Goal: Information Seeking & Learning: Learn about a topic

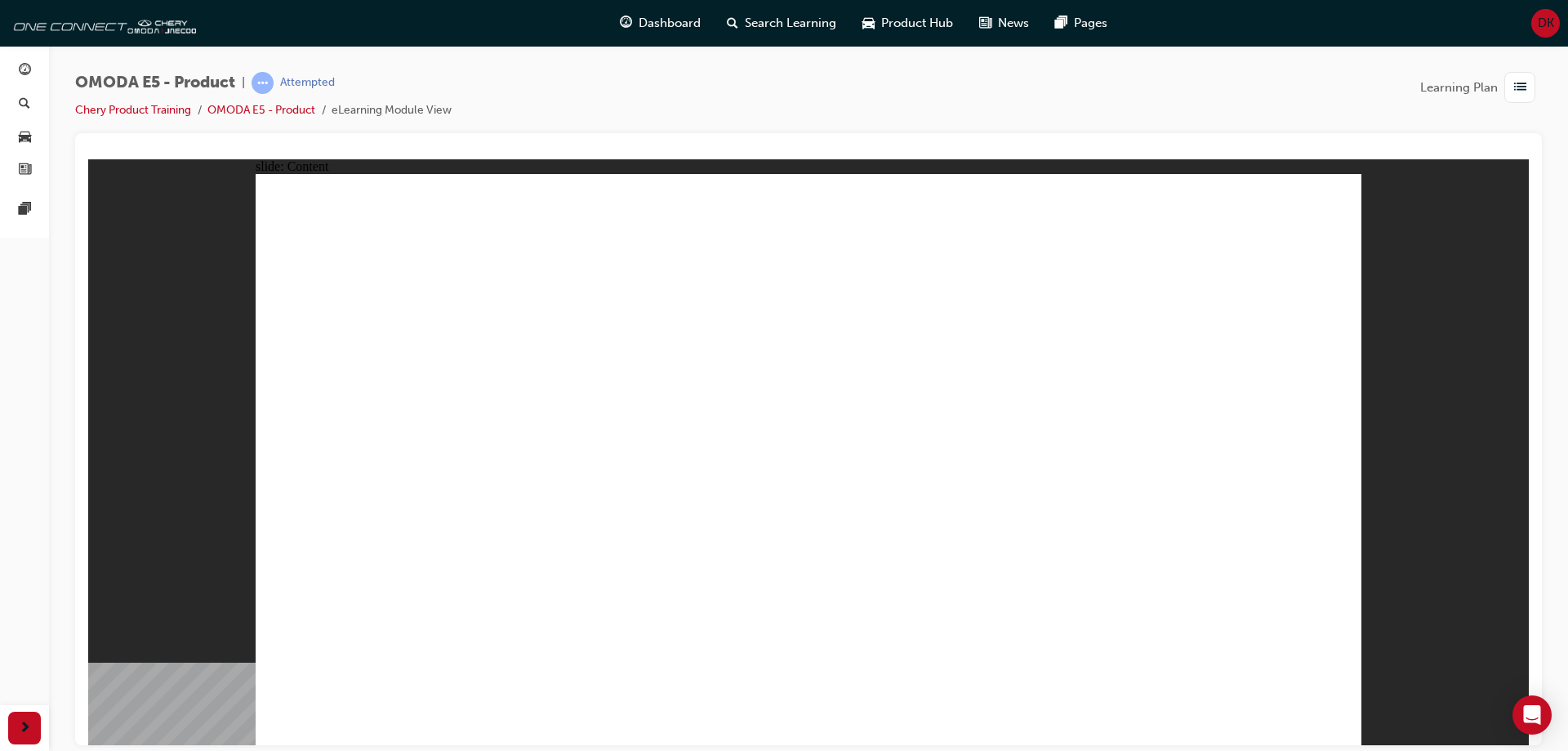
drag, startPoint x: 1345, startPoint y: 717, endPoint x: 1334, endPoint y: 719, distance: 11.2
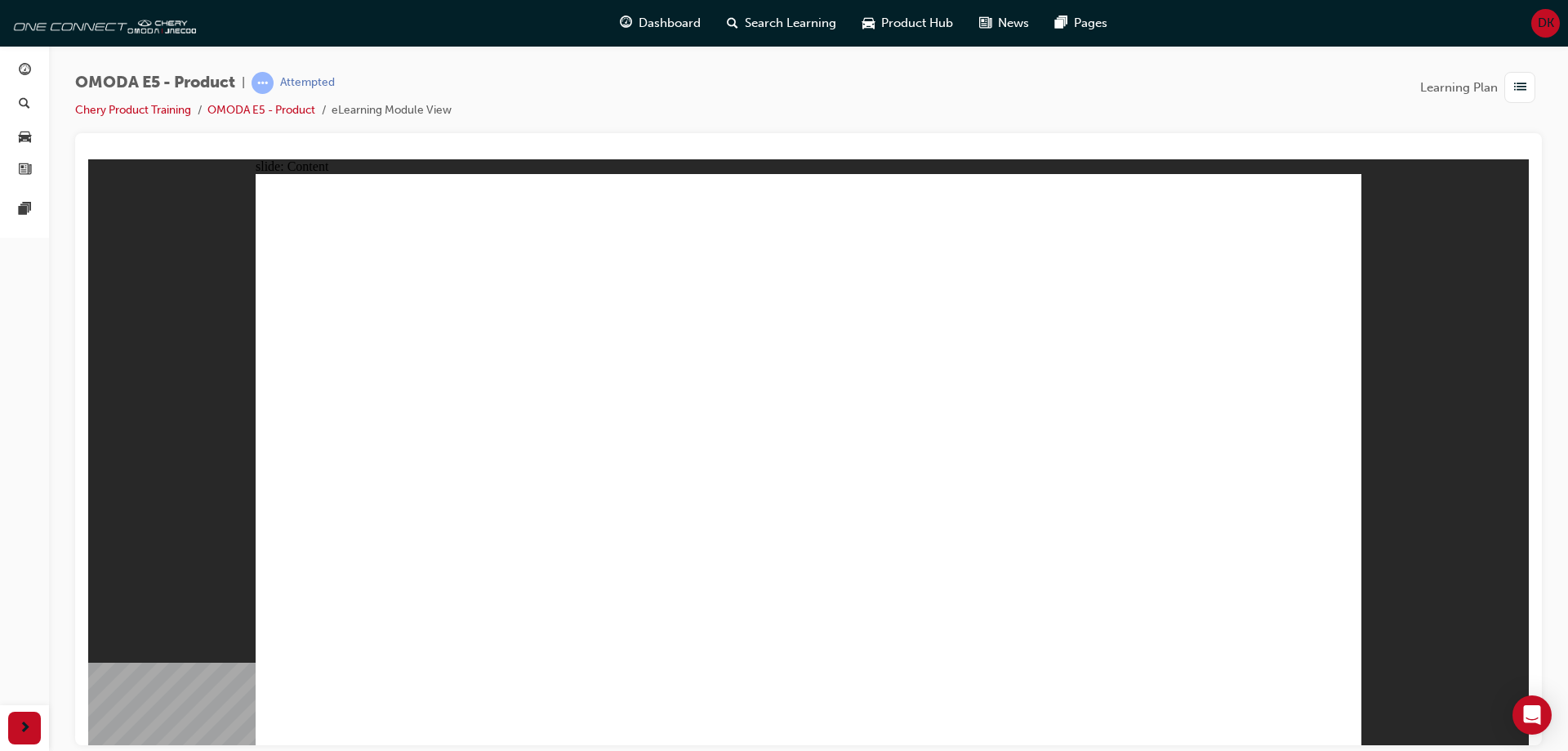
click at [15, 720] on div "button" at bounding box center [24, 727] width 32 height 32
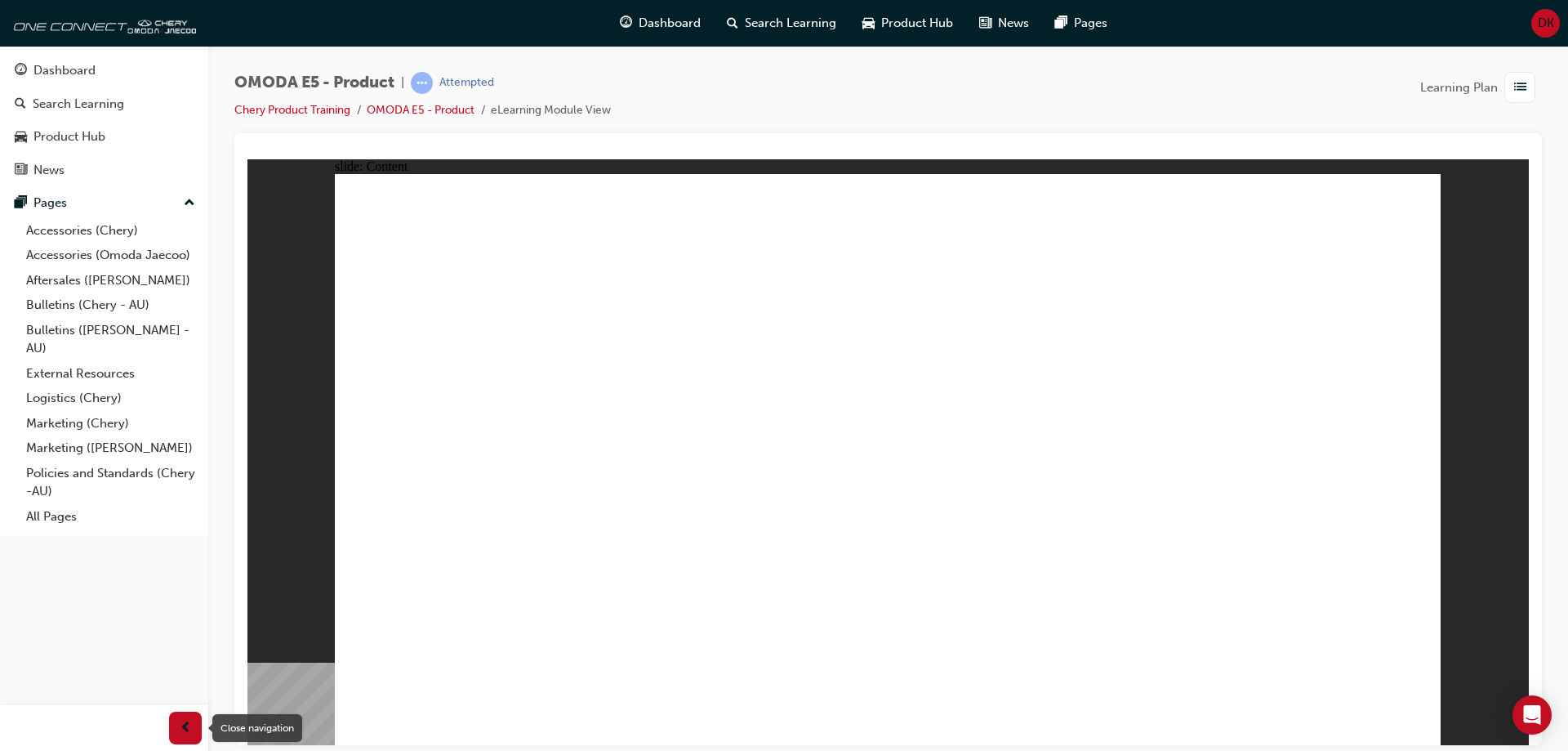
click at [195, 728] on div "button" at bounding box center [184, 727] width 32 height 32
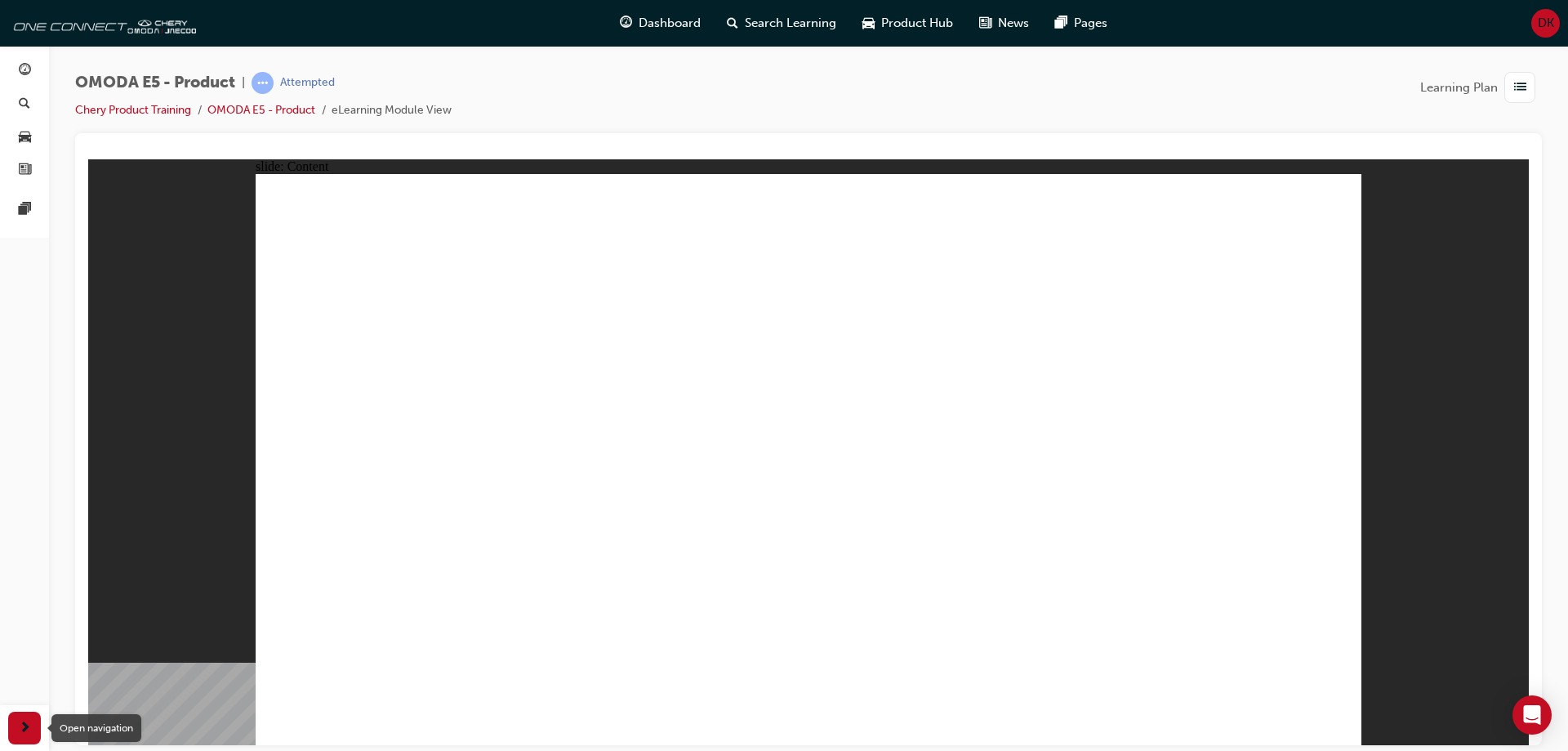
click at [19, 723] on span "next-icon" at bounding box center [24, 728] width 12 height 20
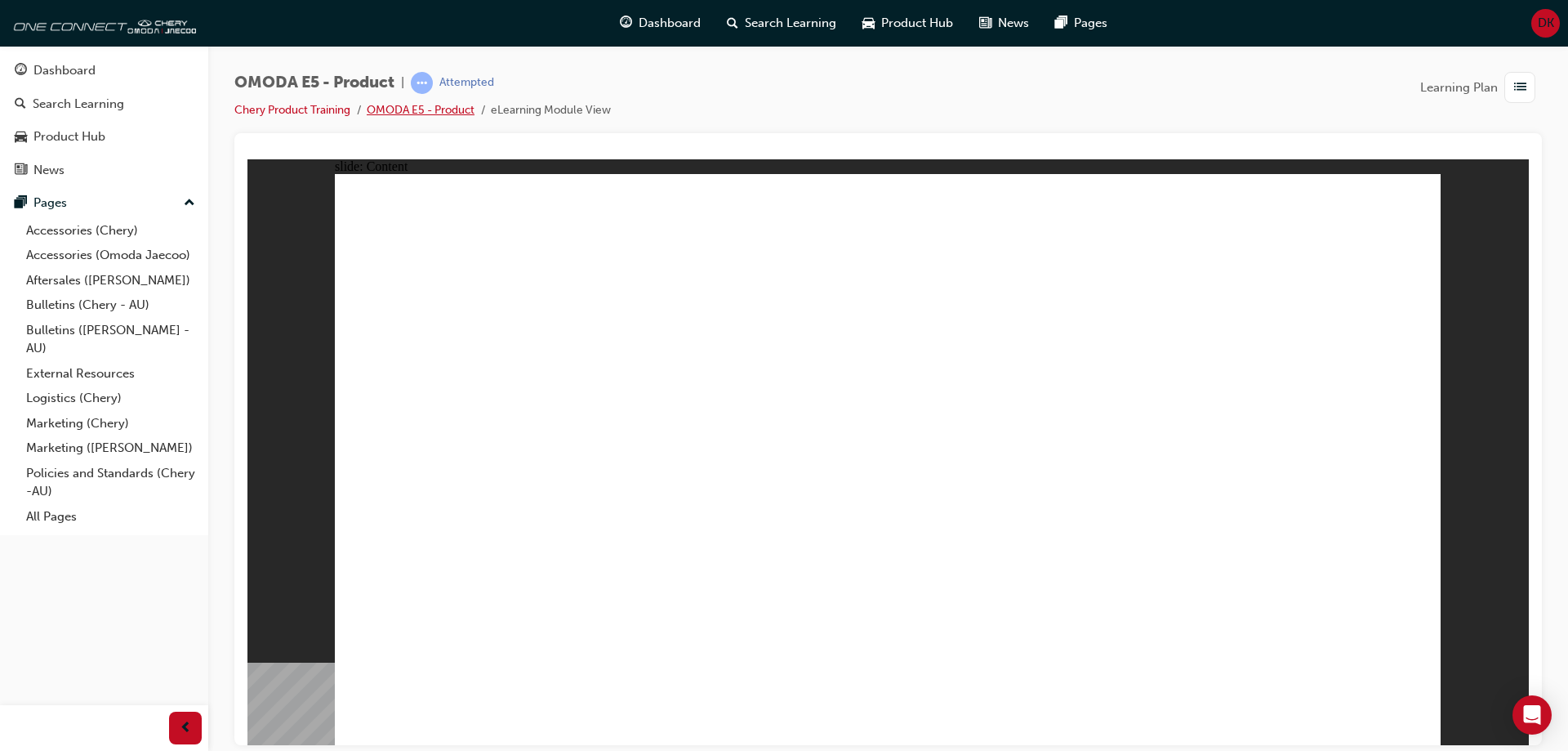
click at [418, 108] on link "OMODA E5 - Product" at bounding box center [421, 109] width 107 height 14
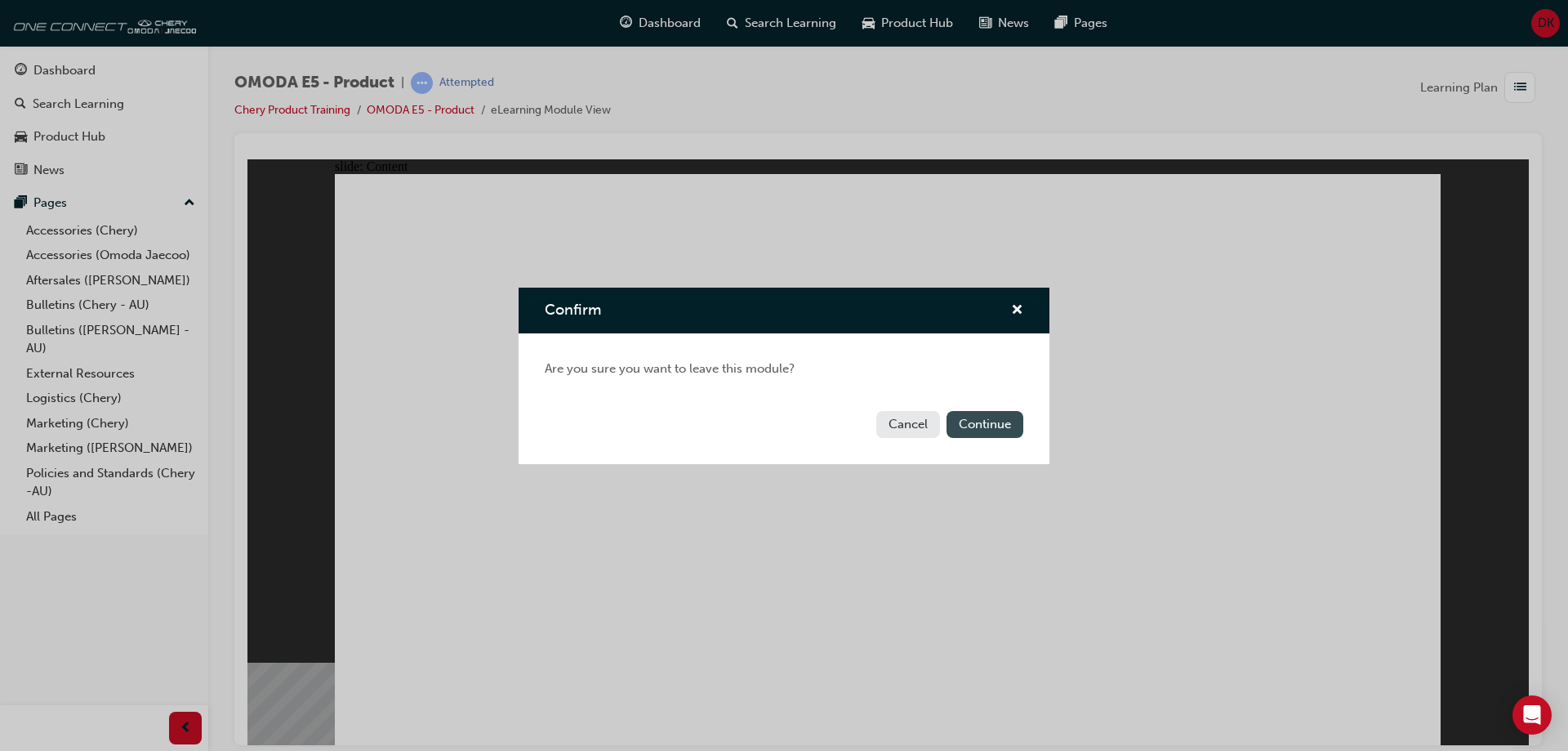
click at [996, 416] on button "Continue" at bounding box center [984, 424] width 77 height 27
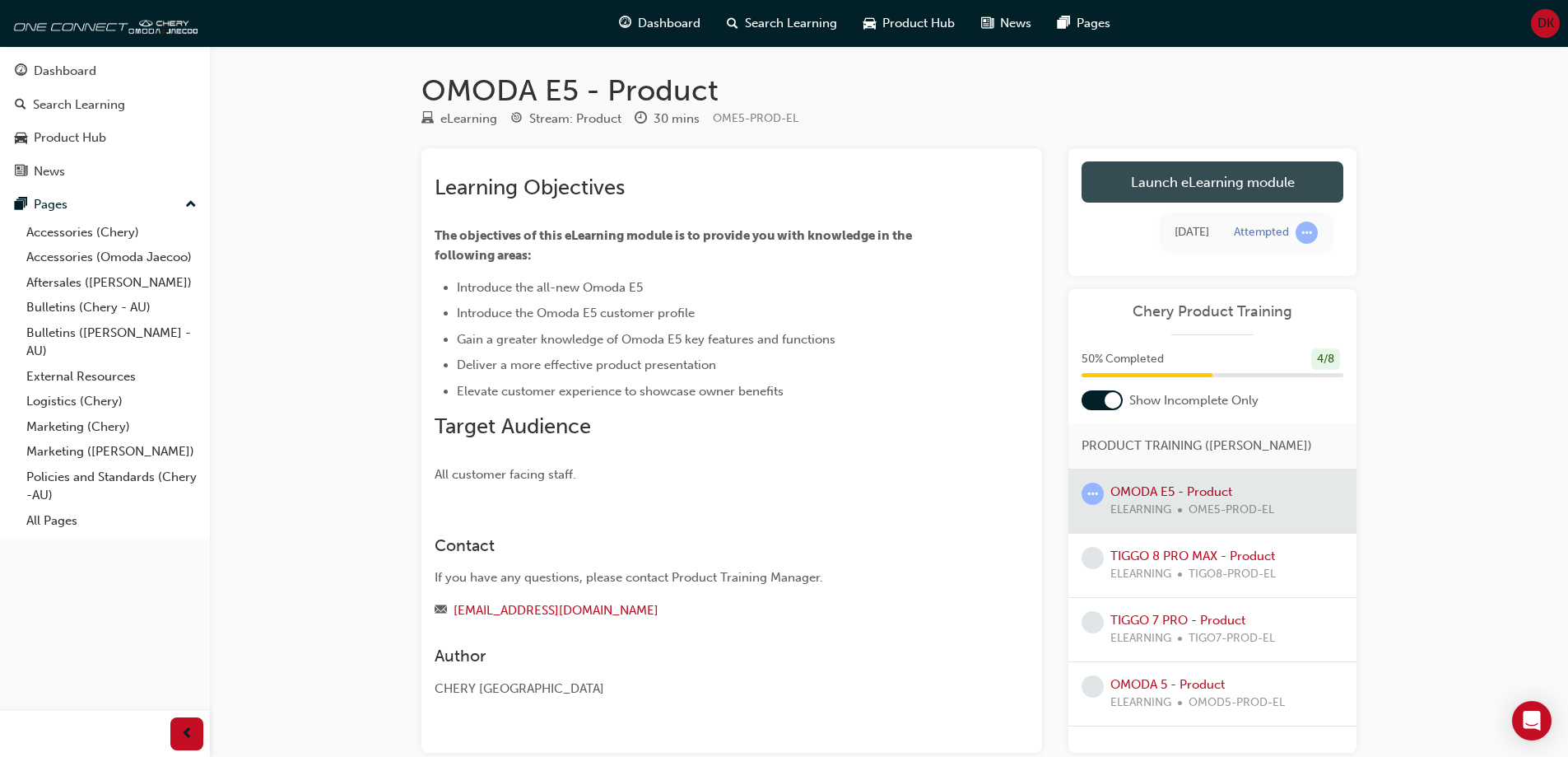
click at [1170, 184] on link "Launch eLearning module" at bounding box center [1213, 182] width 262 height 41
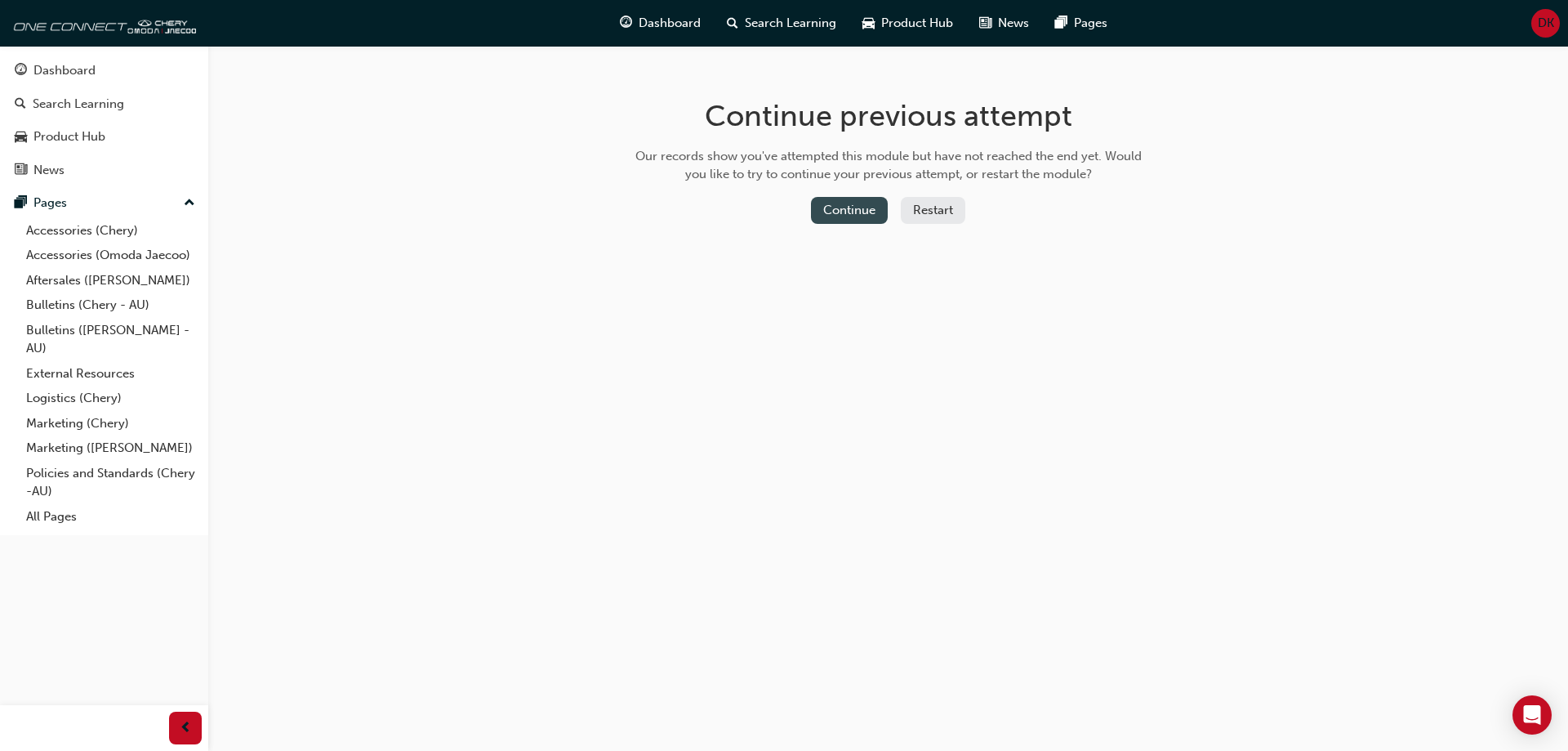
click at [863, 216] on button "Continue" at bounding box center [849, 210] width 77 height 27
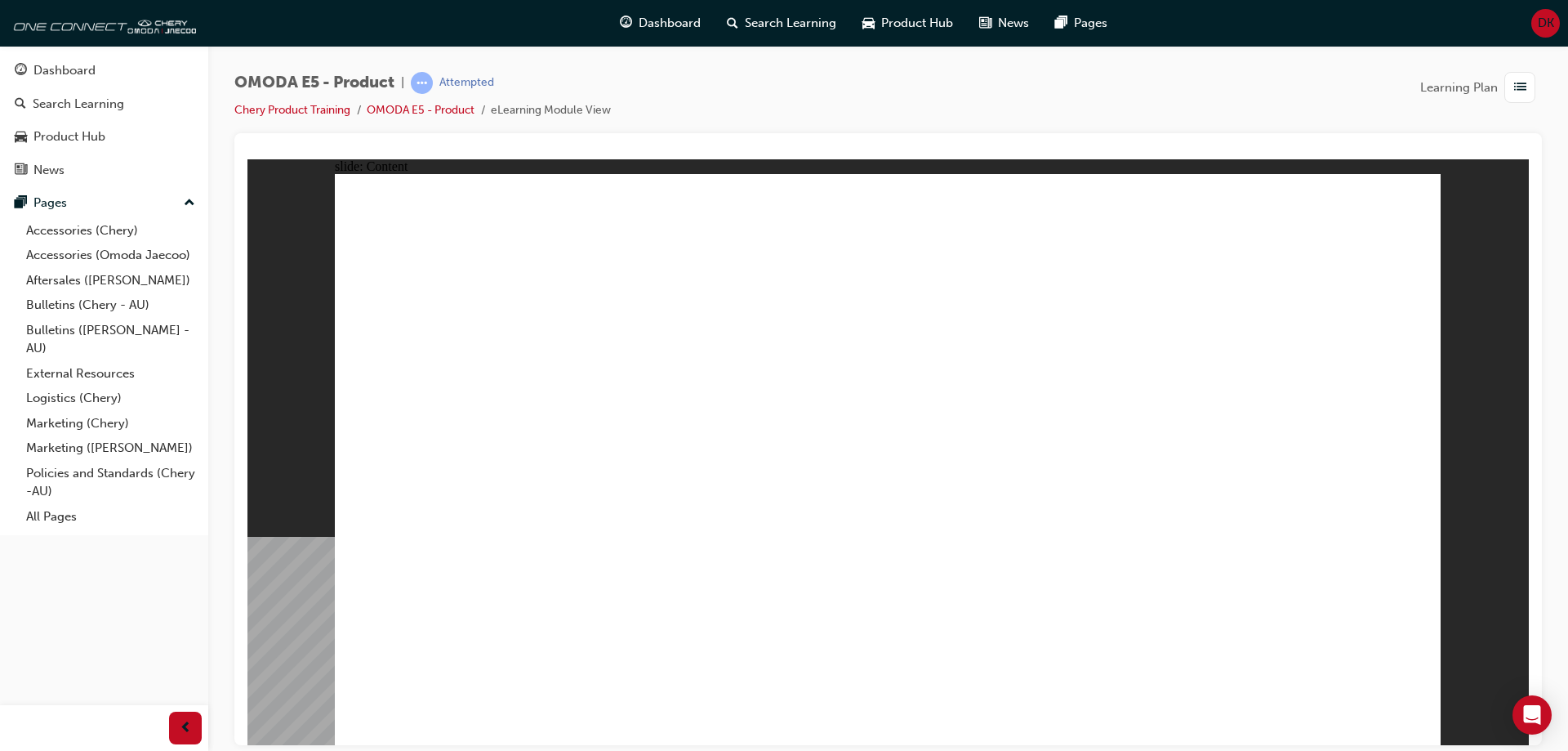
drag, startPoint x: 415, startPoint y: 462, endPoint x: 546, endPoint y: 464, distance: 131.0
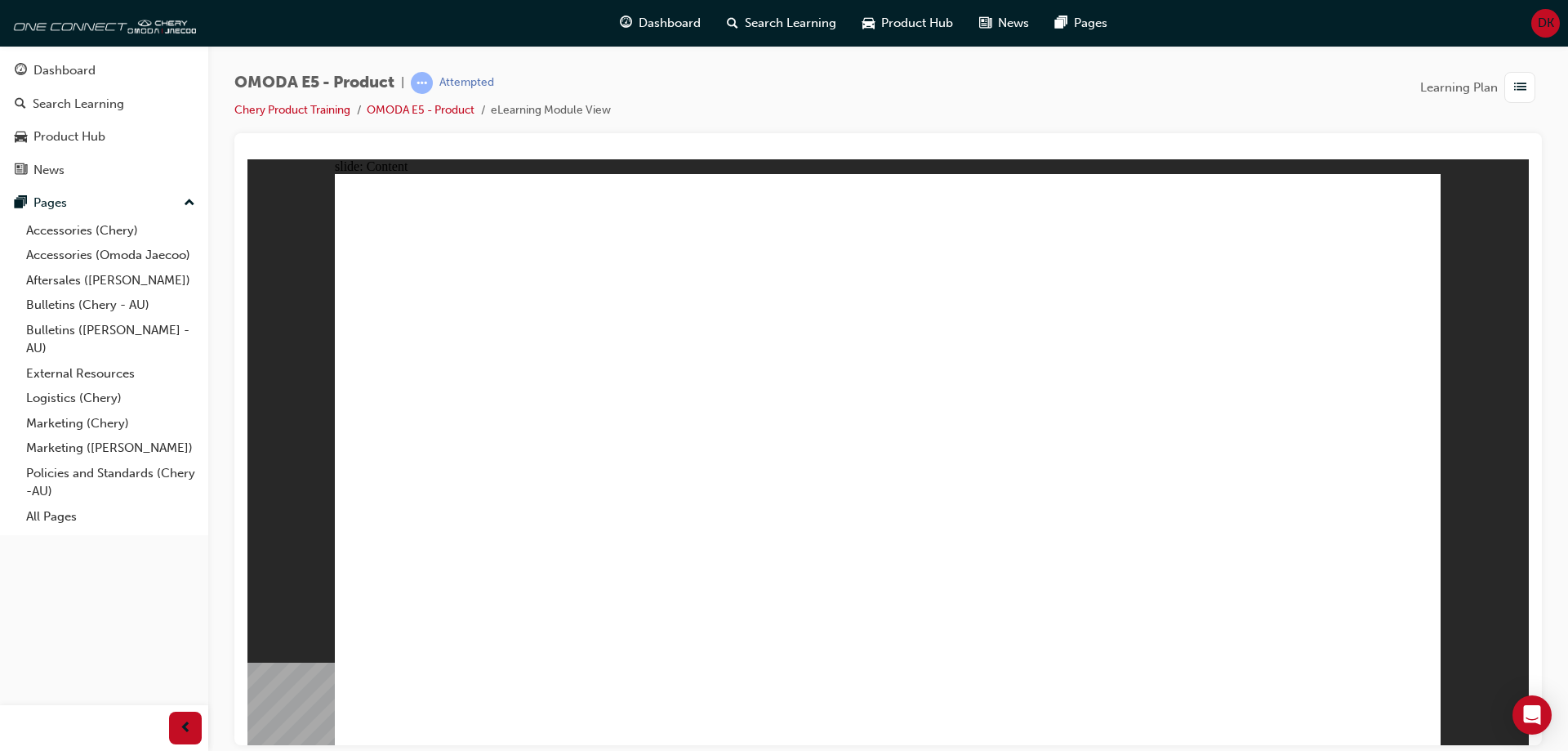
drag, startPoint x: 525, startPoint y: 546, endPoint x: 613, endPoint y: 593, distance: 99.8
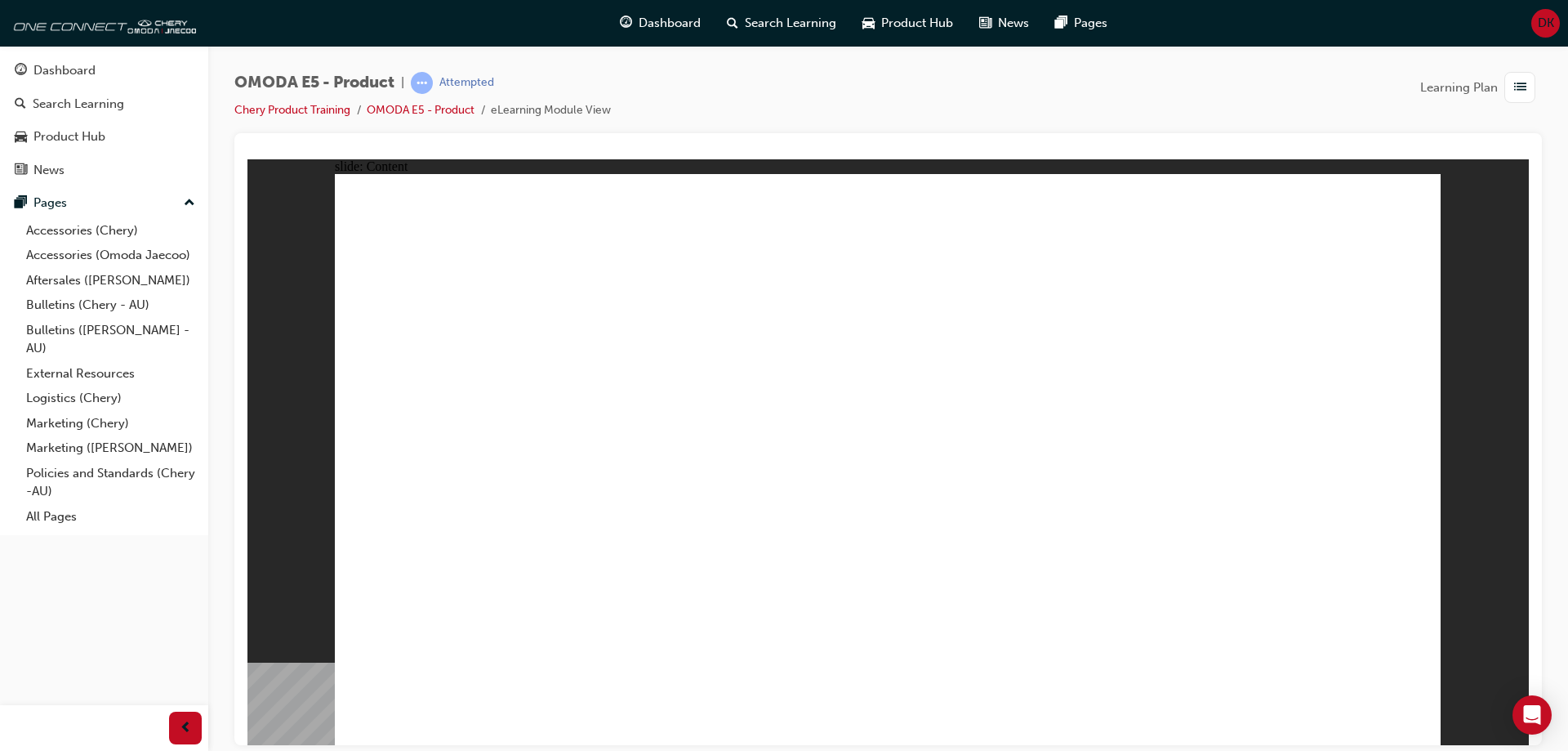
drag, startPoint x: 553, startPoint y: 413, endPoint x: 550, endPoint y: 437, distance: 24.2
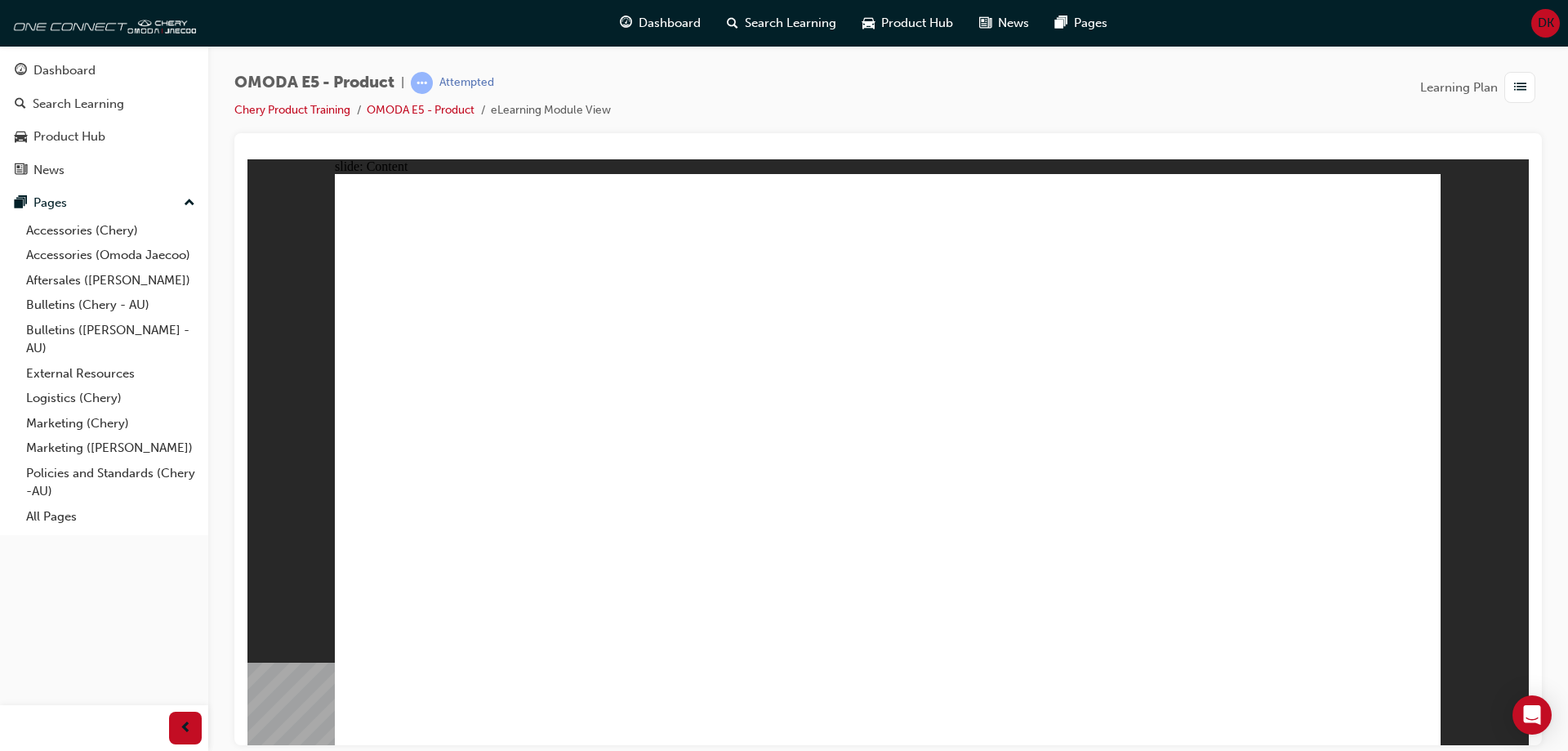
drag, startPoint x: 551, startPoint y: 442, endPoint x: 562, endPoint y: 461, distance: 22.0
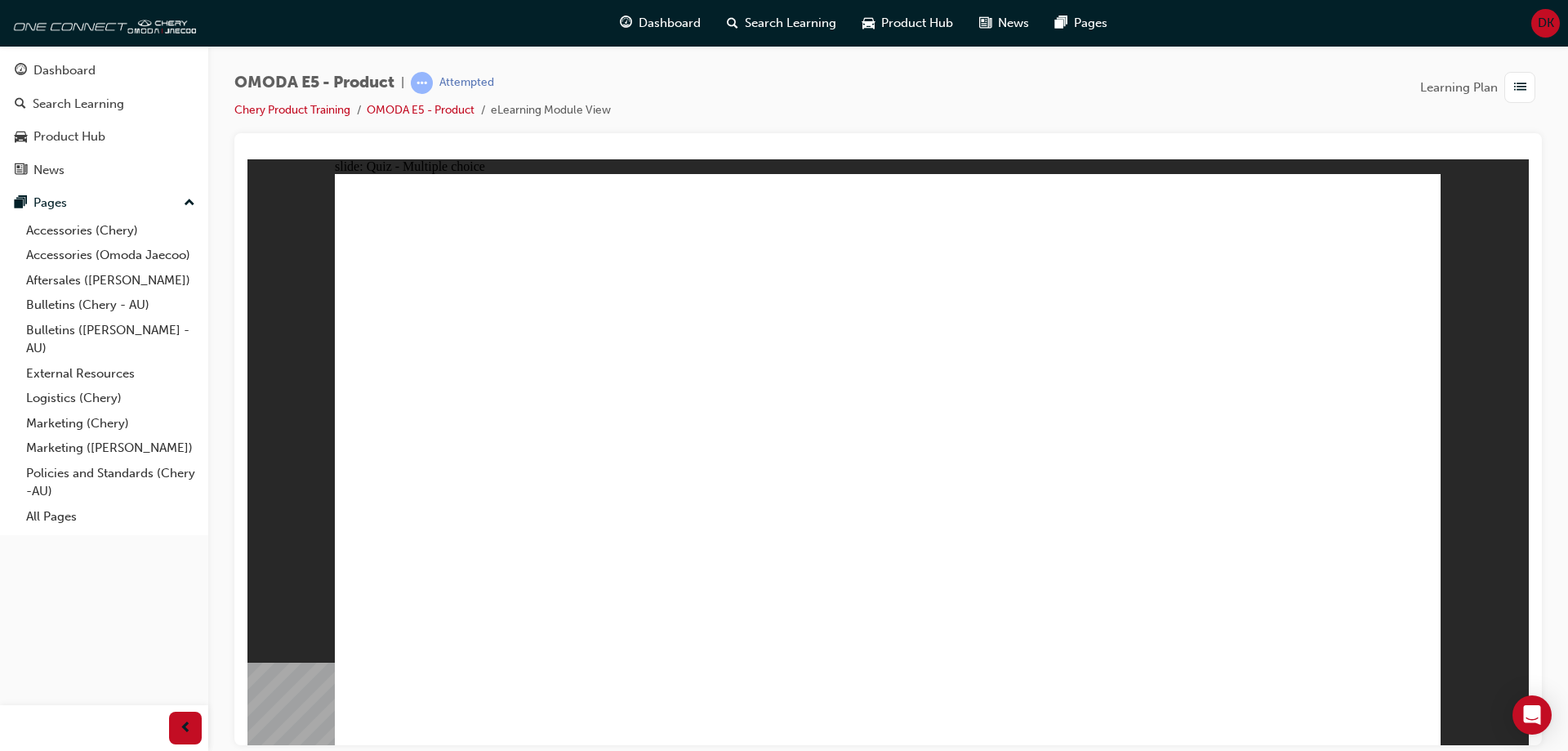
radio input "true"
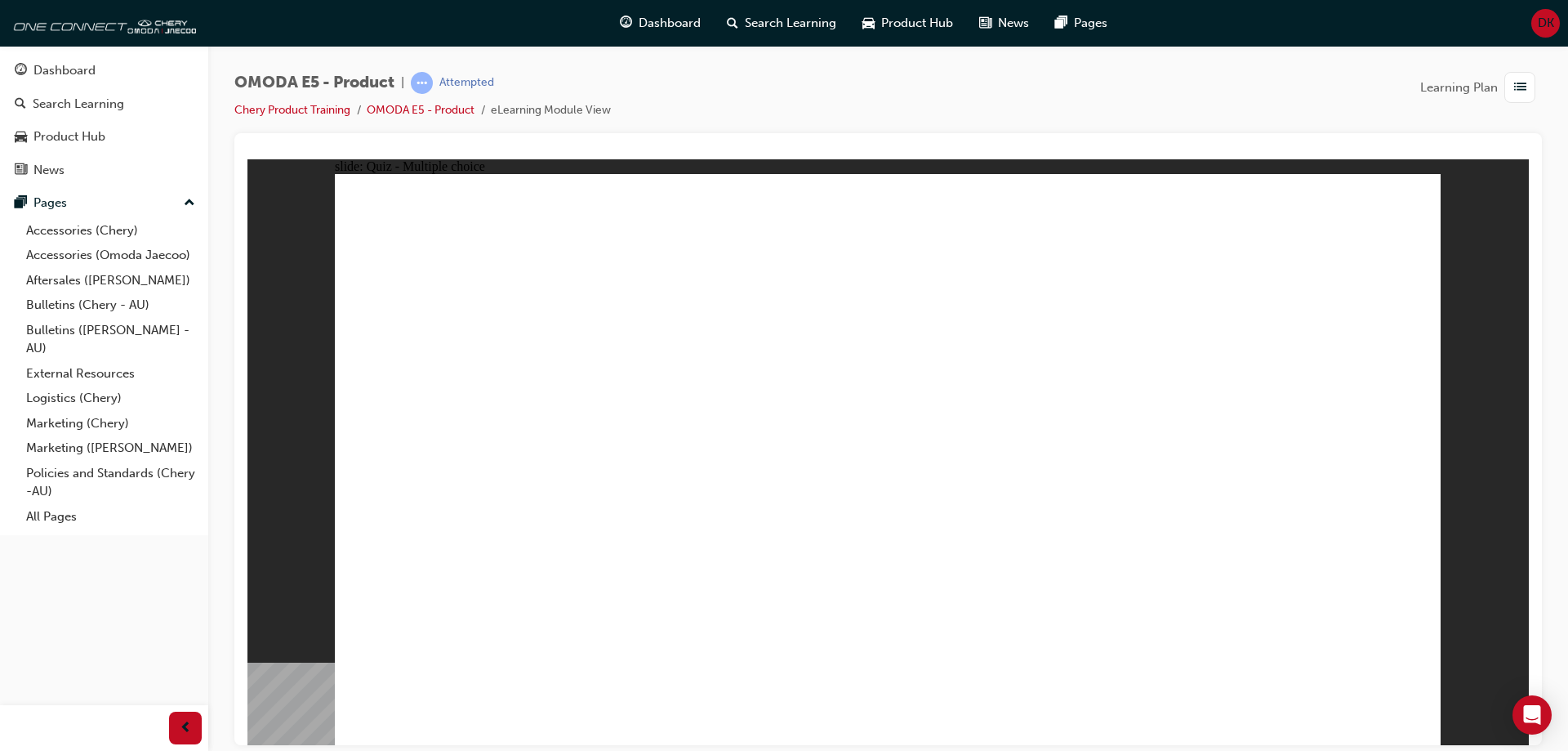
radio input "true"
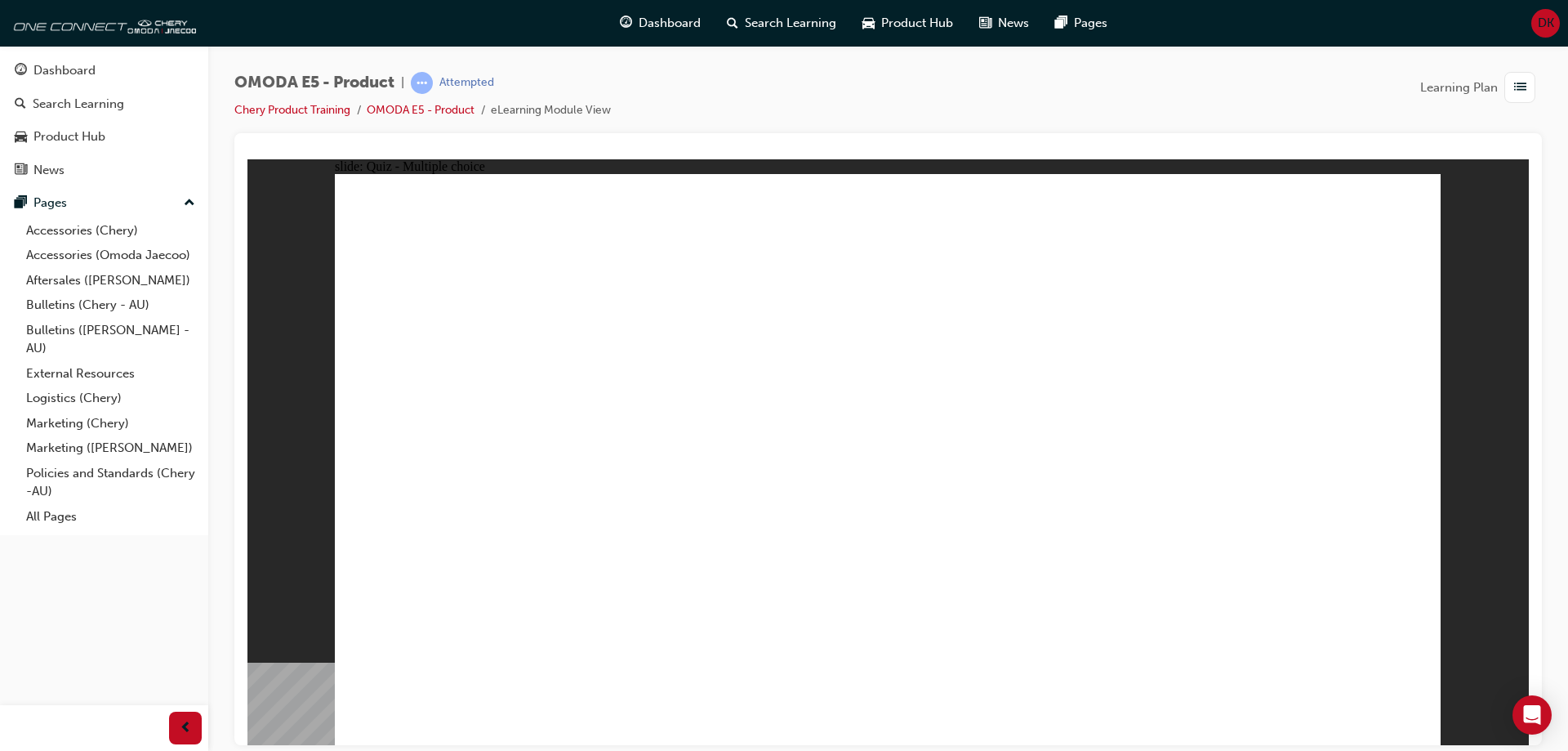
radio input "true"
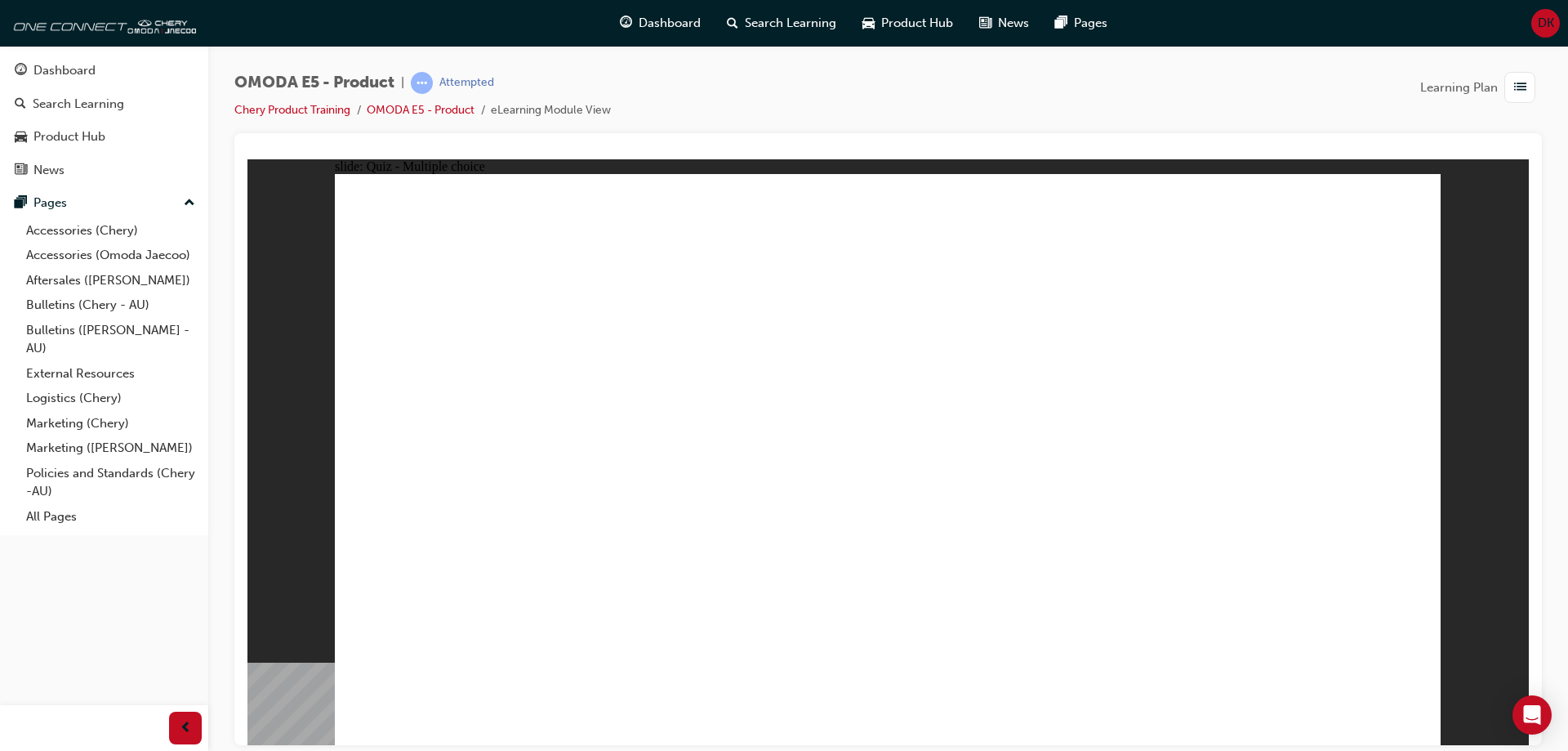
radio input "true"
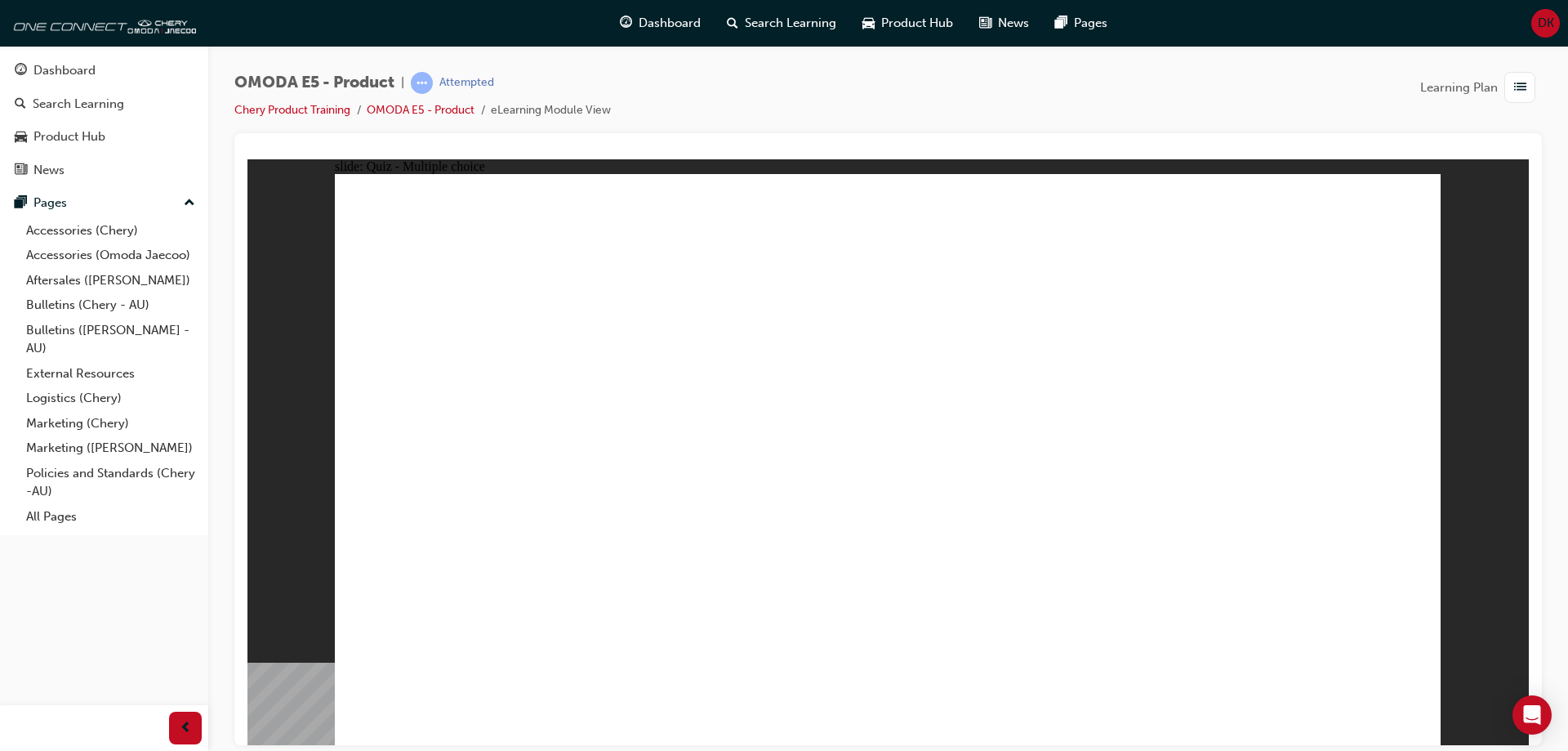
radio input "true"
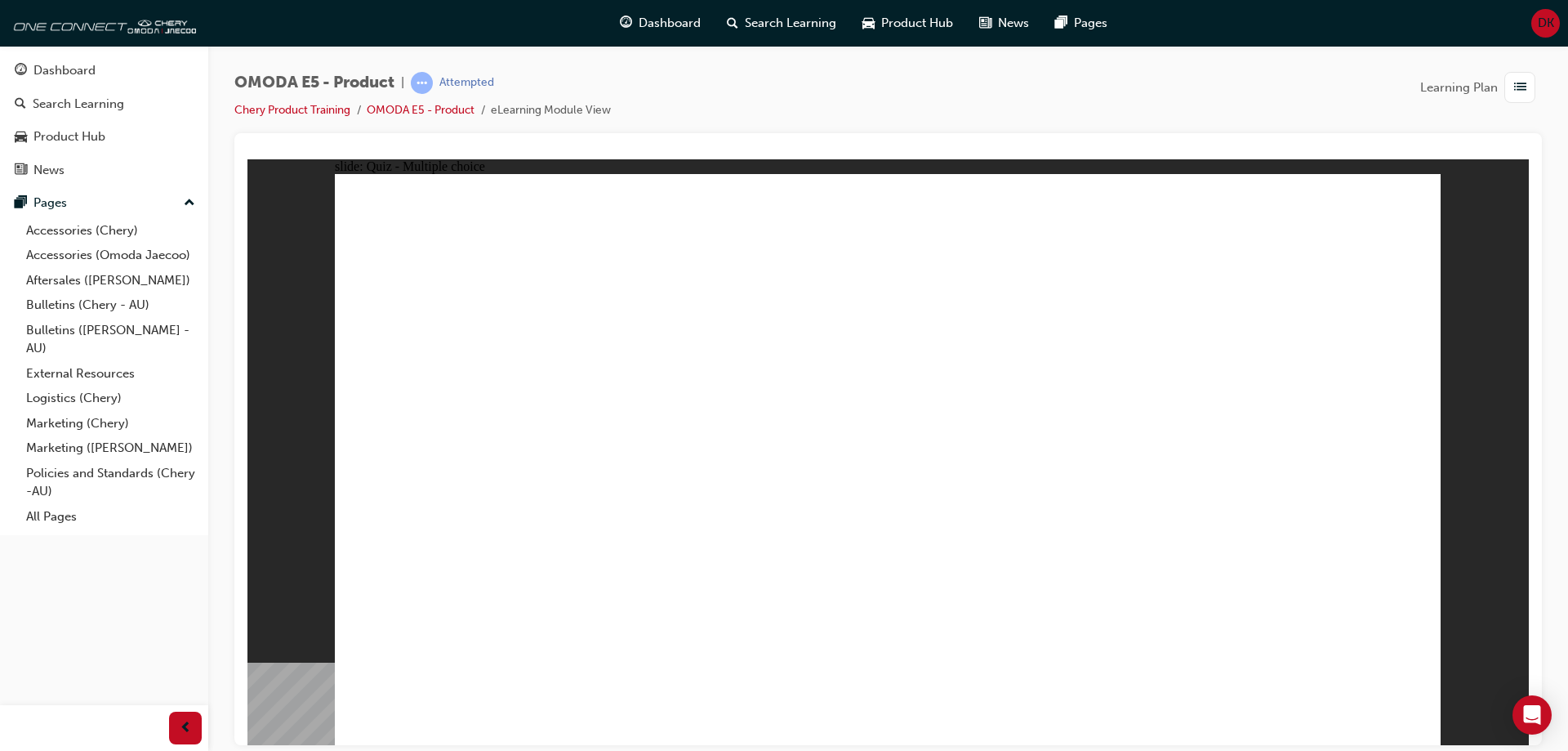
radio input "true"
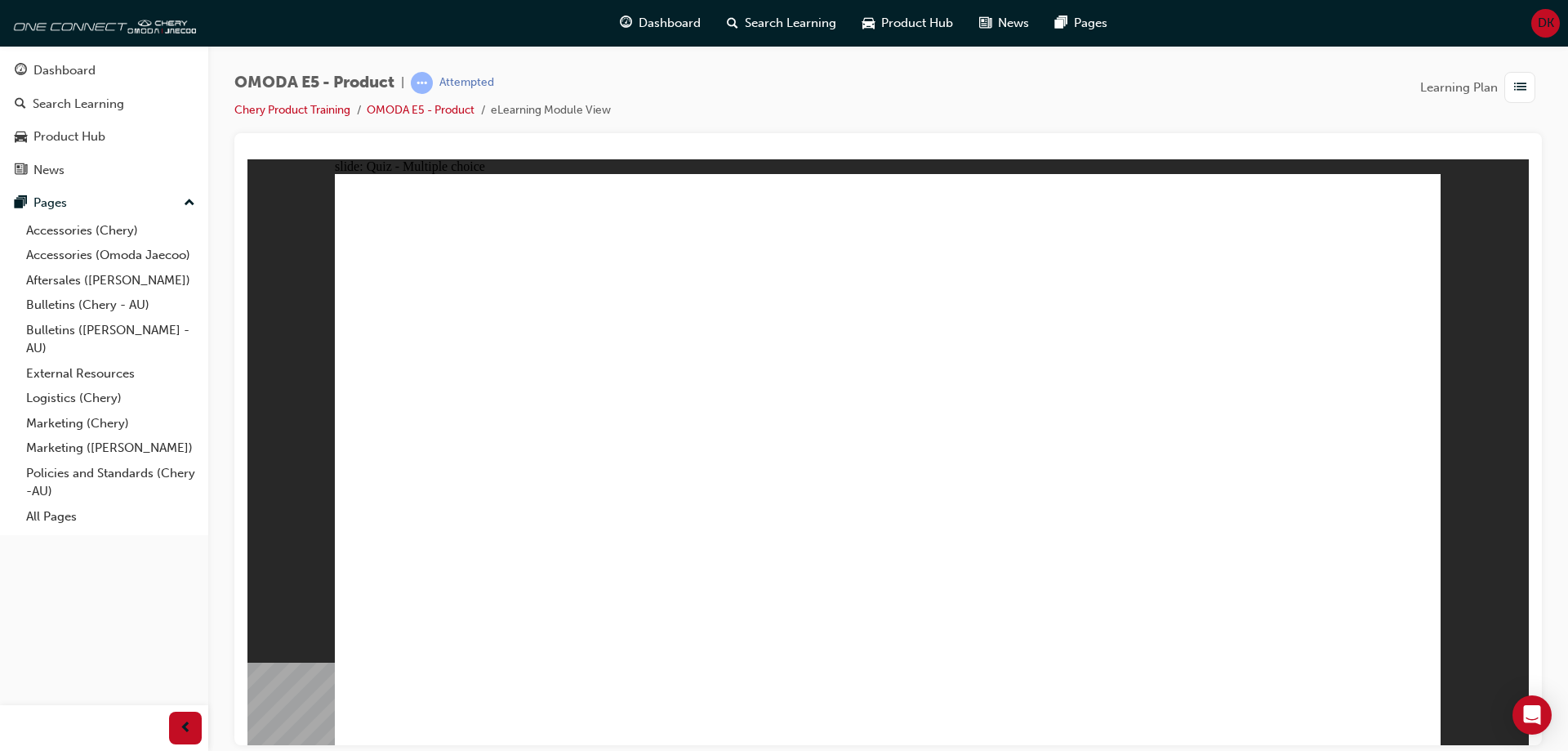
radio input "true"
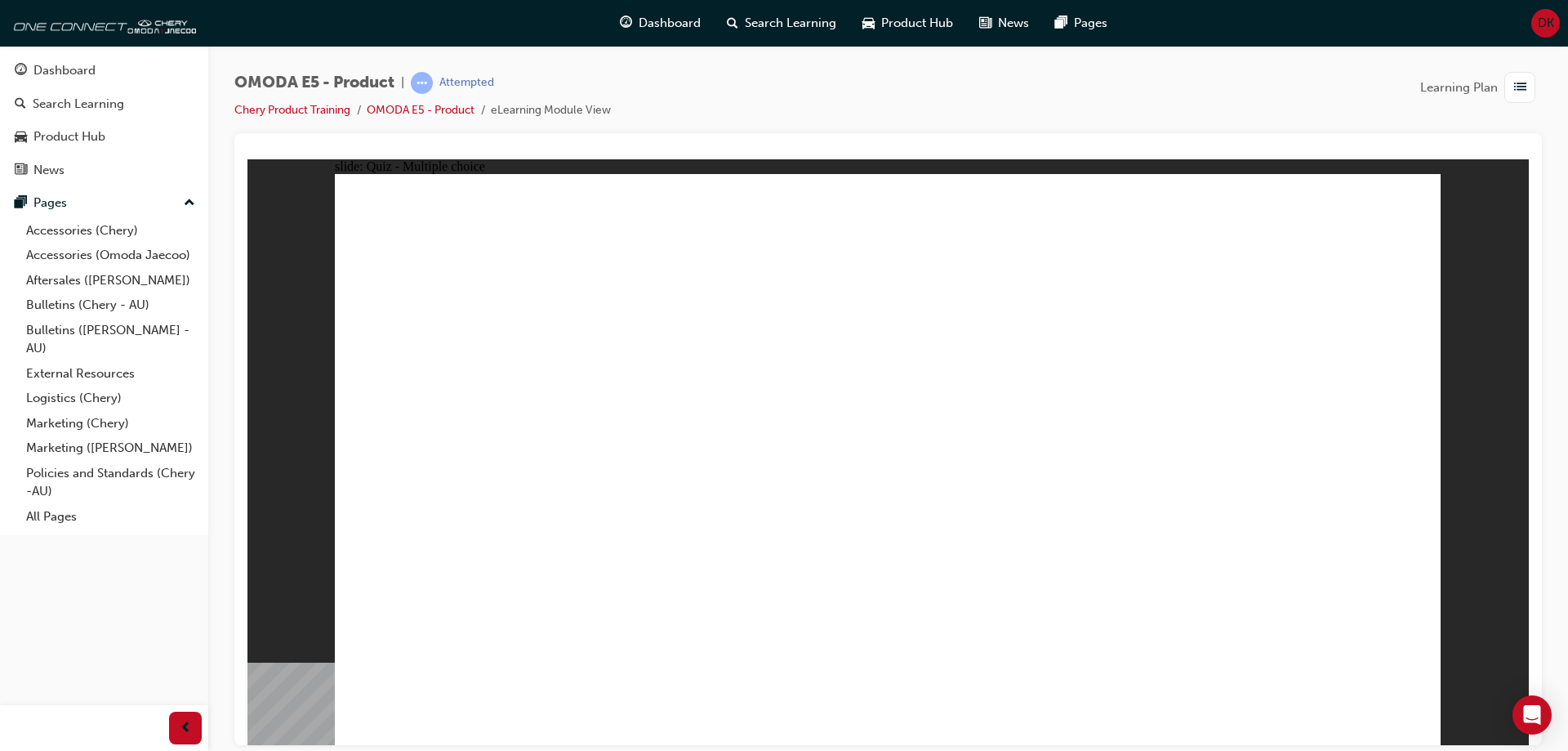
radio input "false"
radio input "true"
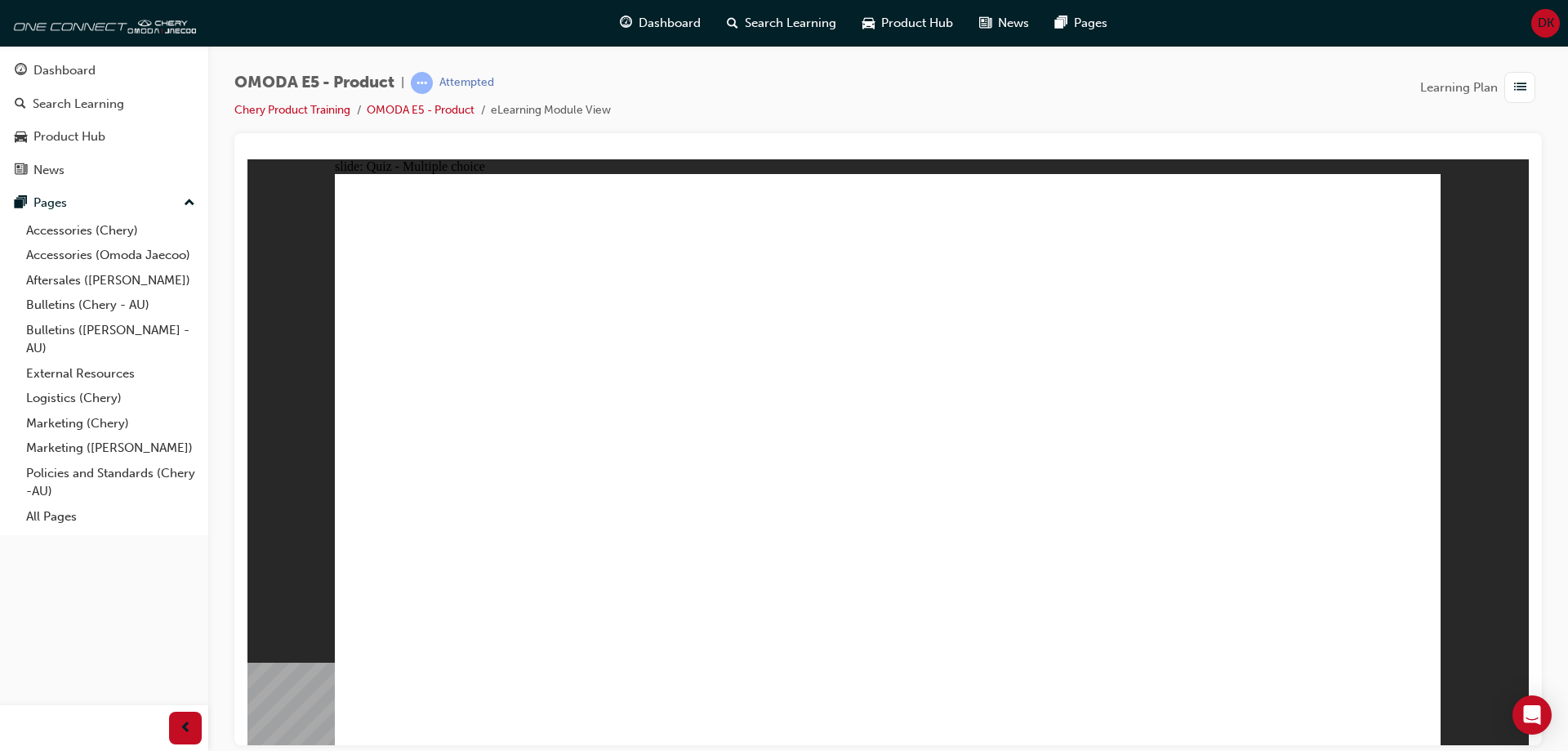
radio input "true"
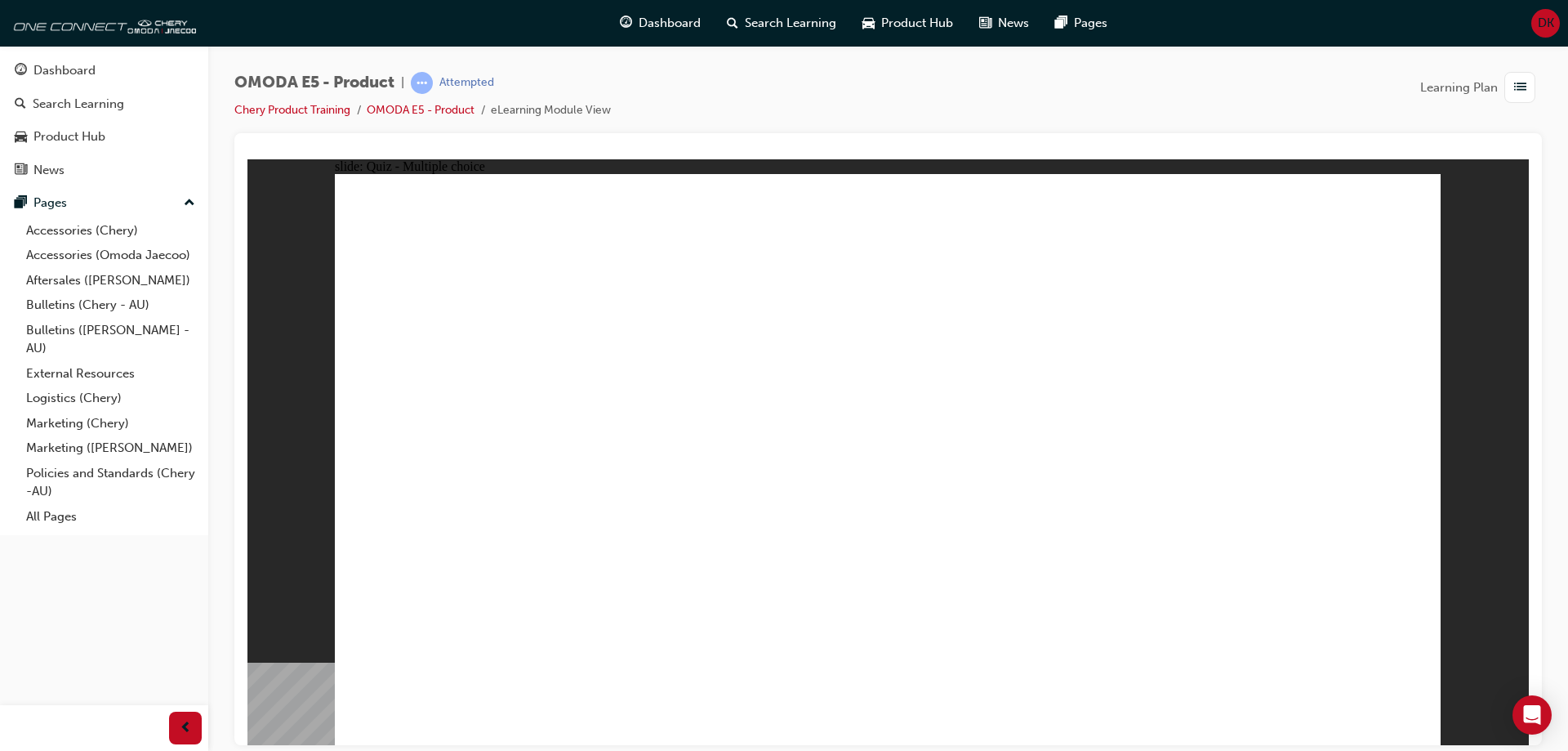
radio input "true"
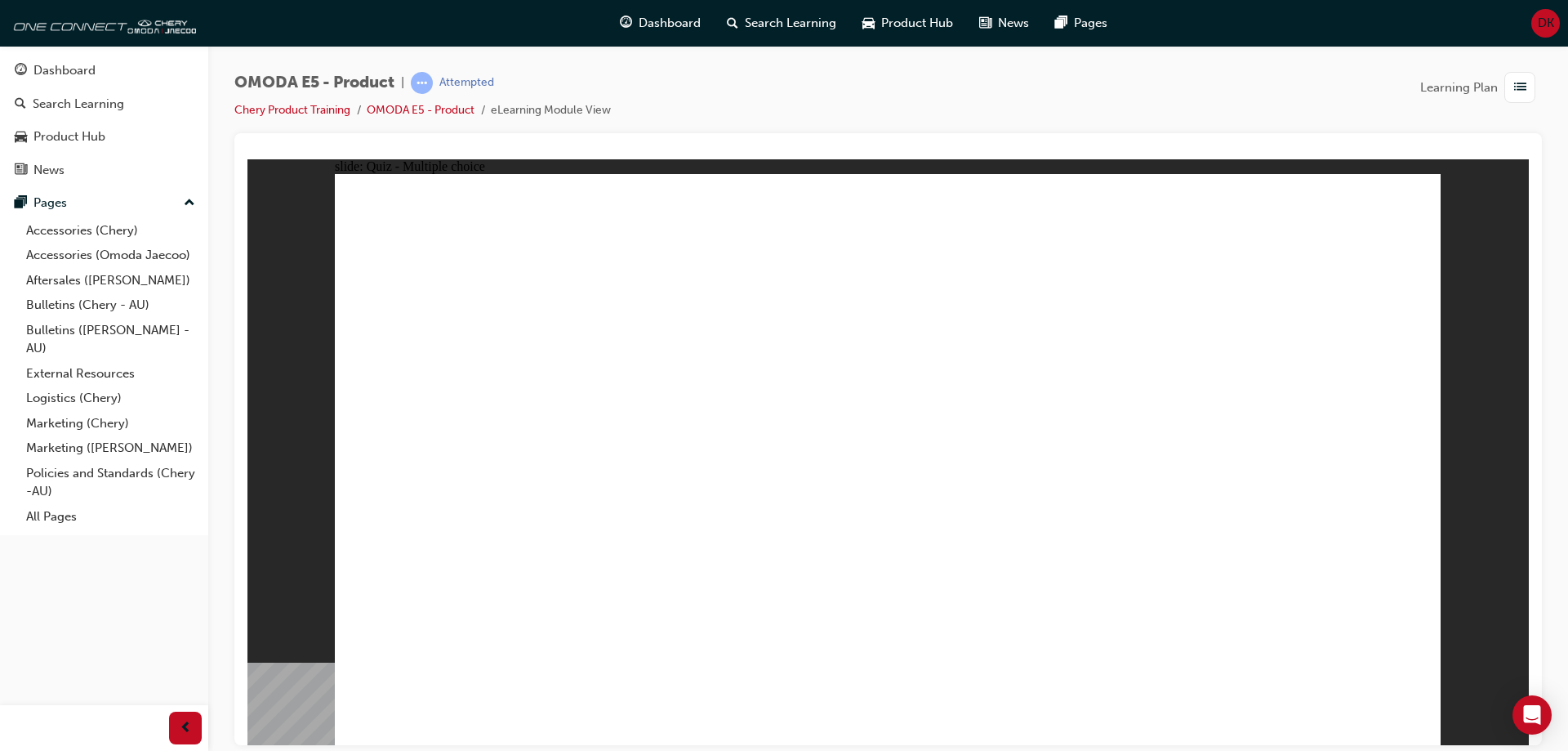
radio input "true"
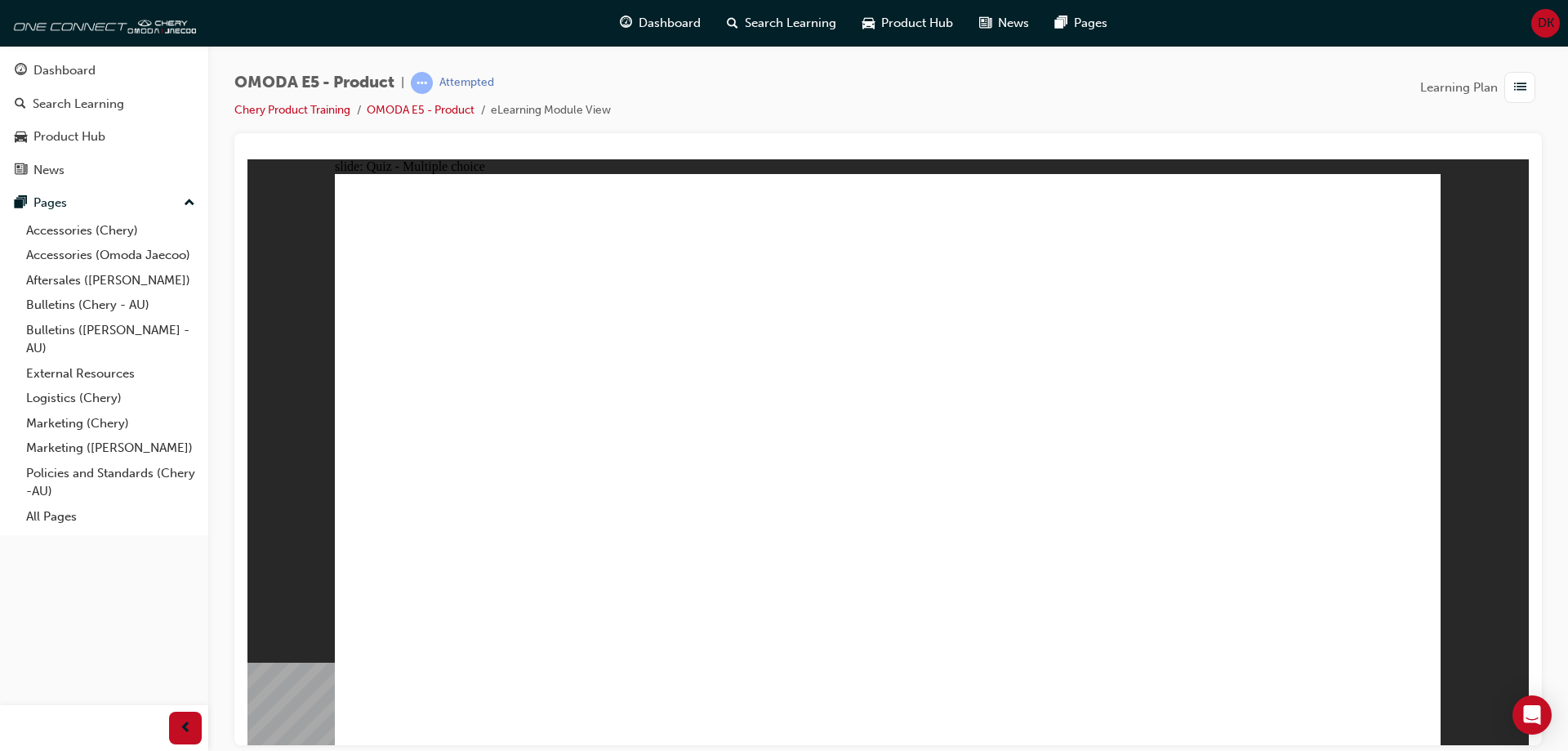
radio input "true"
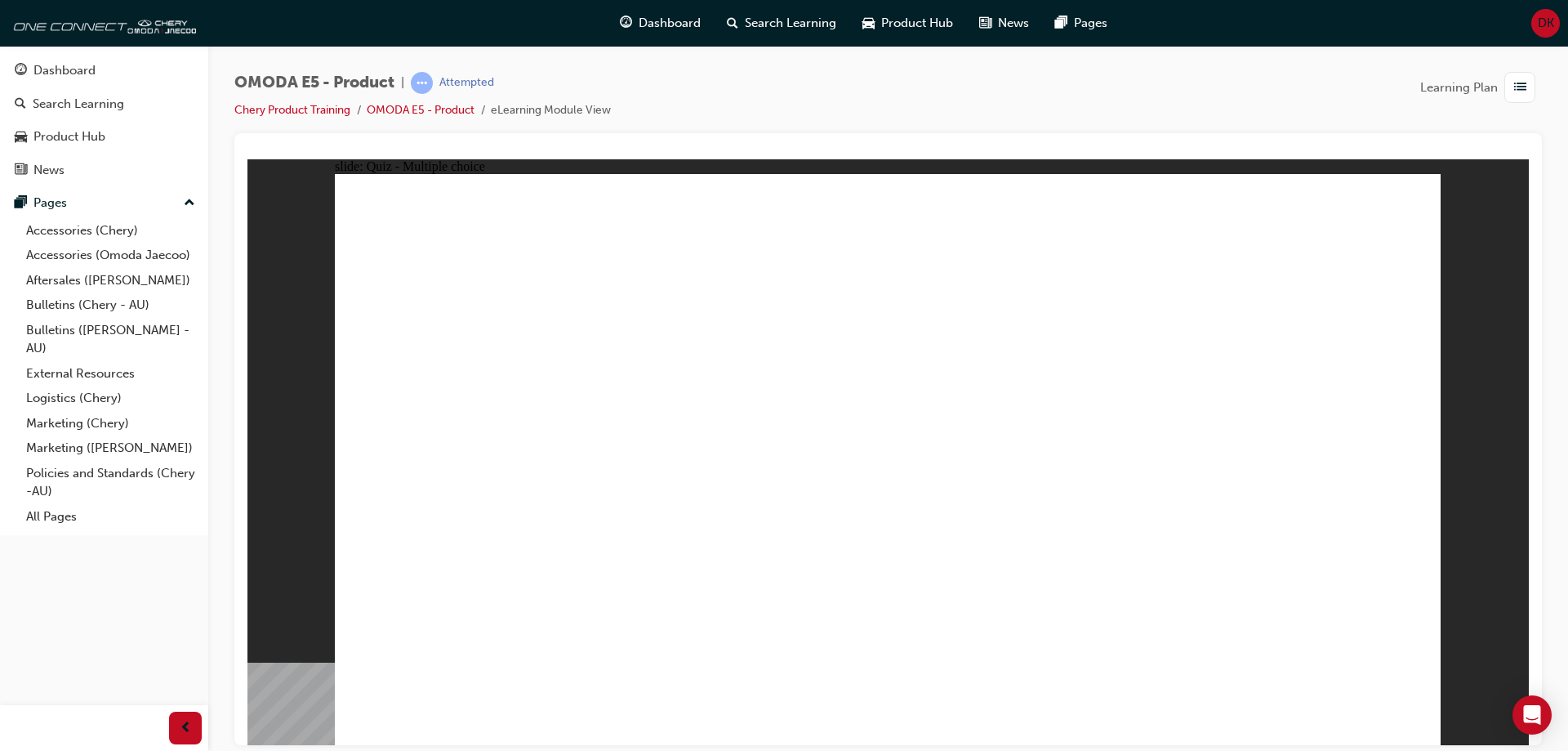
radio input "true"
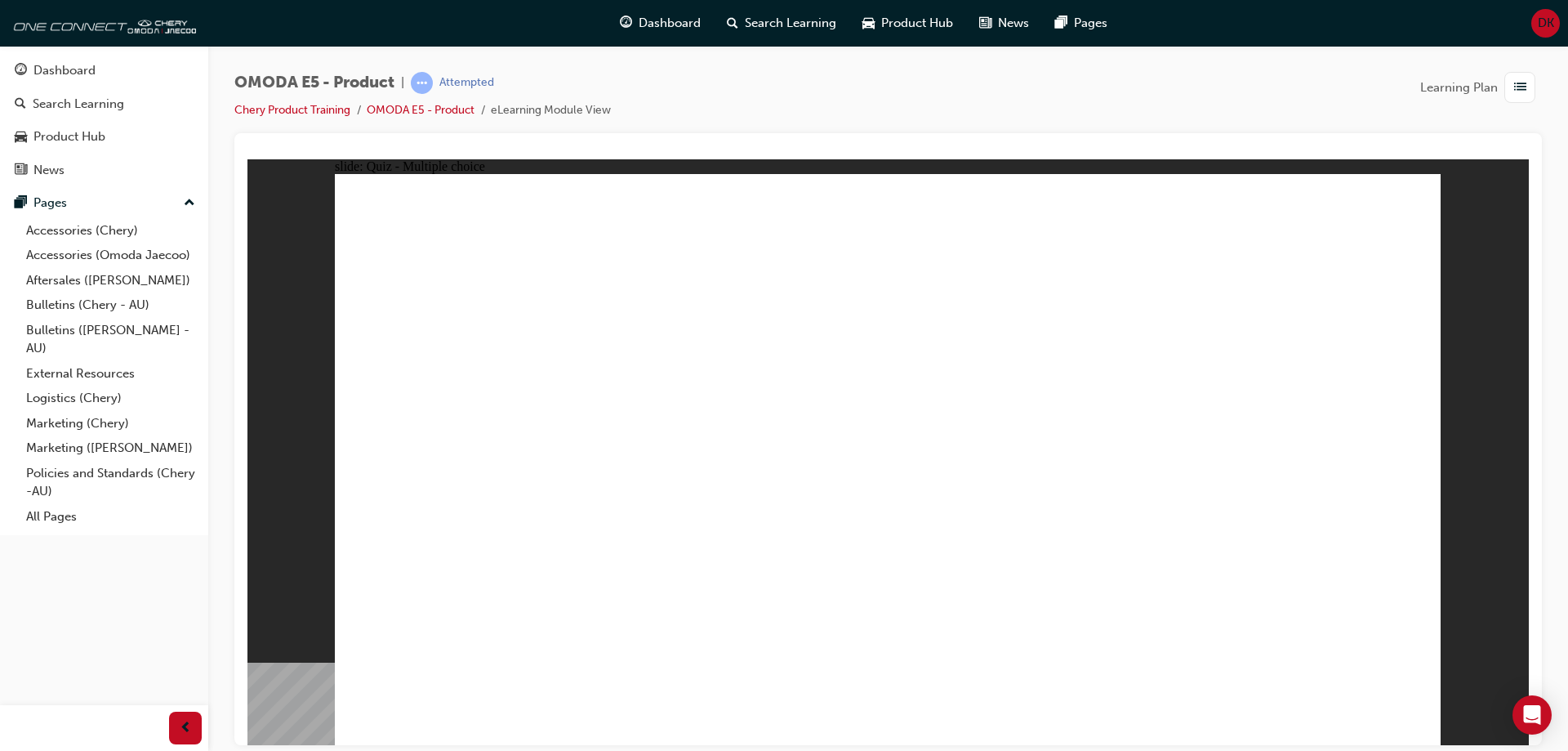
radio input "true"
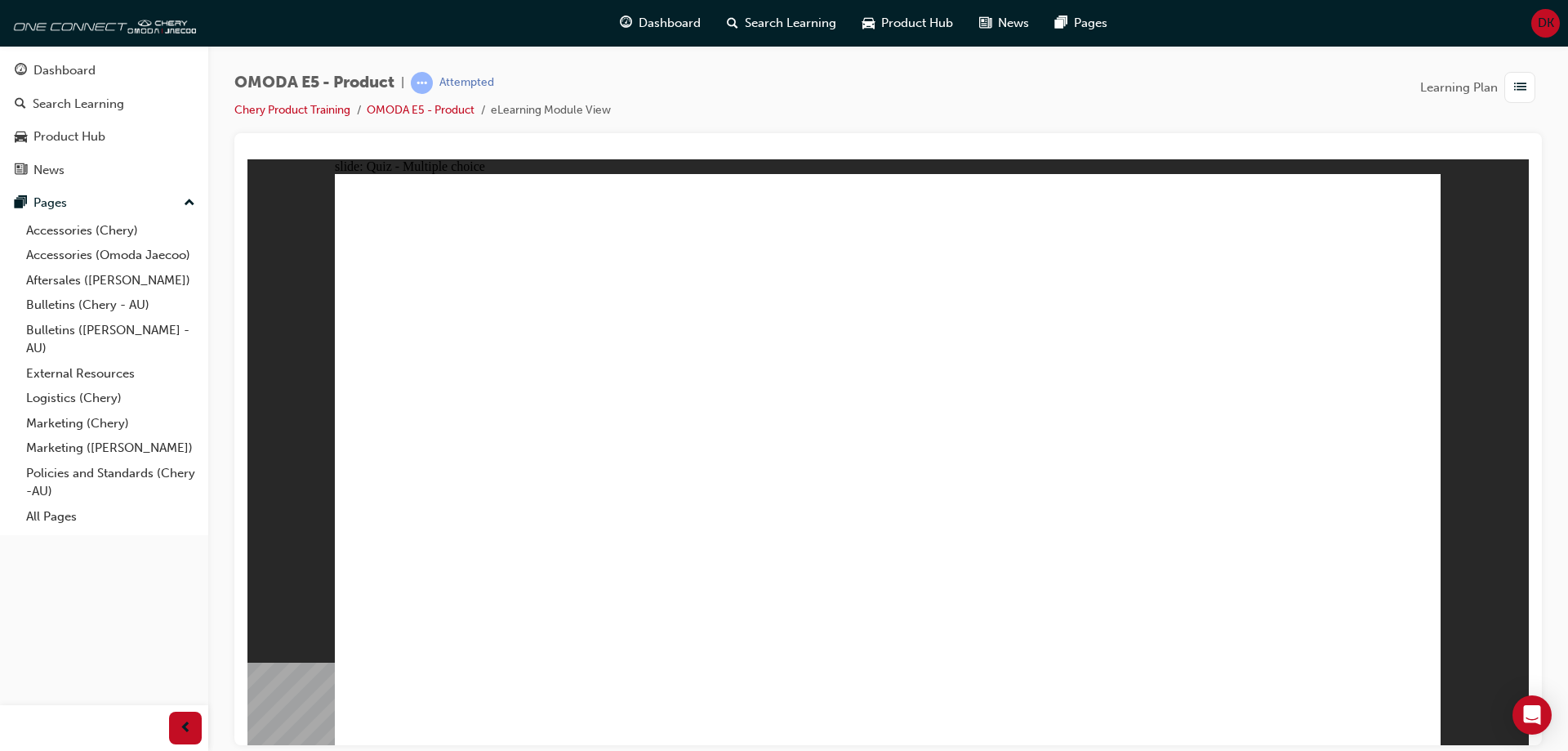
radio input "true"
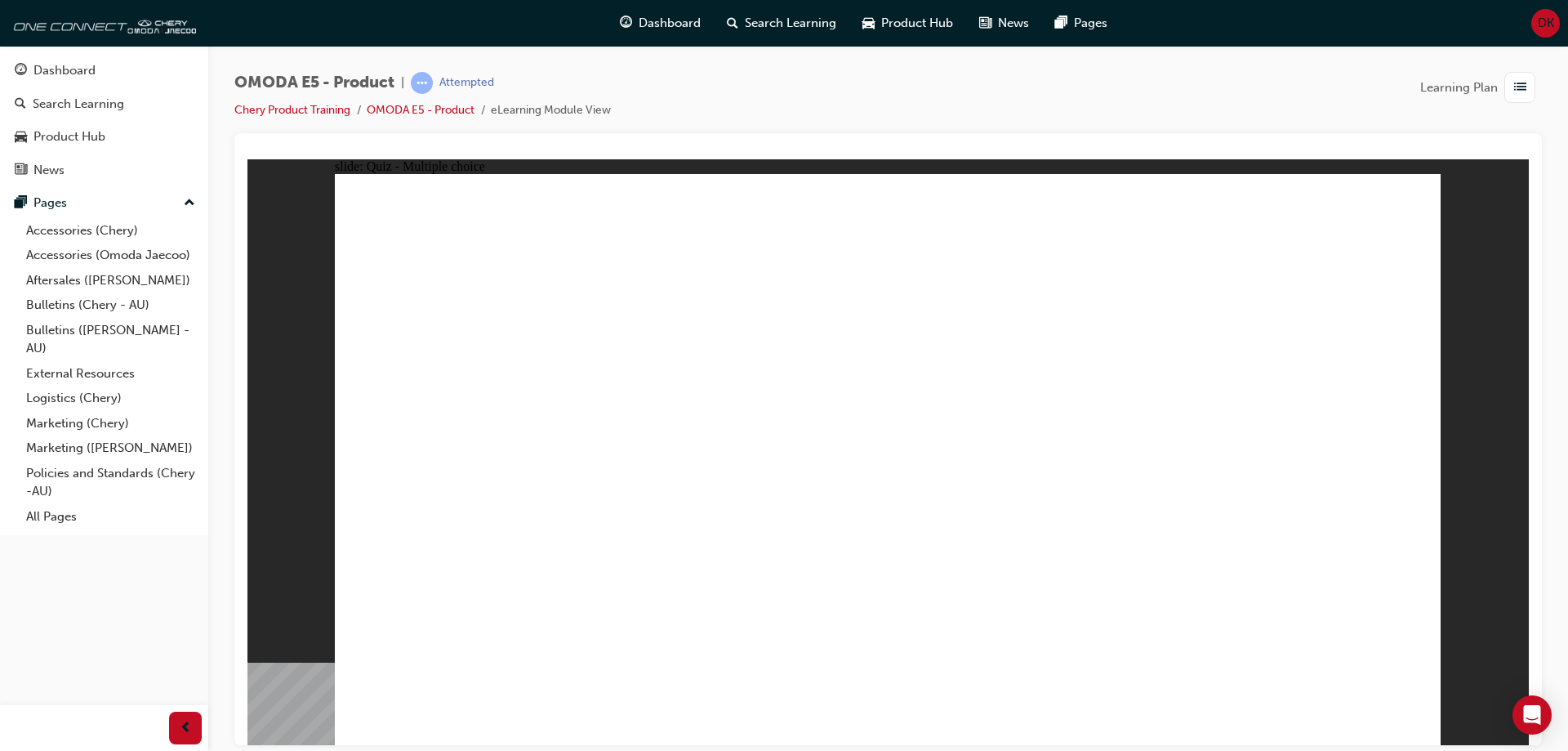
radio input "true"
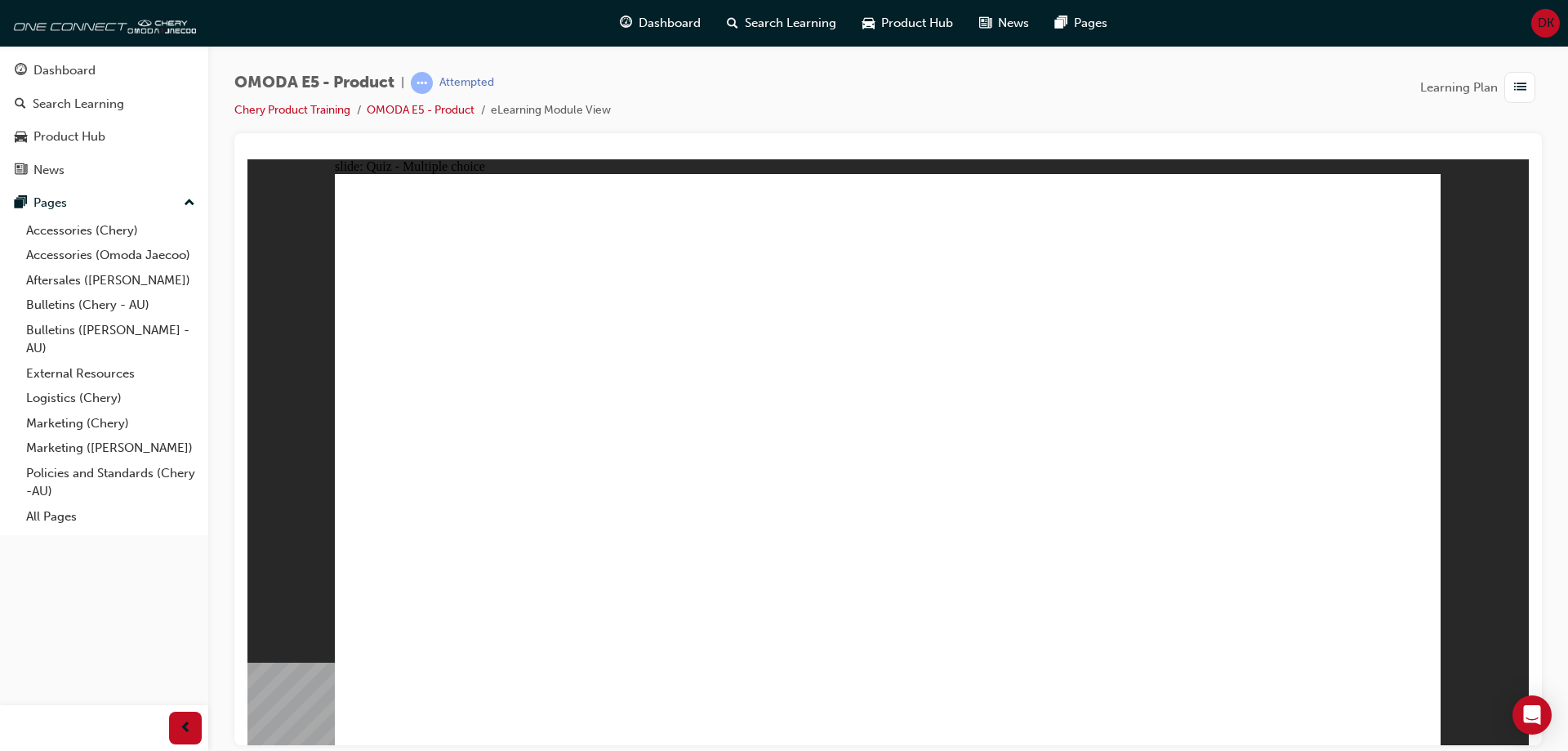
radio input "true"
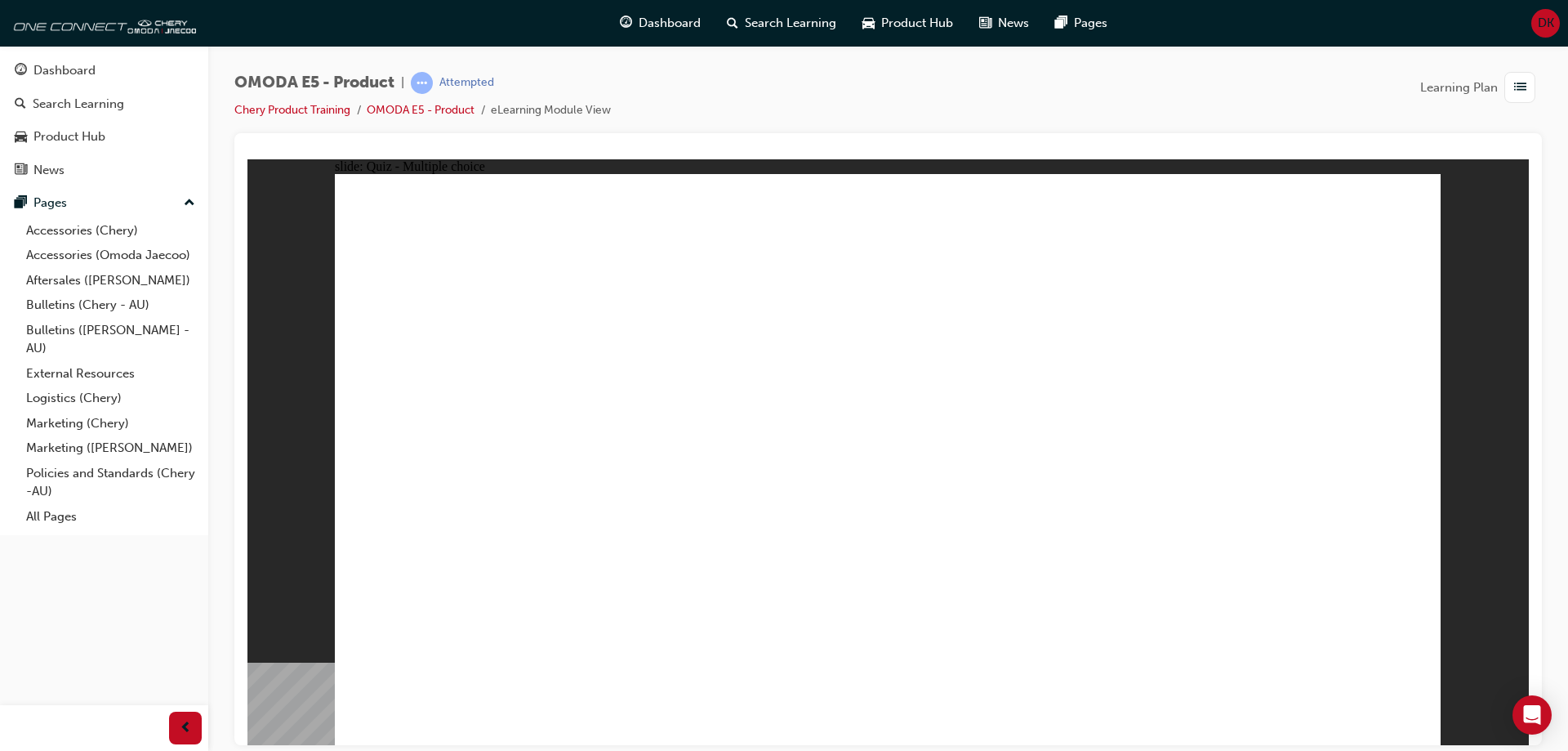
radio input "true"
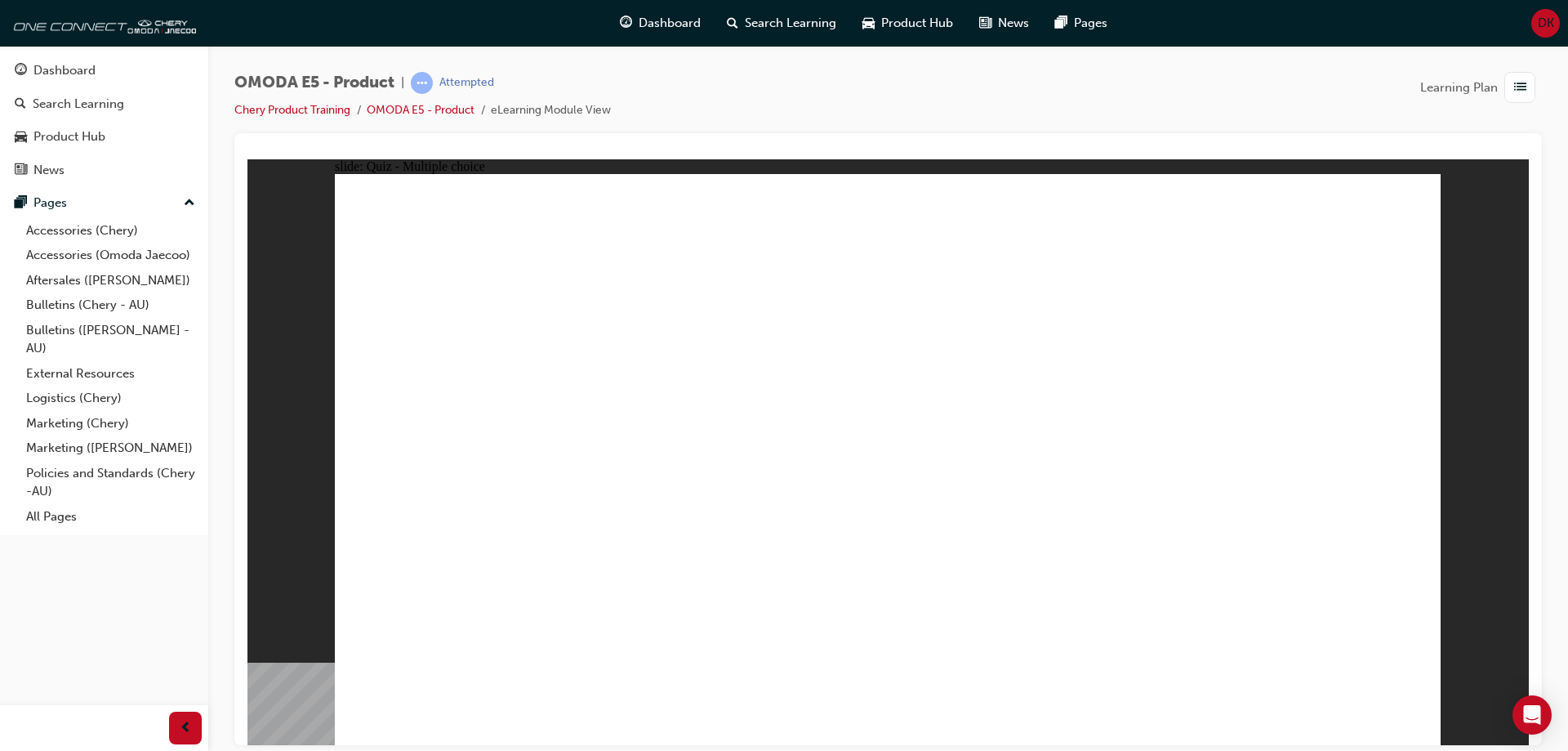
radio input "true"
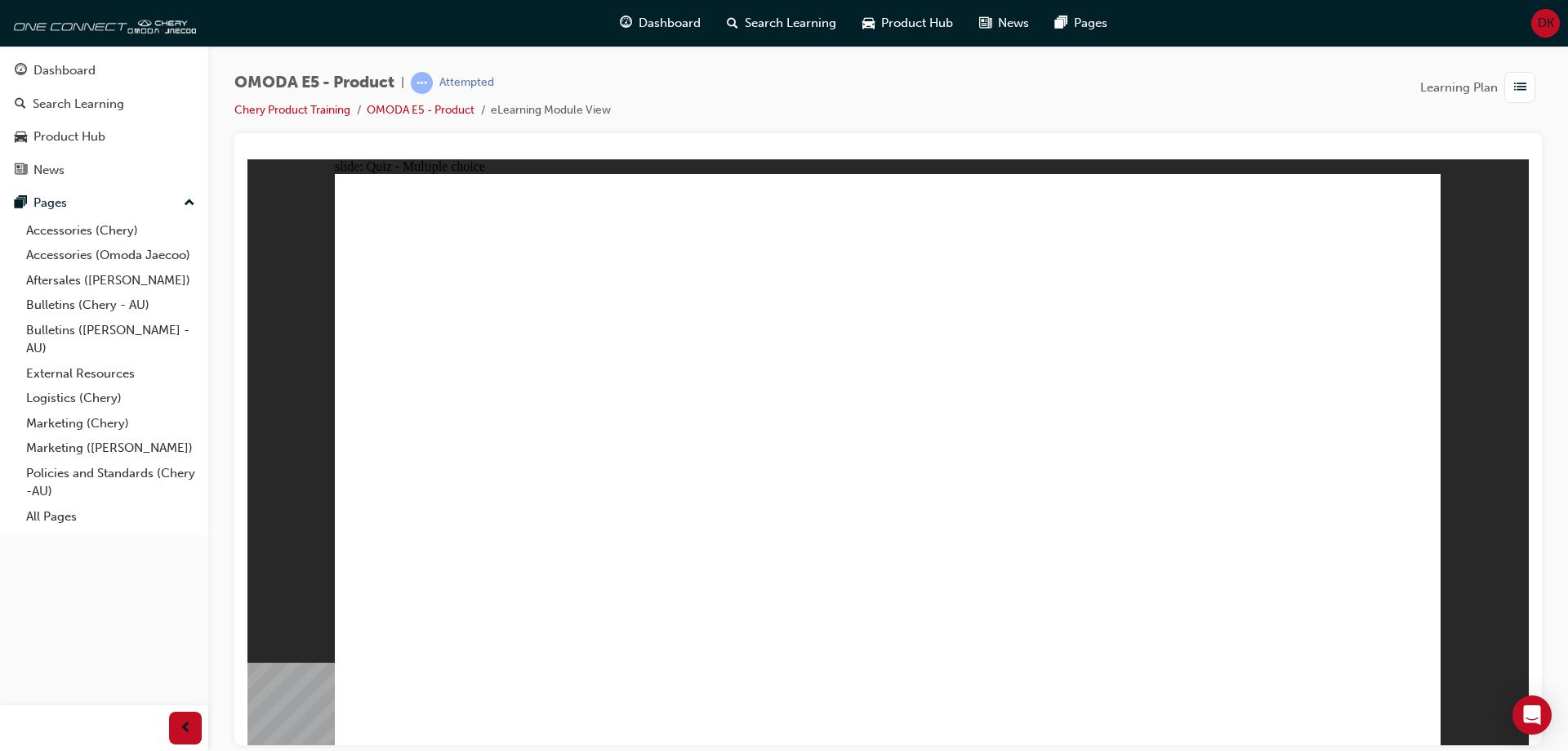
radio input "true"
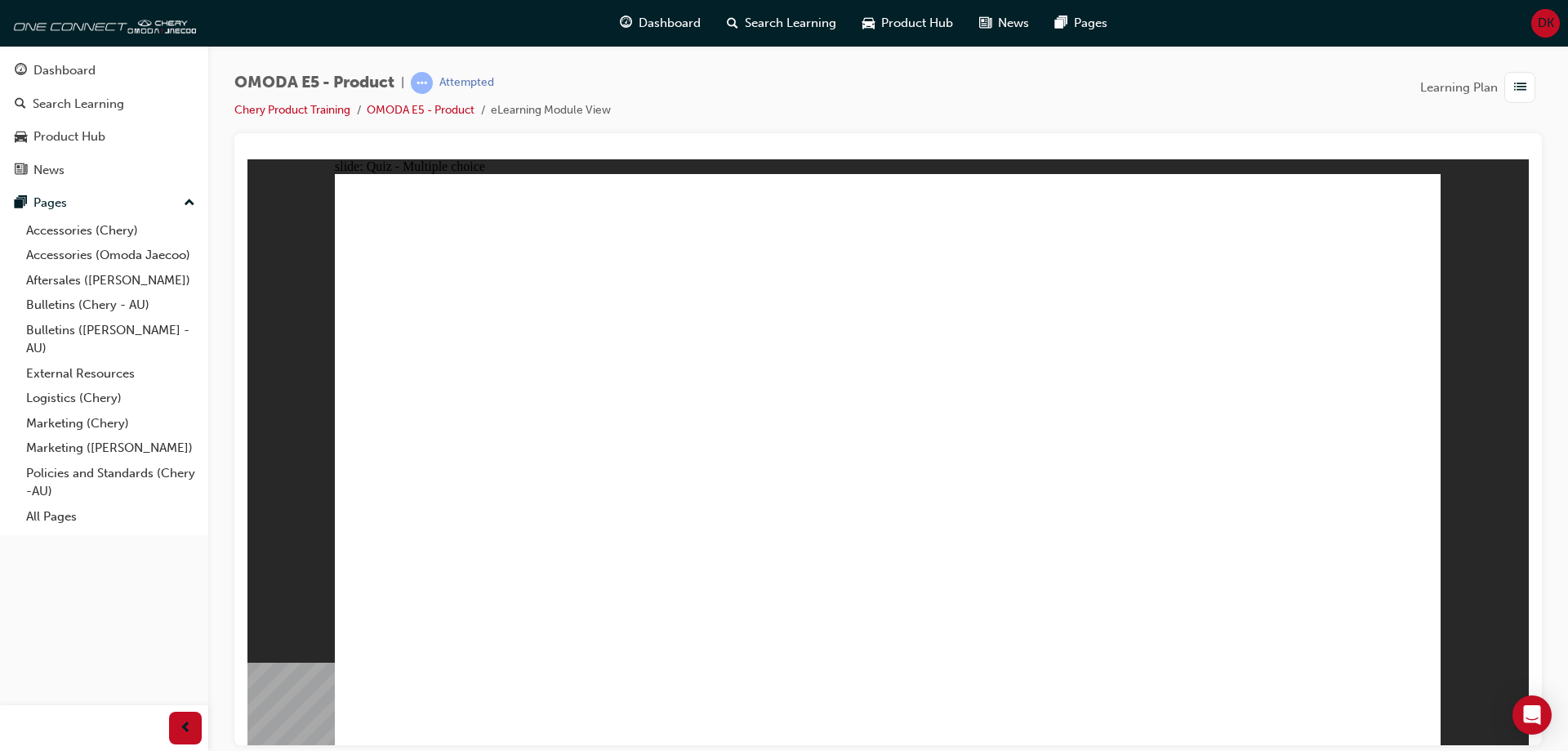
radio input "true"
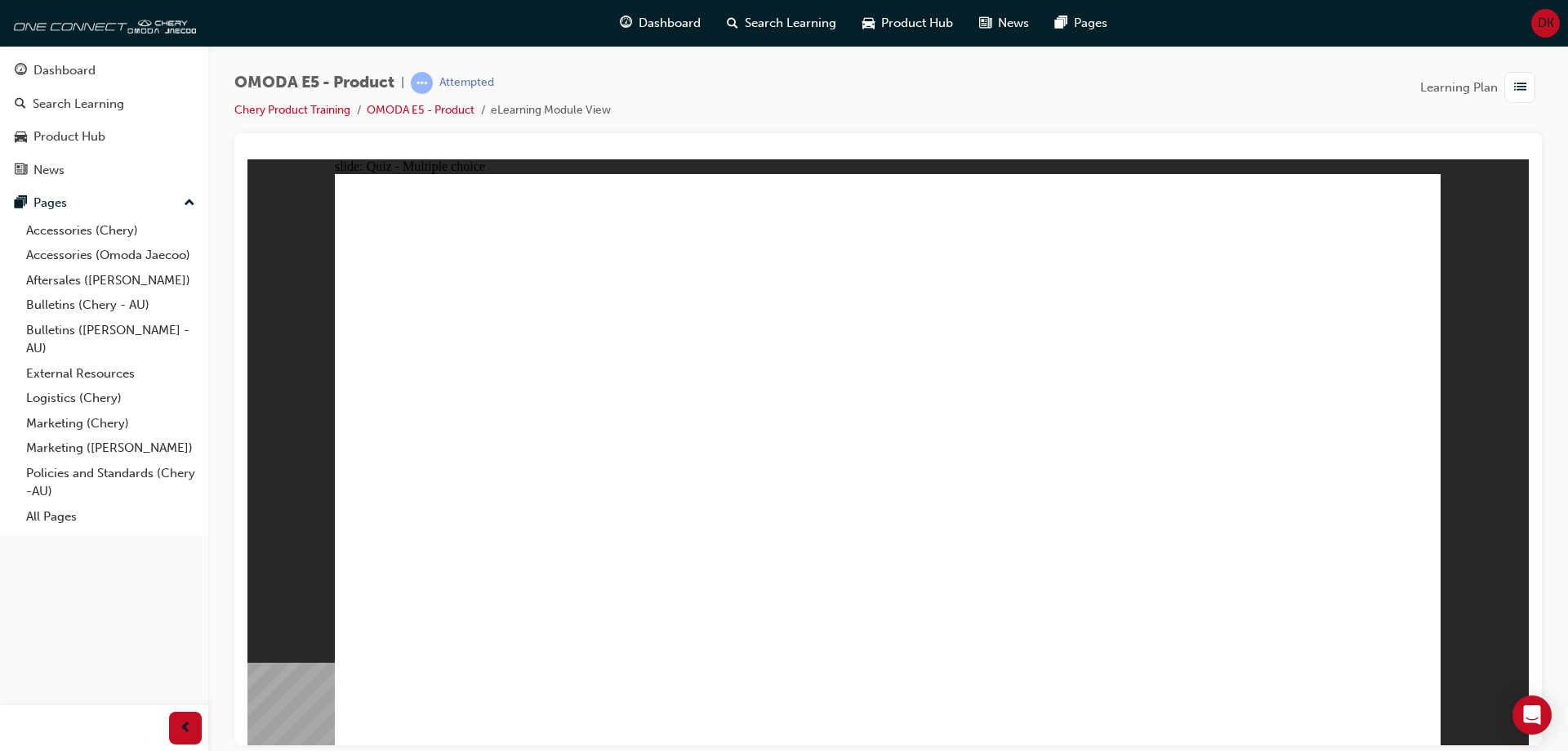
radio input "true"
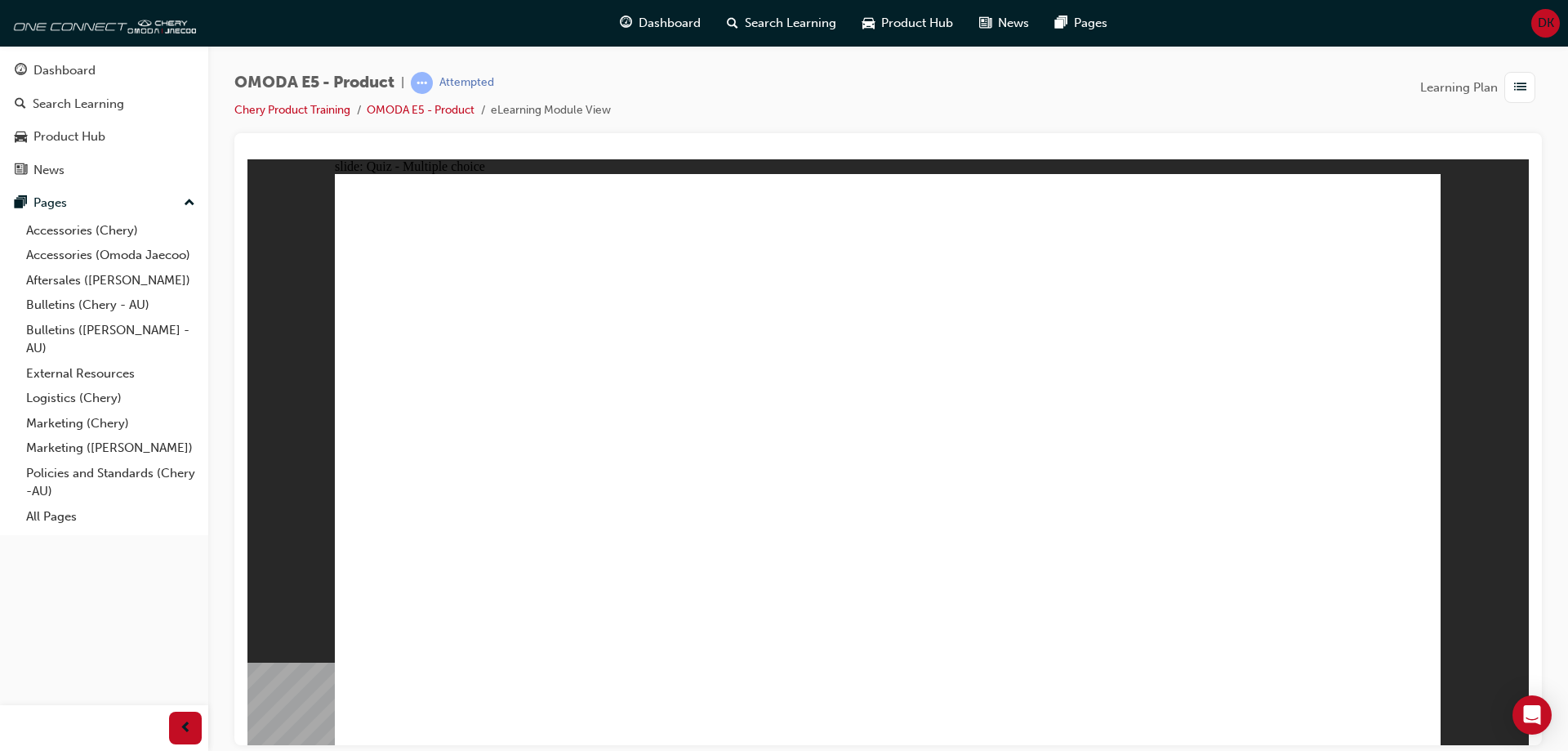
radio input "true"
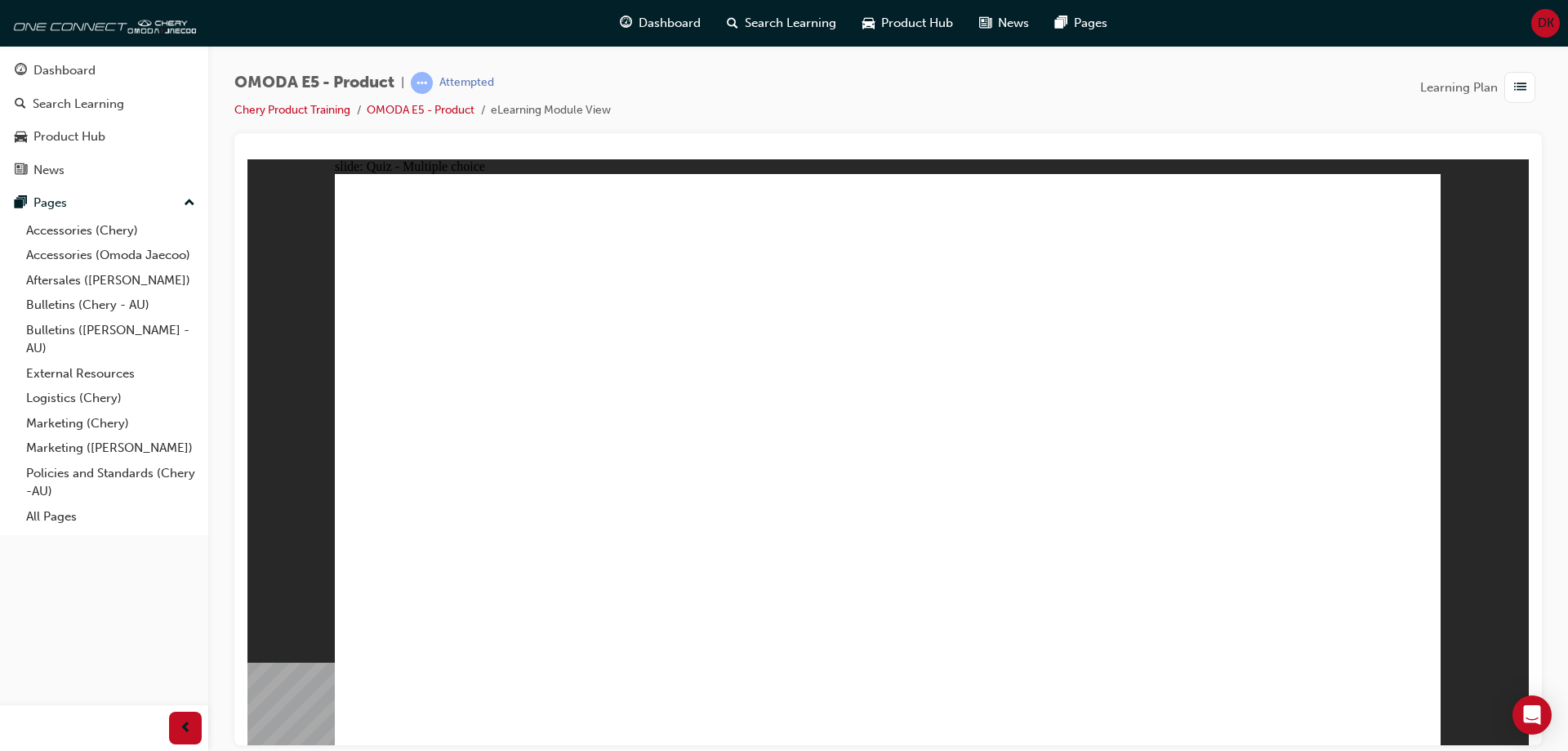
radio input "true"
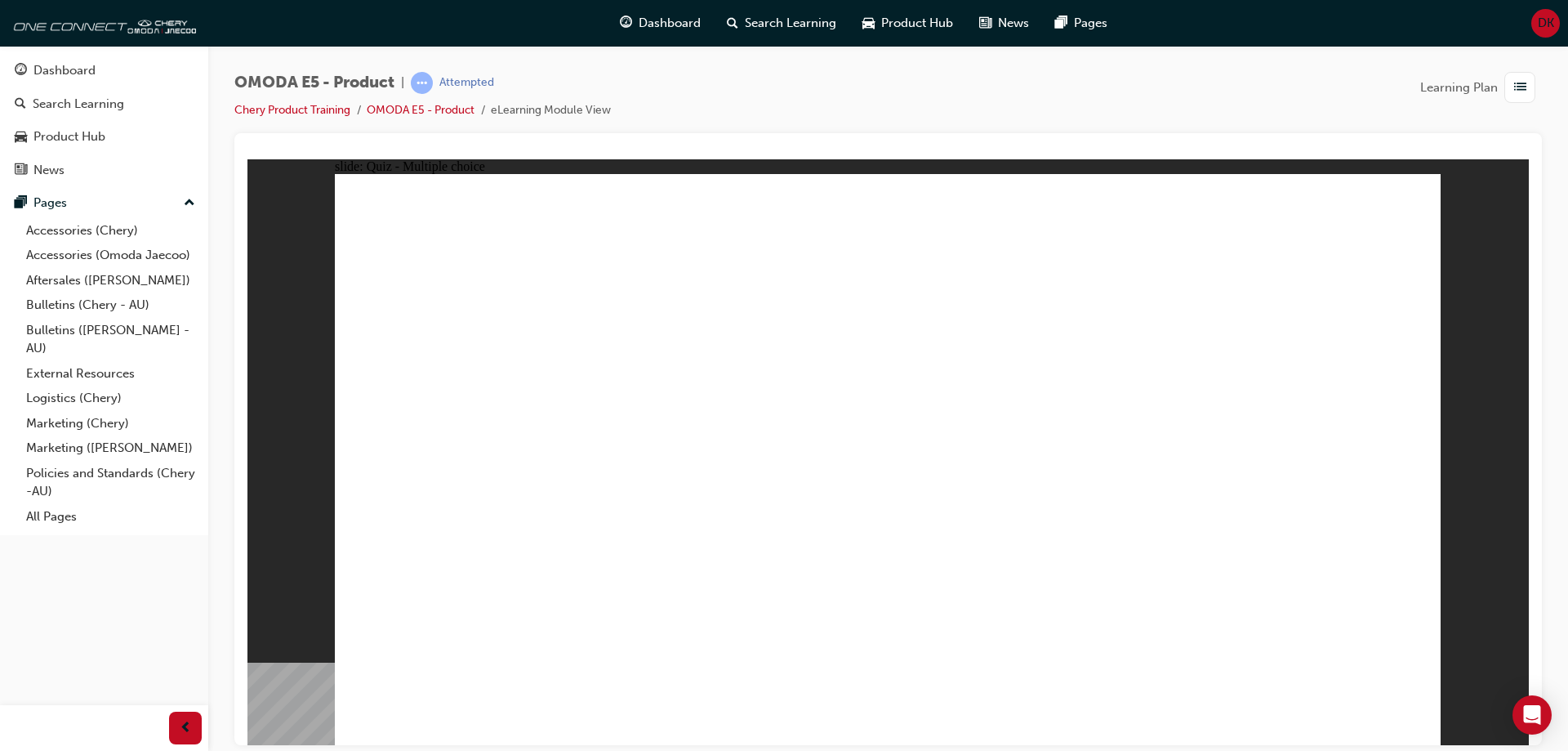
radio input "true"
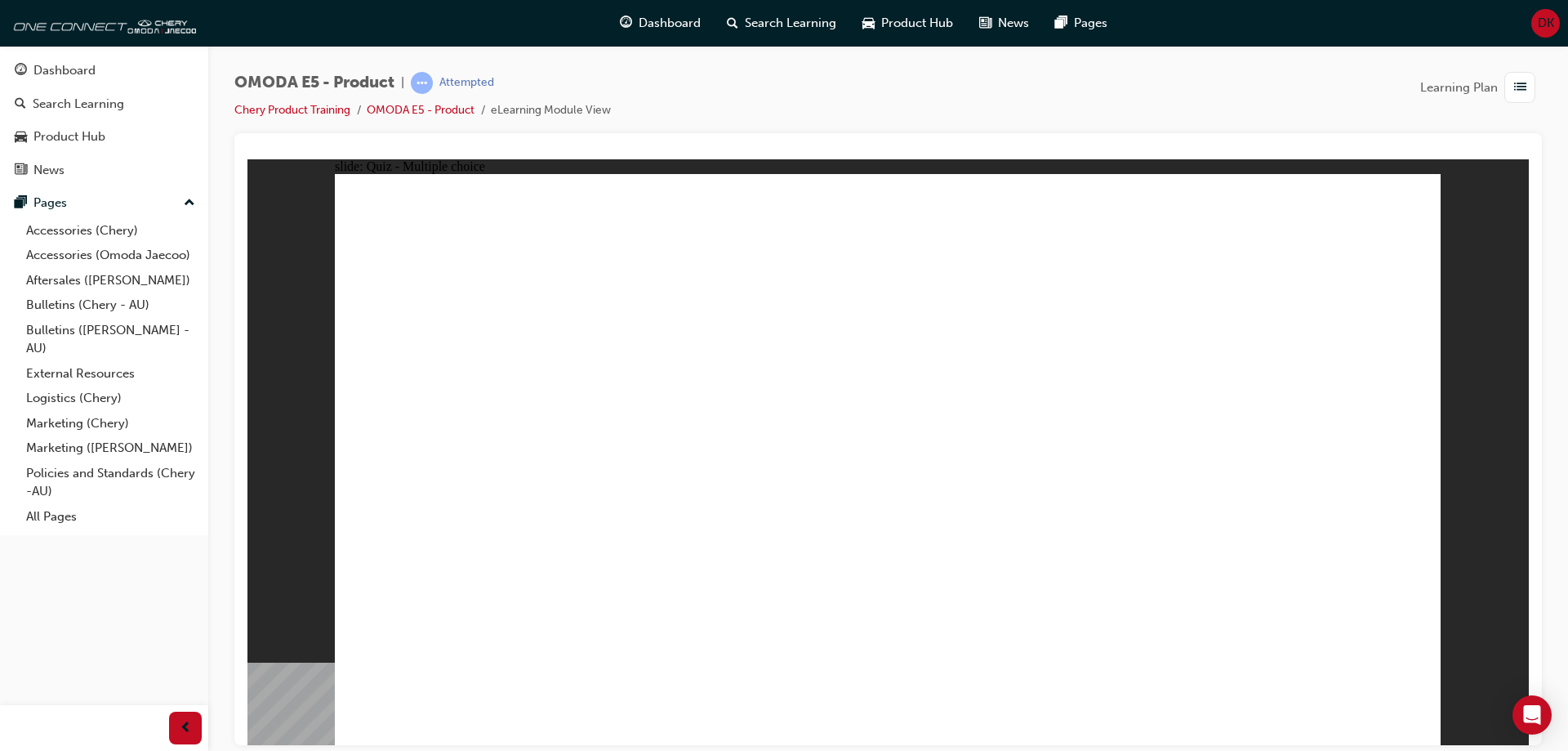
radio input "true"
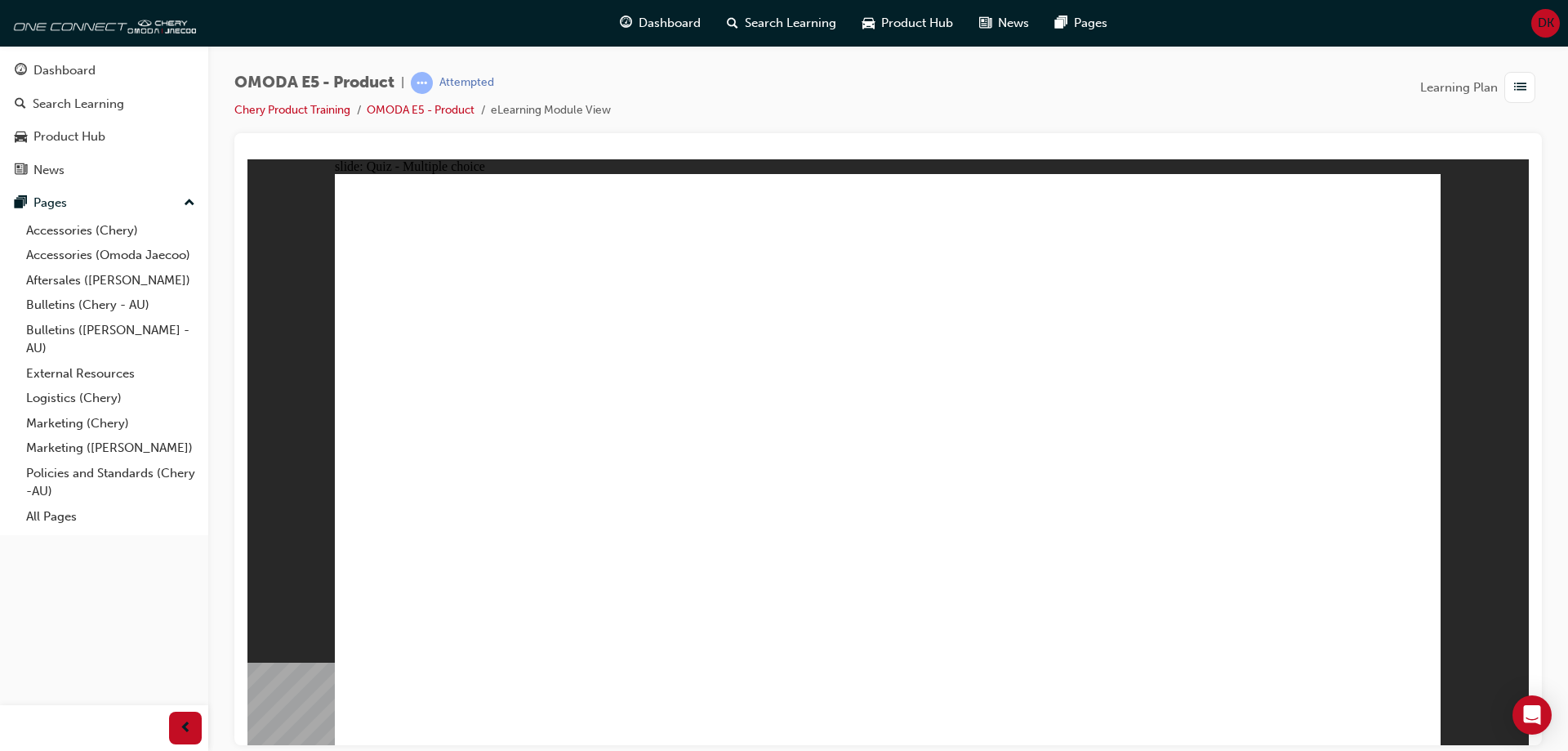
radio input "true"
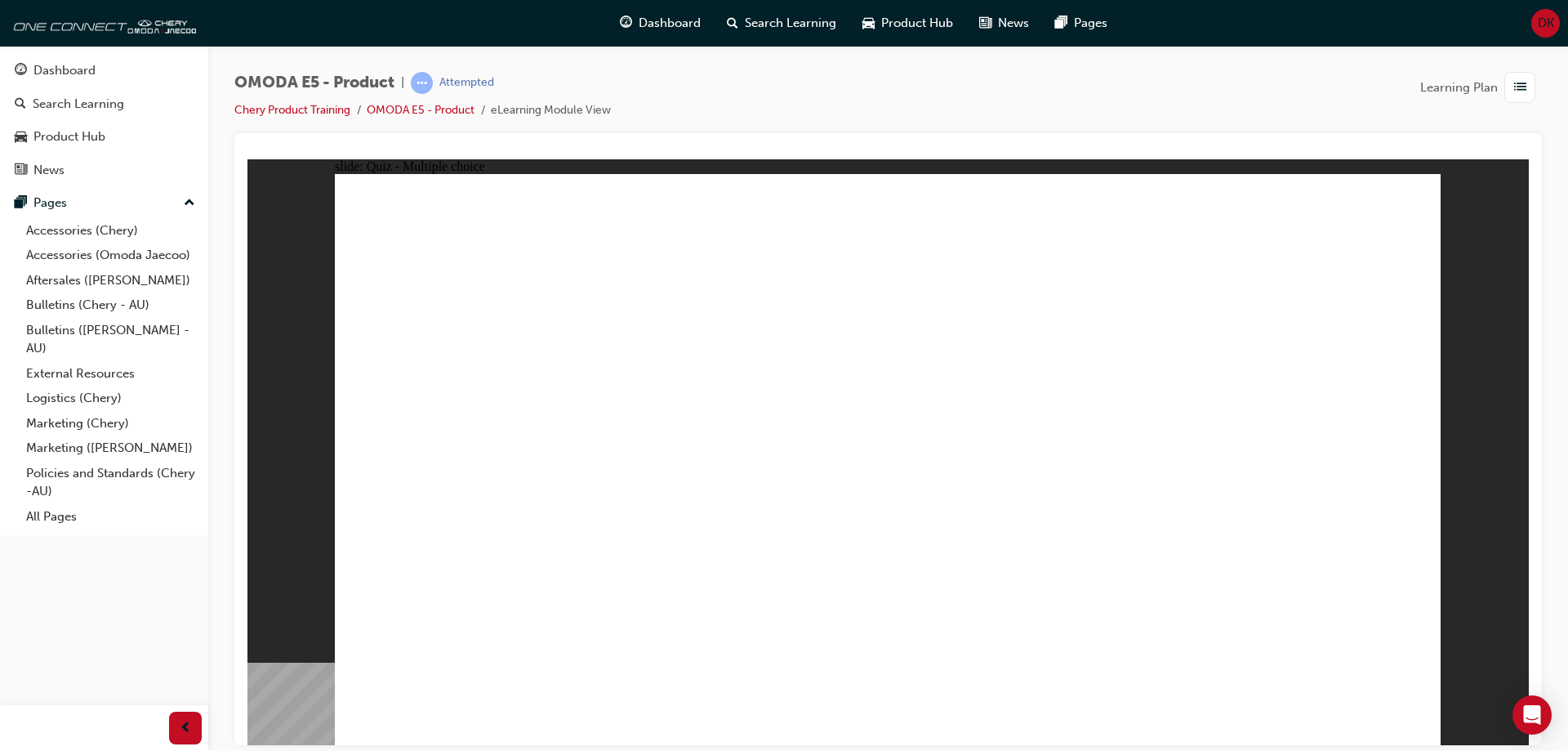
radio input "true"
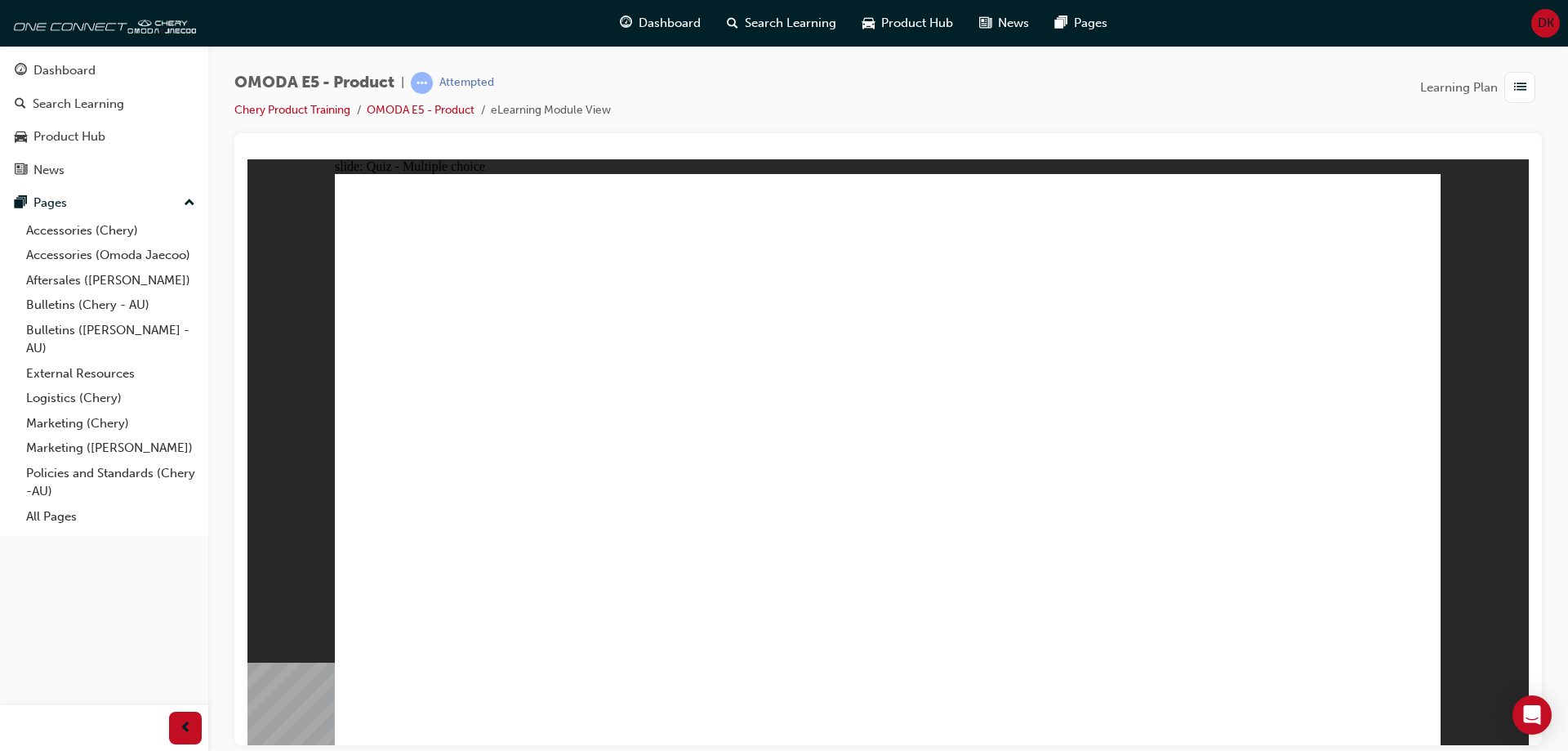
radio input "true"
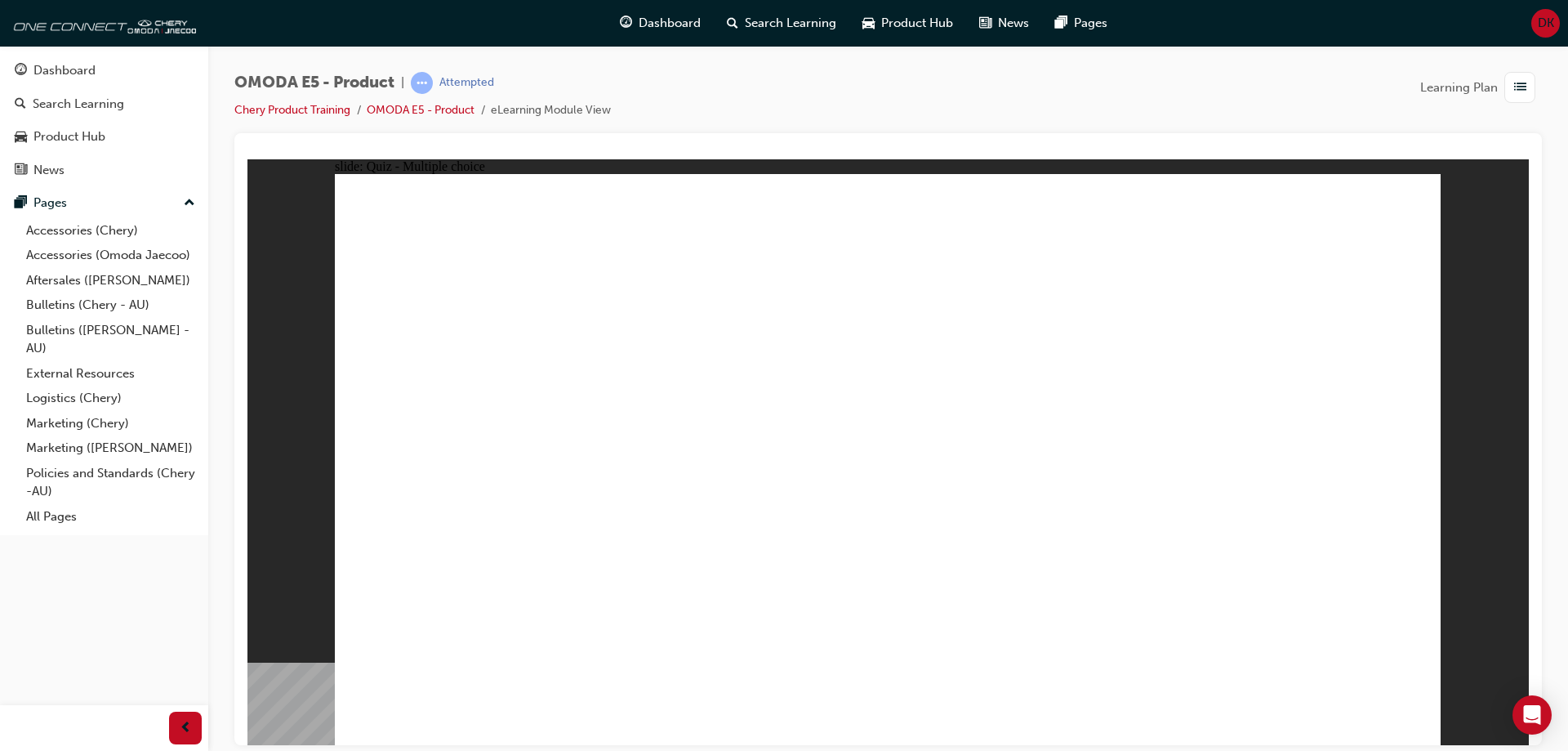
radio input "true"
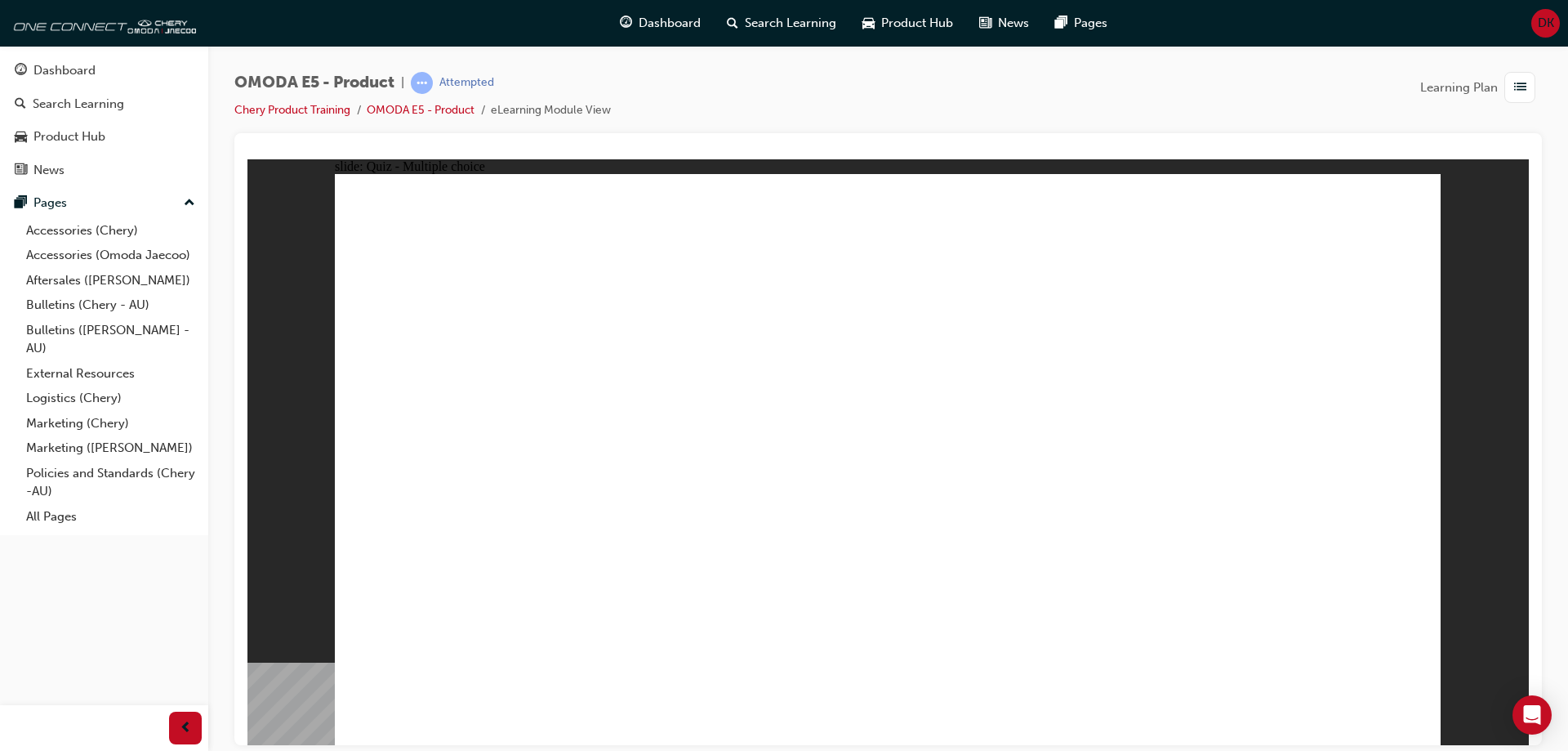
radio input "true"
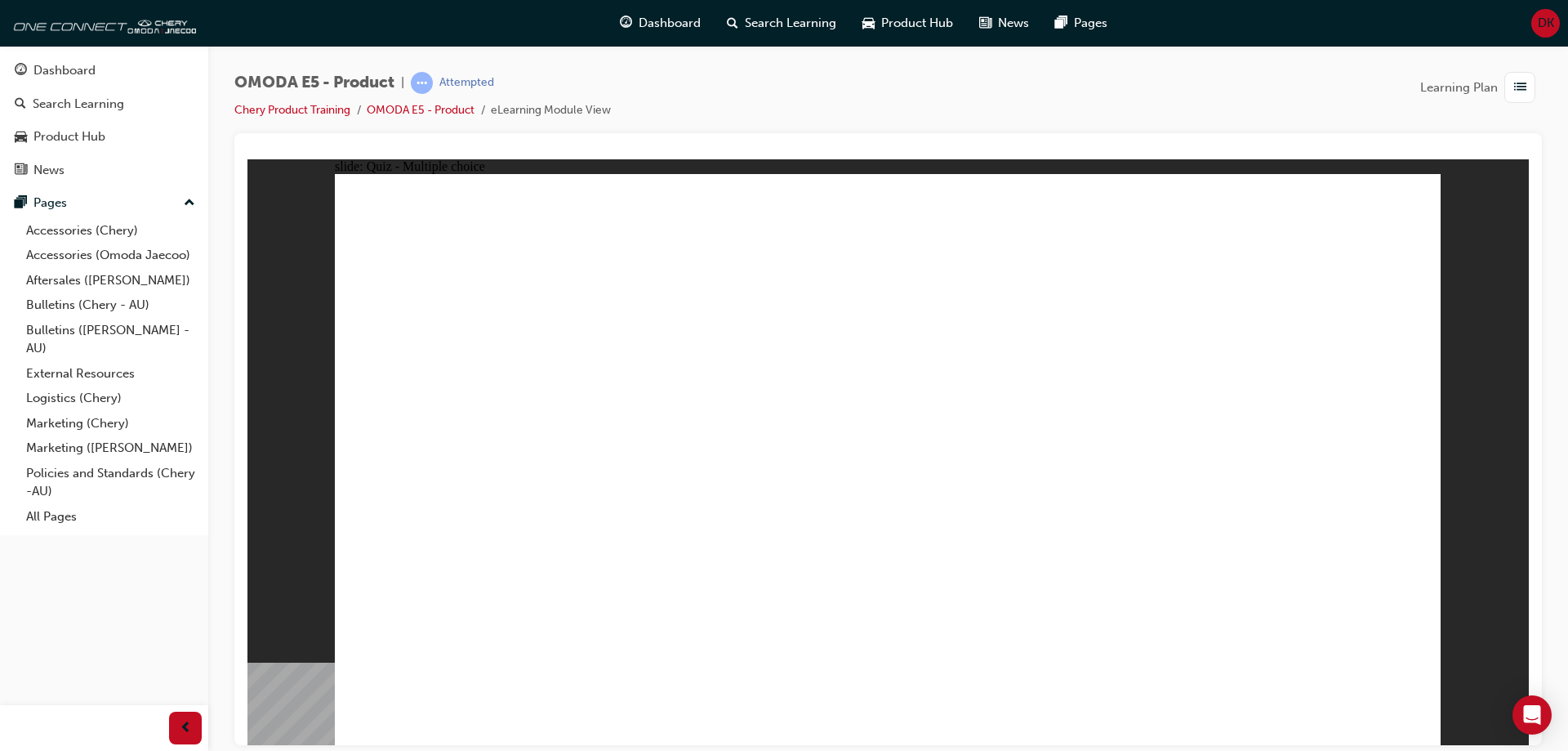
radio input "true"
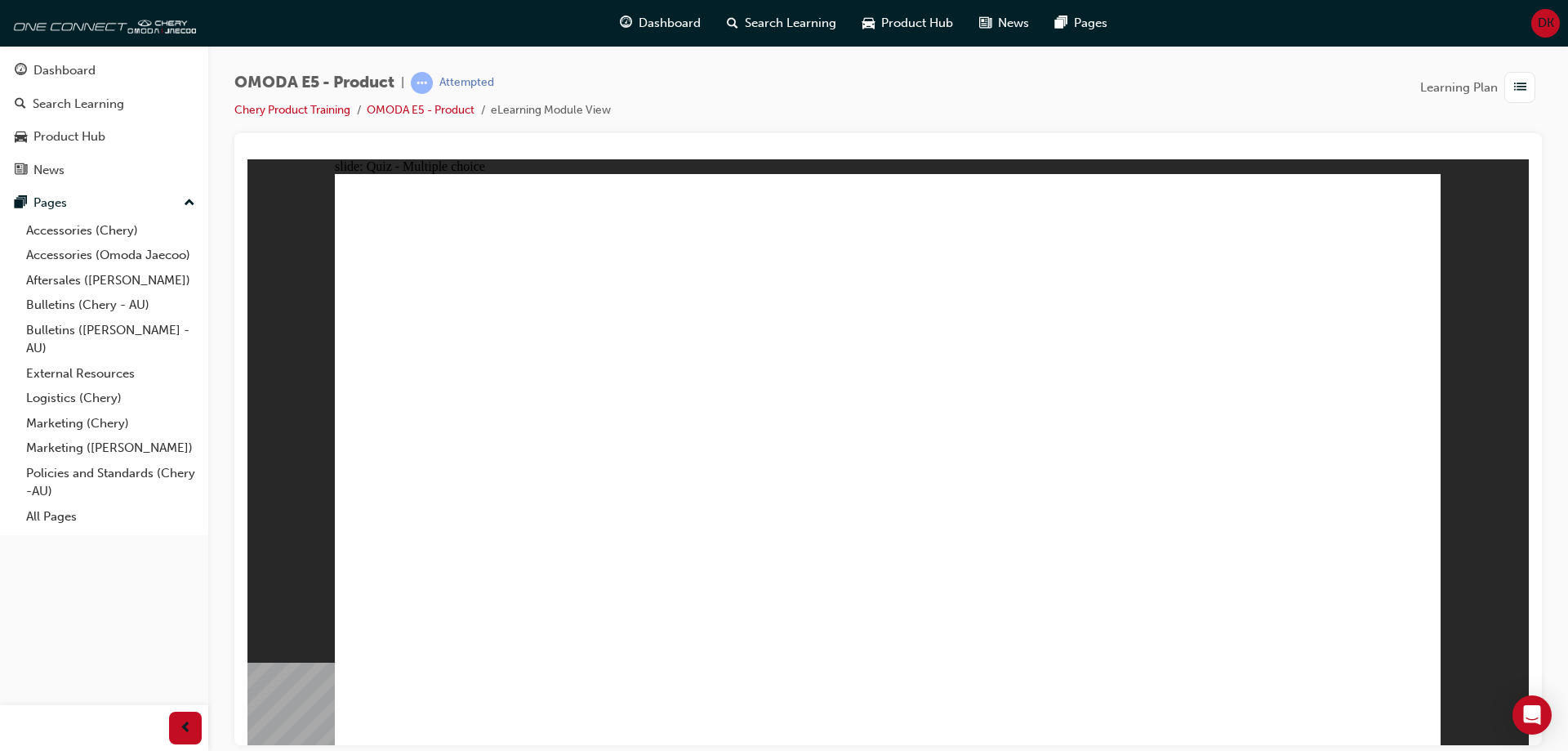
radio input "true"
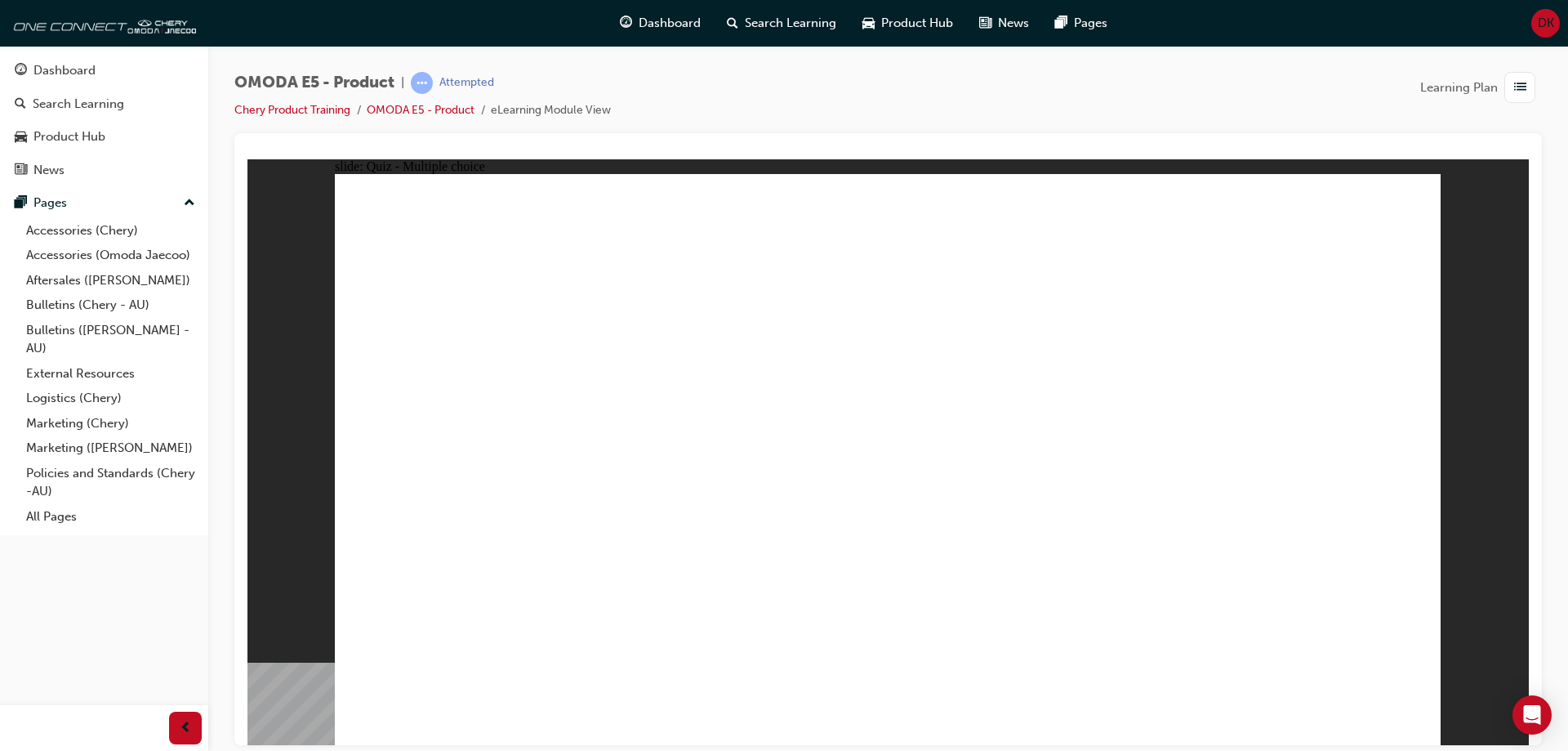
radio input "true"
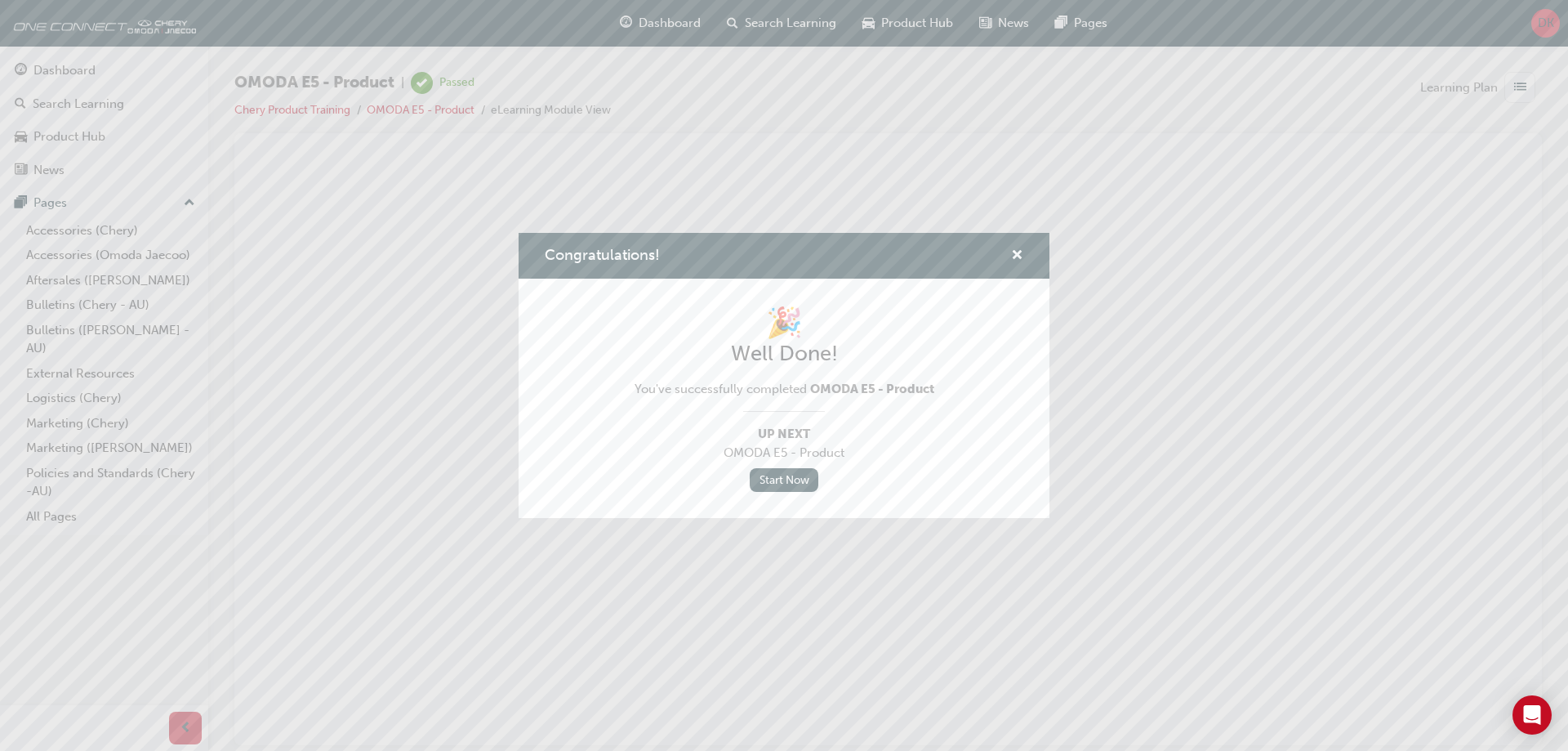
click at [1025, 267] on div "Congratulations!" at bounding box center [783, 256] width 531 height 46
click at [1015, 260] on span "cross-icon" at bounding box center [1017, 257] width 12 height 15
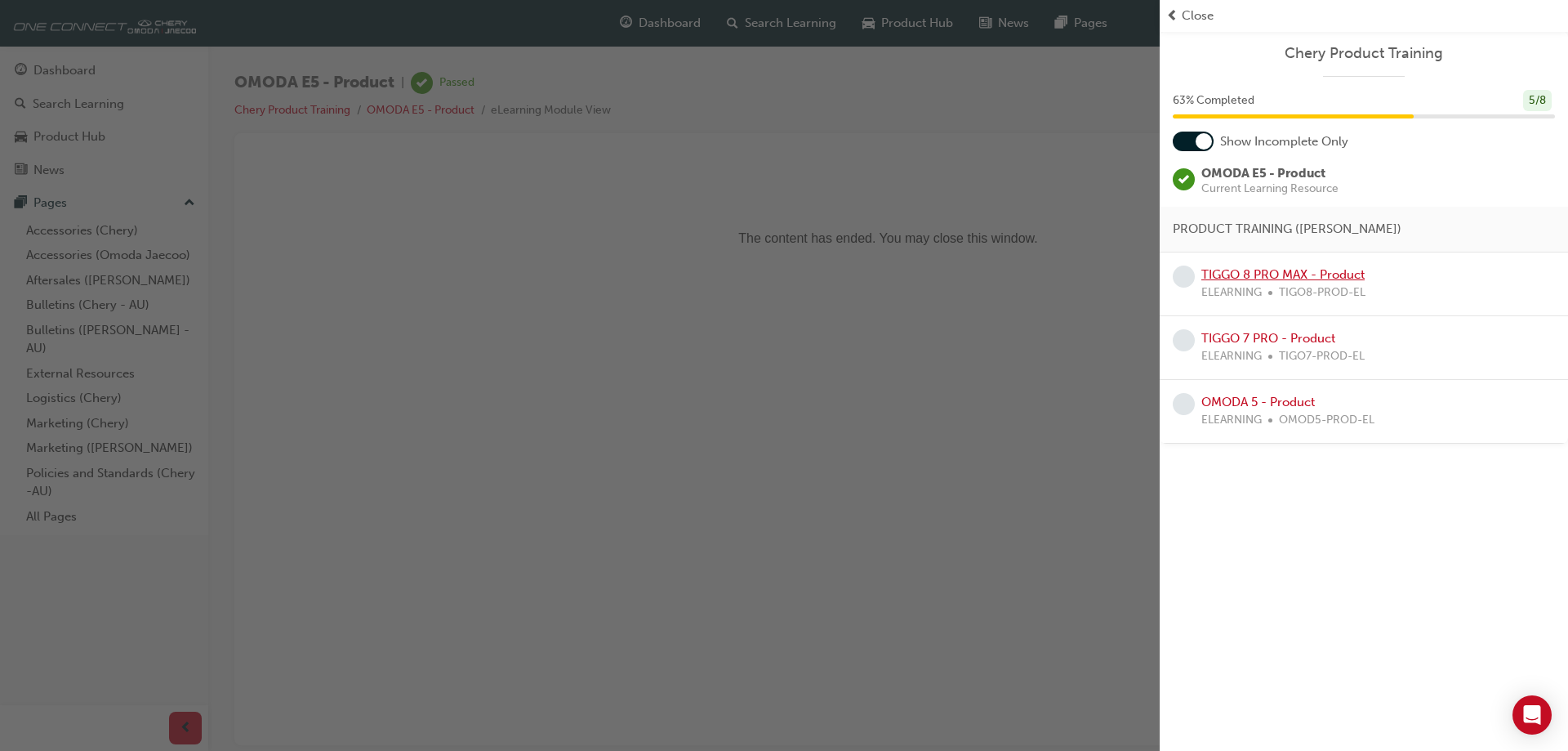
click at [1297, 281] on link "TIGGO 8 PRO MAX - Product" at bounding box center [1283, 274] width 163 height 15
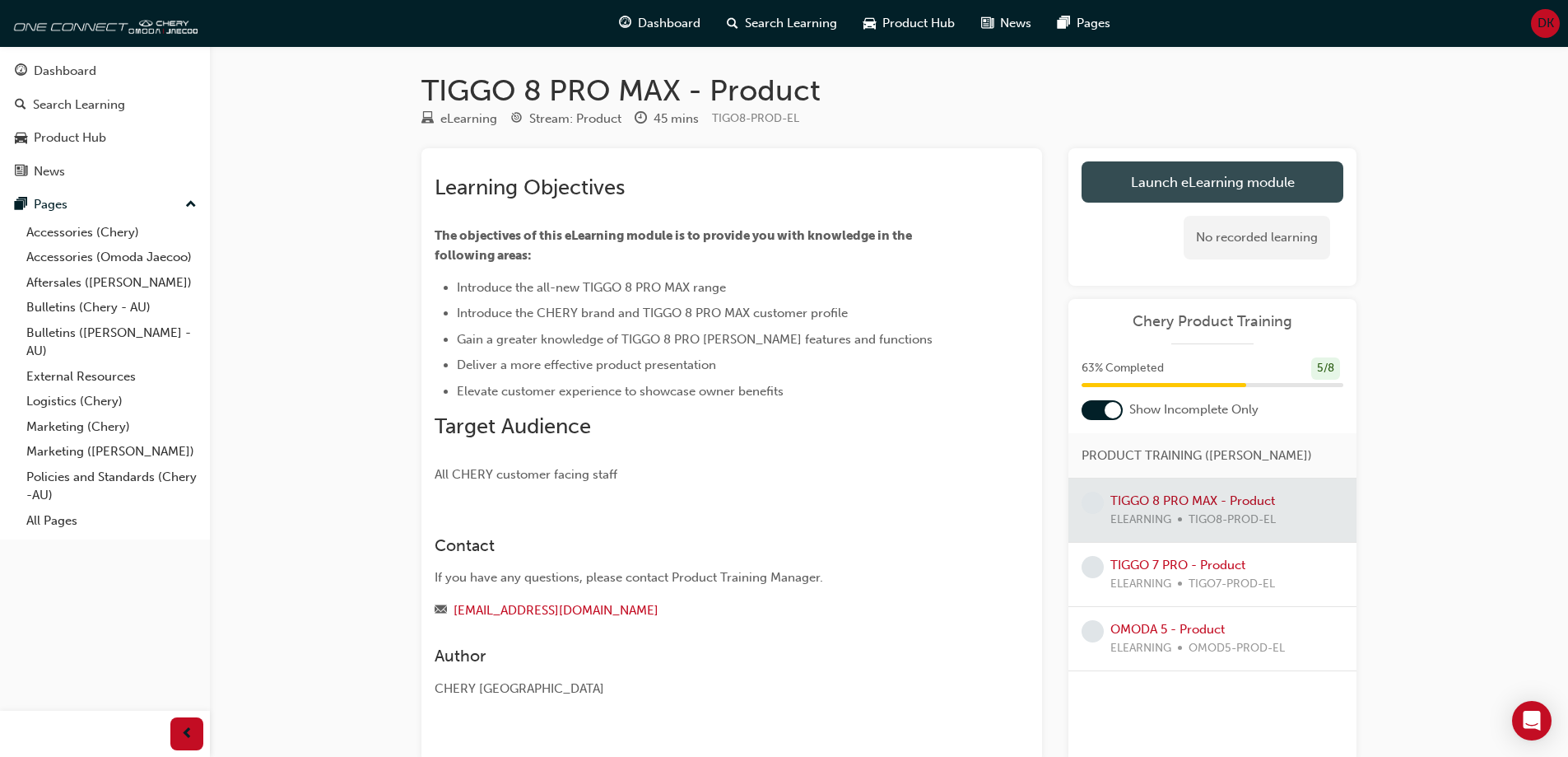
click at [1218, 187] on link "Launch eLearning module" at bounding box center [1213, 182] width 262 height 41
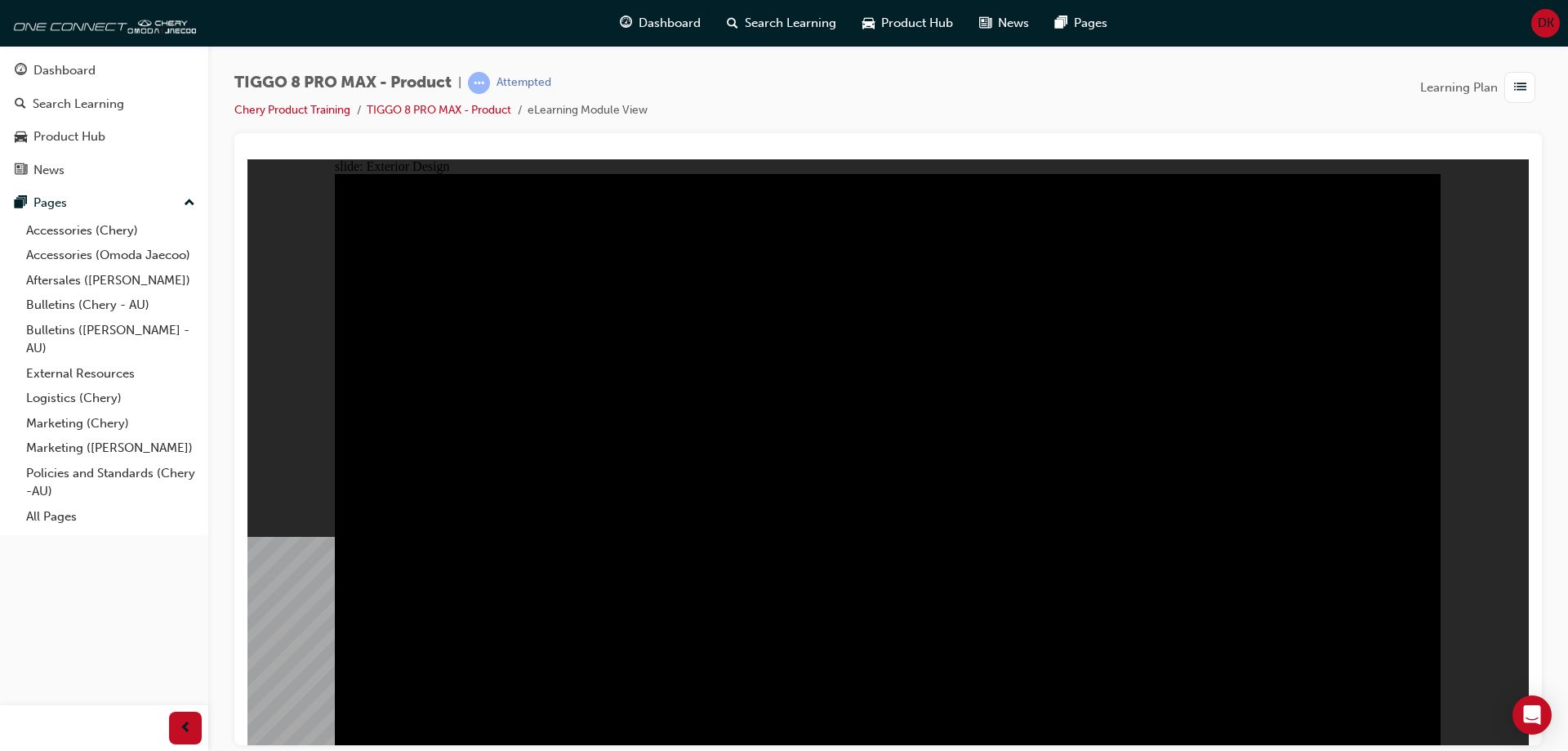
drag, startPoint x: 1260, startPoint y: 328, endPoint x: 1269, endPoint y: 335, distance: 11.4
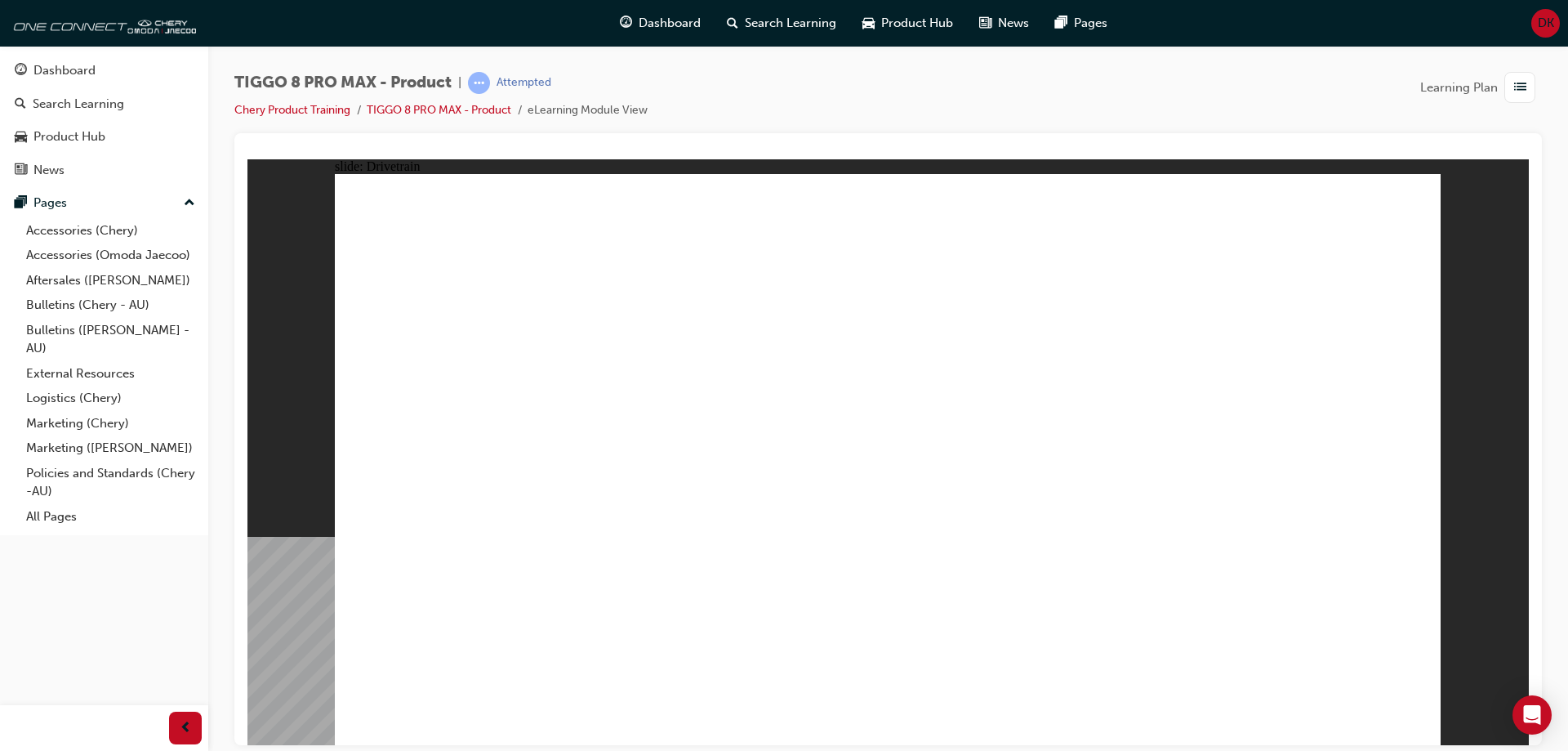
drag, startPoint x: 855, startPoint y: 545, endPoint x: 855, endPoint y: 576, distance: 31.0
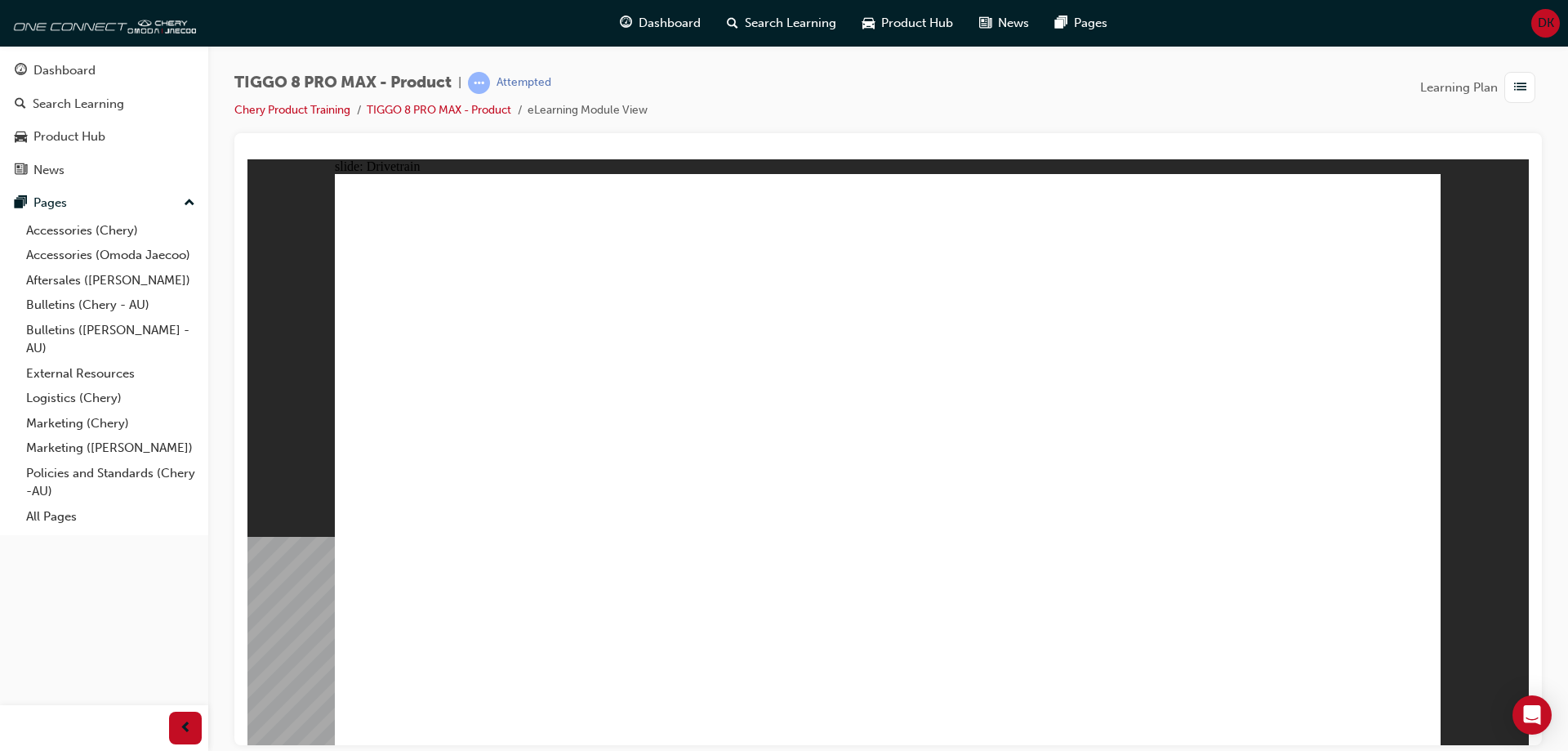
drag, startPoint x: 379, startPoint y: 508, endPoint x: 364, endPoint y: 512, distance: 15.5
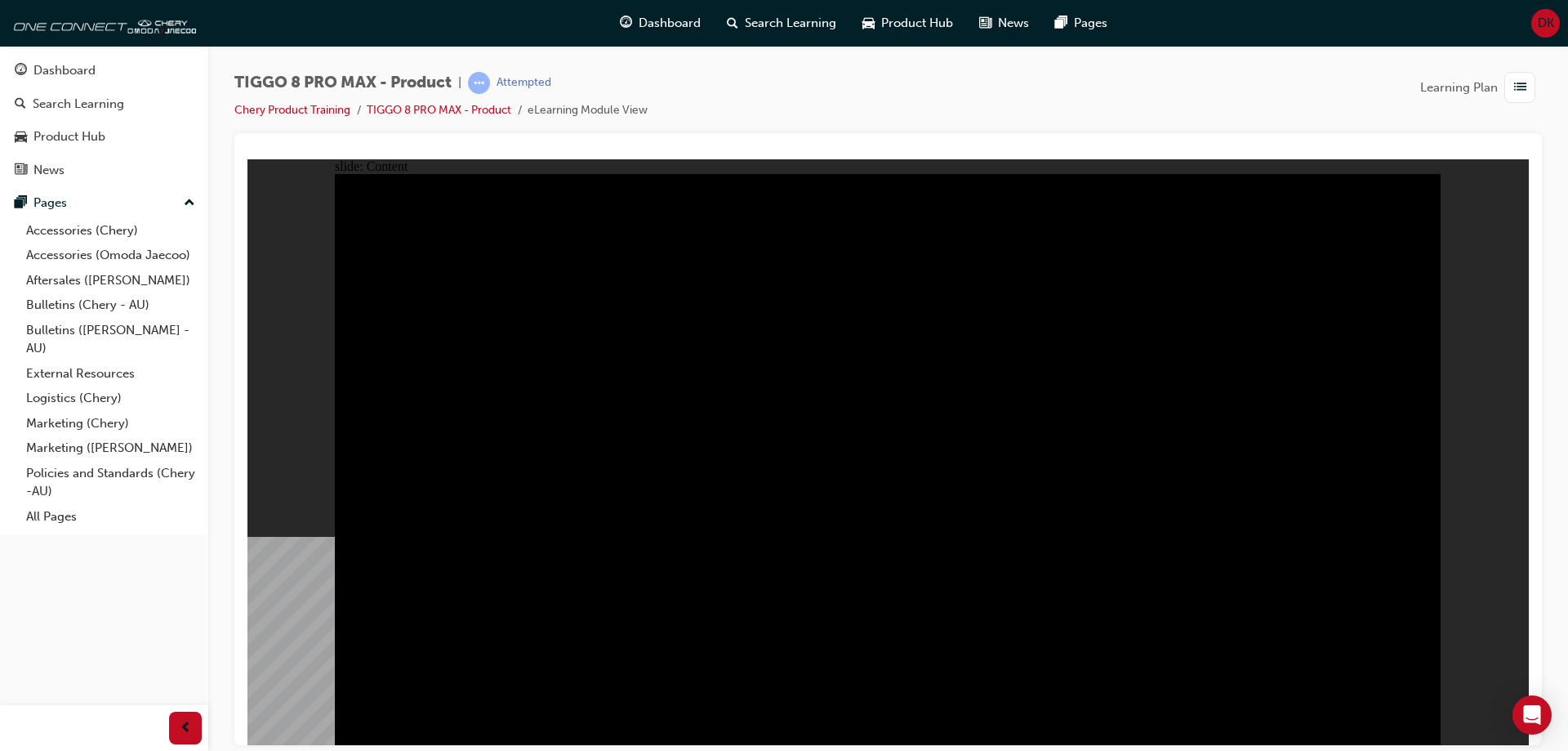
drag, startPoint x: 1331, startPoint y: 343, endPoint x: 1332, endPoint y: 335, distance: 8.1
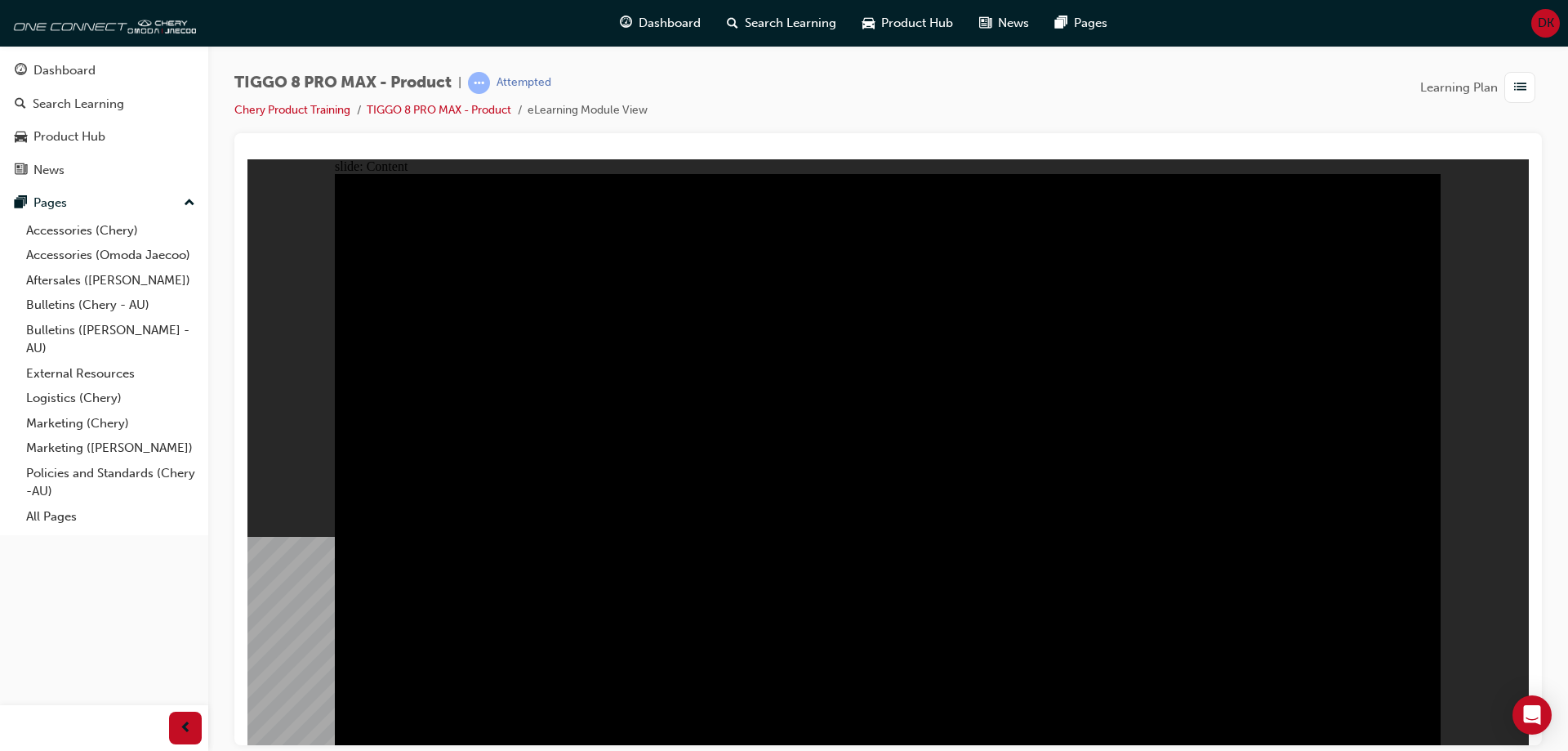
drag, startPoint x: 508, startPoint y: 299, endPoint x: 455, endPoint y: 299, distance: 53.0
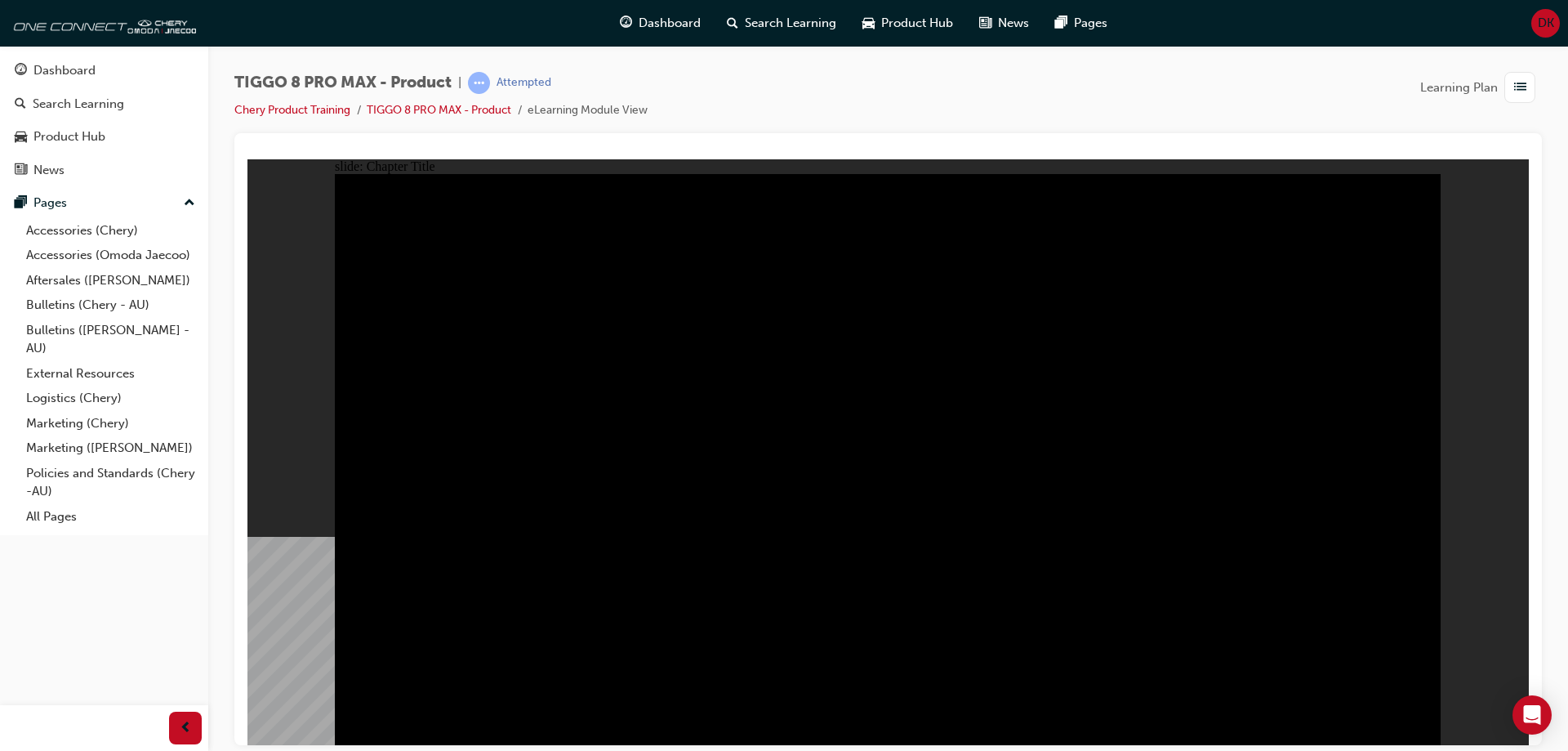
radio input "true"
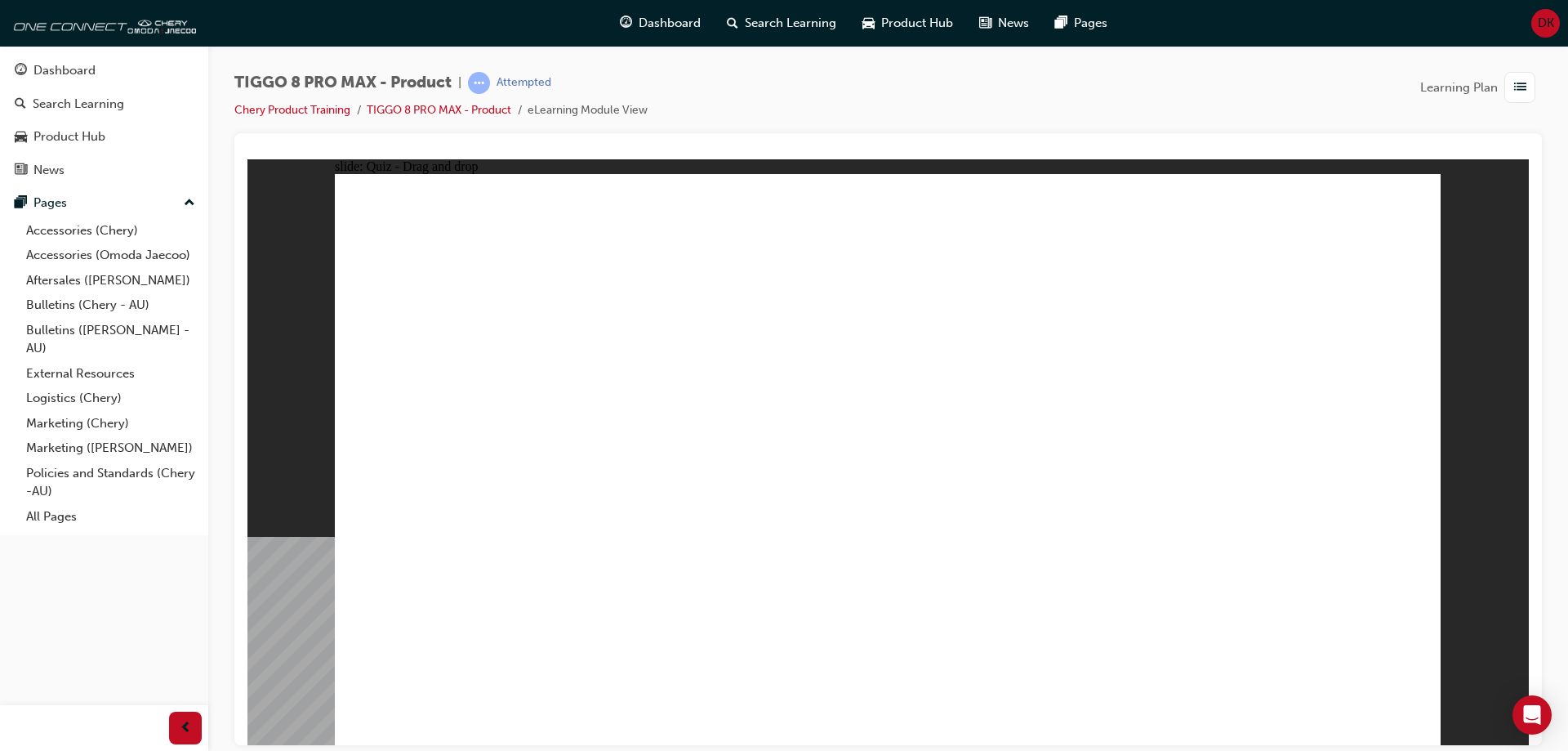
drag, startPoint x: 1157, startPoint y: 358, endPoint x: 1293, endPoint y: 516, distance: 208.5
drag, startPoint x: 979, startPoint y: 361, endPoint x: 998, endPoint y: 373, distance: 22.5
drag, startPoint x: 1001, startPoint y: 374, endPoint x: 940, endPoint y: 521, distance: 159.2
drag, startPoint x: 854, startPoint y: 246, endPoint x: 778, endPoint y: 351, distance: 129.6
drag, startPoint x: 901, startPoint y: 499, endPoint x: 706, endPoint y: 333, distance: 256.1
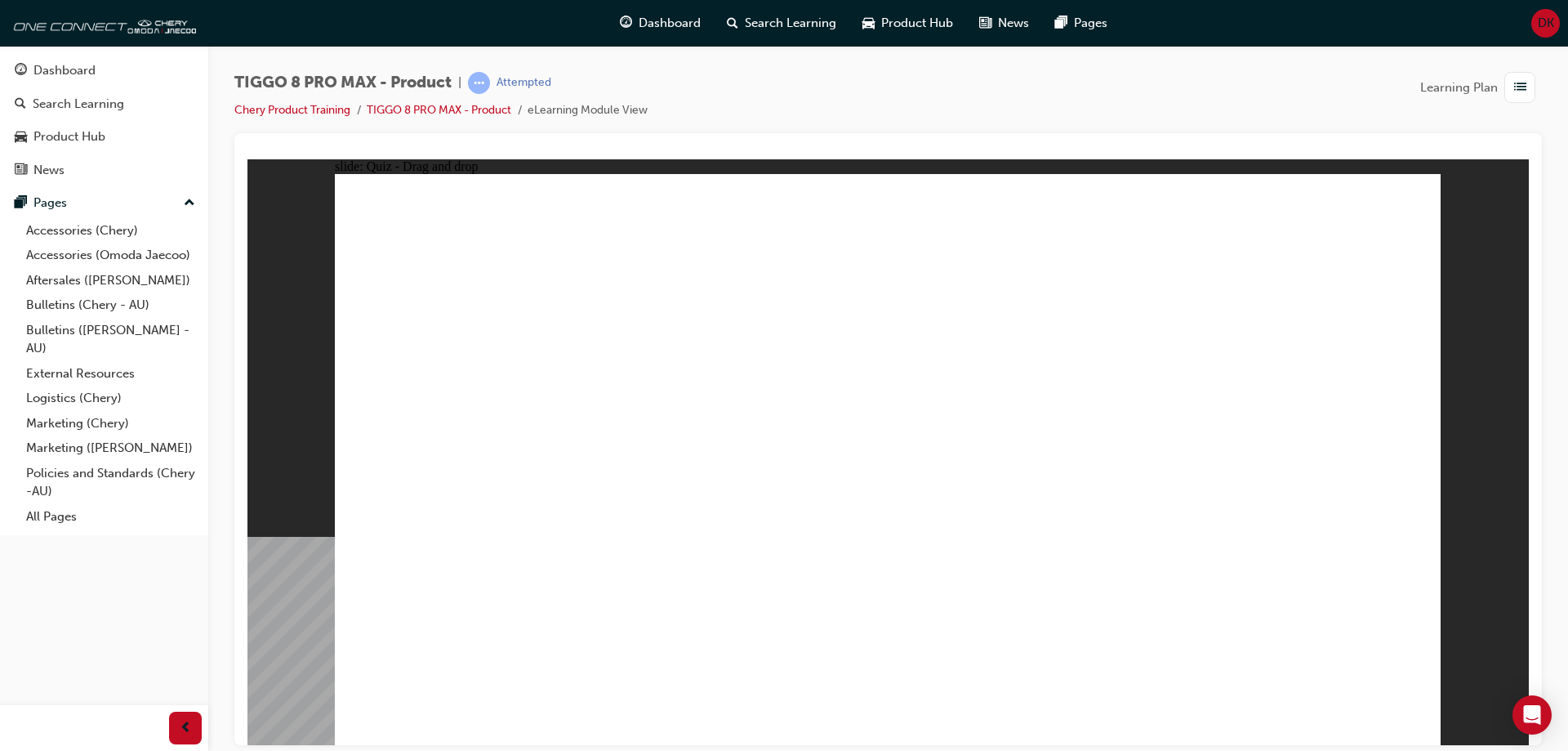
drag, startPoint x: 1305, startPoint y: 243, endPoint x: 476, endPoint y: 497, distance: 867.0
drag, startPoint x: 1101, startPoint y: 245, endPoint x: 727, endPoint y: 484, distance: 443.8
drag, startPoint x: 841, startPoint y: 248, endPoint x: 1125, endPoint y: 504, distance: 382.4
drag, startPoint x: 998, startPoint y: 350, endPoint x: 885, endPoint y: 484, distance: 175.3
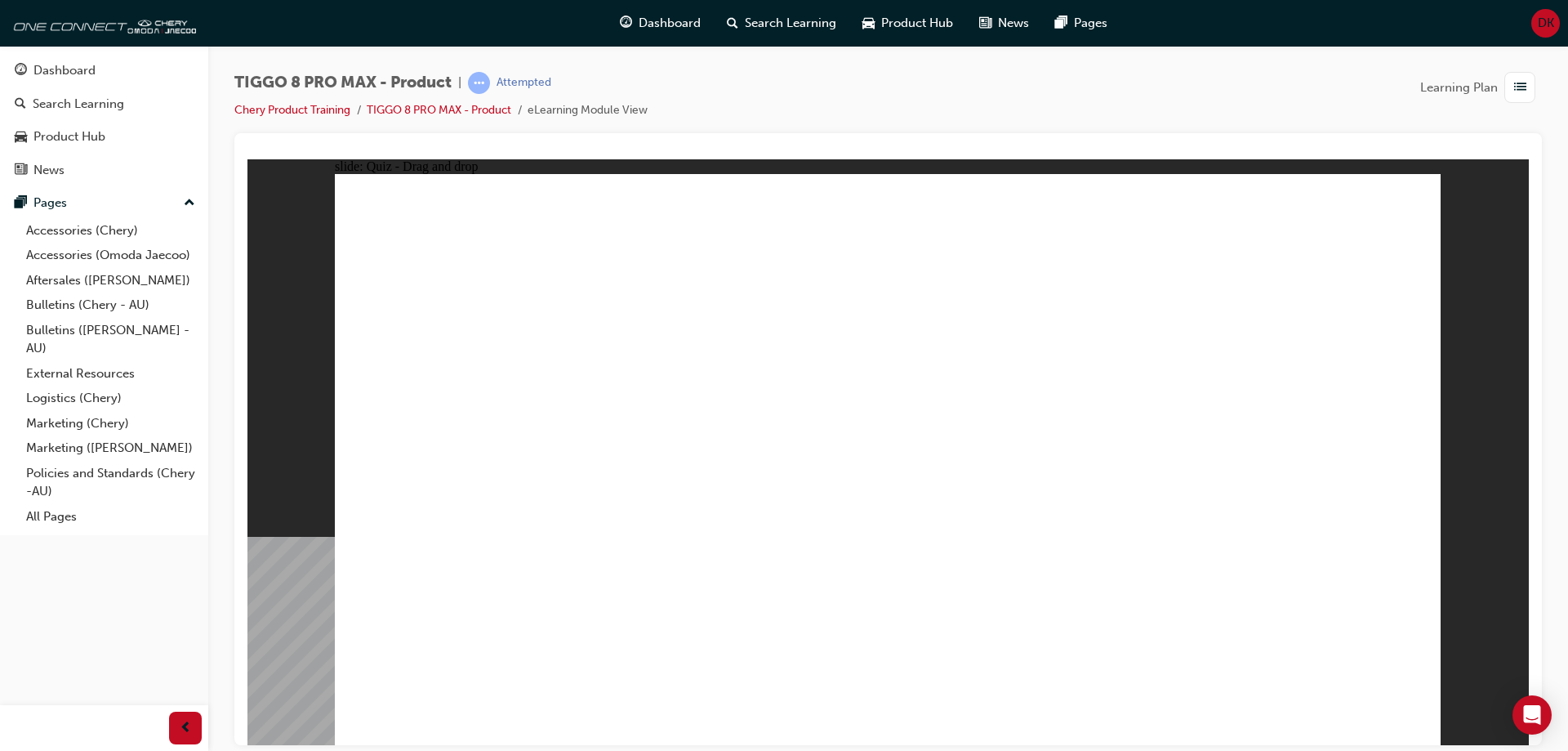
checkbox input "true"
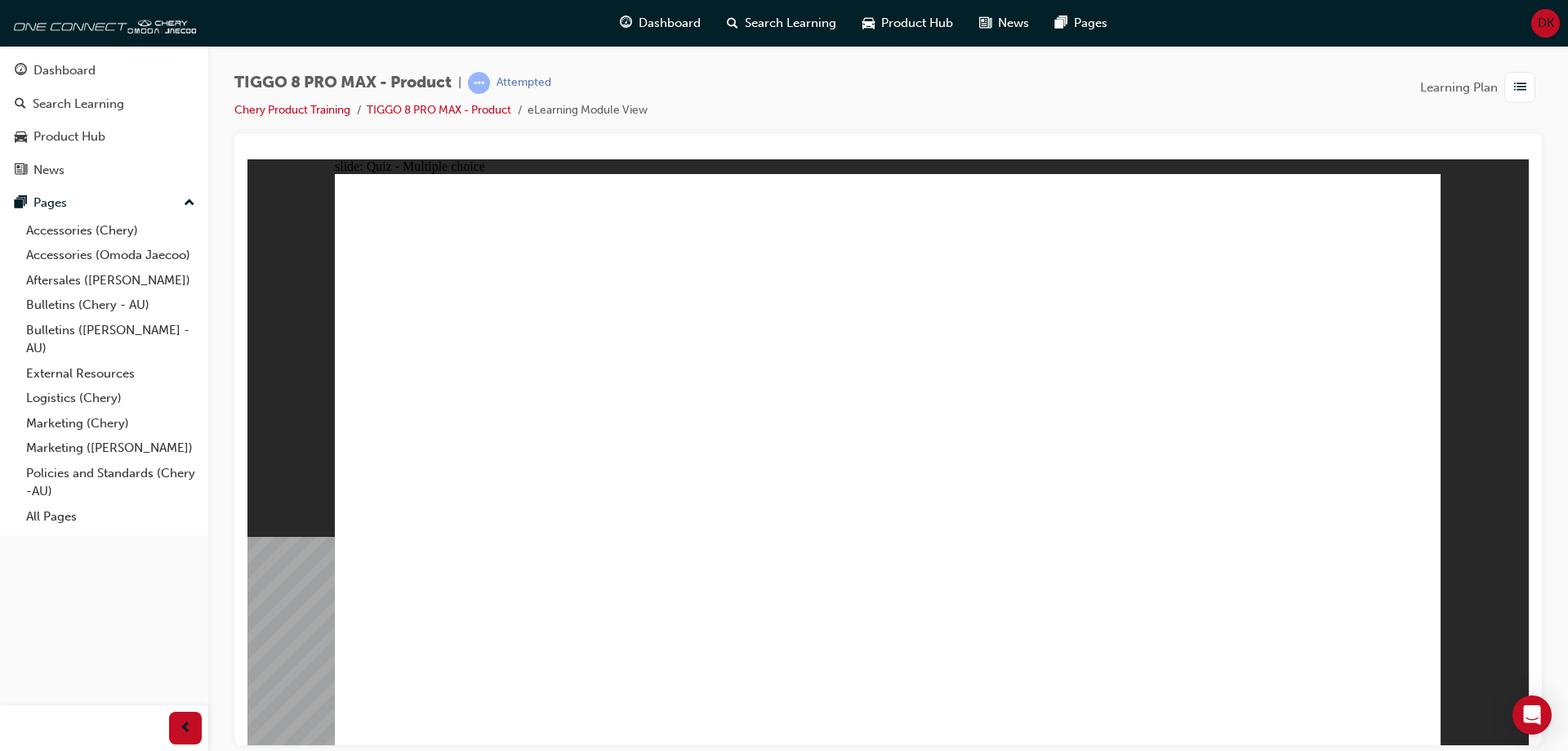
checkbox input "true"
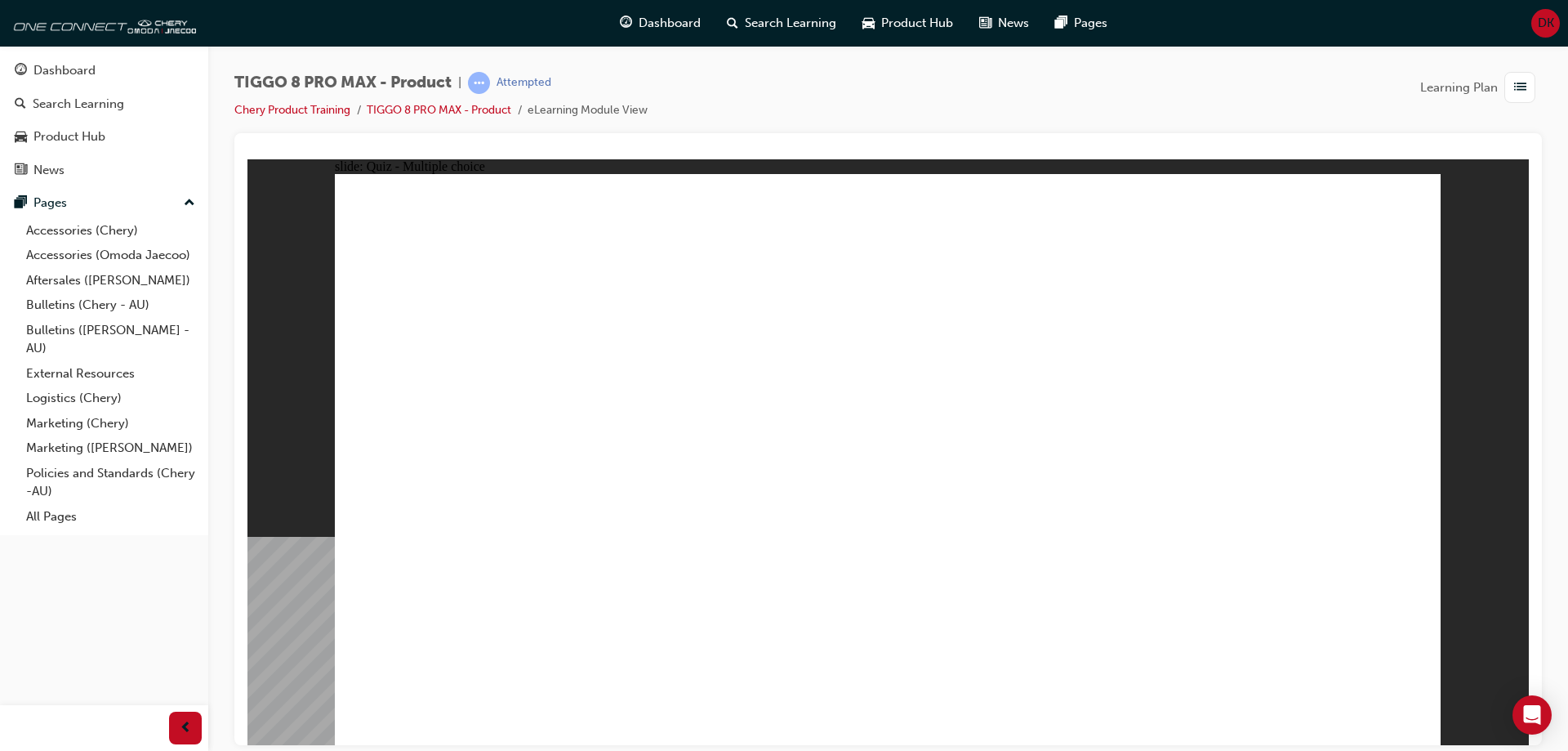
radio input "true"
drag, startPoint x: 898, startPoint y: 239, endPoint x: 1085, endPoint y: 603, distance: 409.2
drag, startPoint x: 1096, startPoint y: 299, endPoint x: 1079, endPoint y: 541, distance: 242.6
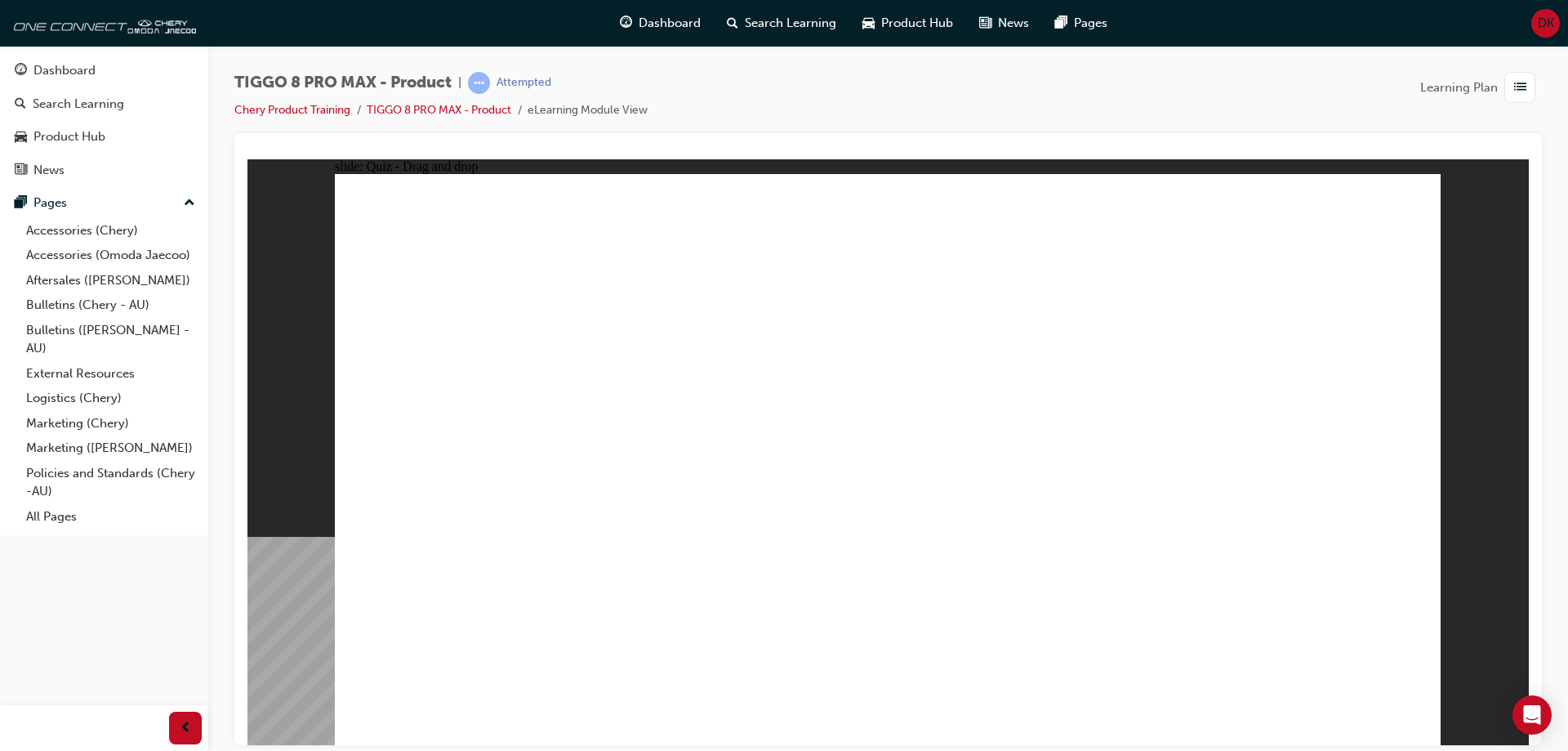
drag, startPoint x: 1070, startPoint y: 235, endPoint x: 881, endPoint y: 587, distance: 399.5
drag, startPoint x: 936, startPoint y: 532, endPoint x: 626, endPoint y: 525, distance: 310.1
drag, startPoint x: 1056, startPoint y: 232, endPoint x: 936, endPoint y: 577, distance: 365.3
drag, startPoint x: 1129, startPoint y: 323, endPoint x: 1163, endPoint y: 599, distance: 278.1
drag, startPoint x: 1293, startPoint y: 277, endPoint x: 580, endPoint y: 533, distance: 757.6
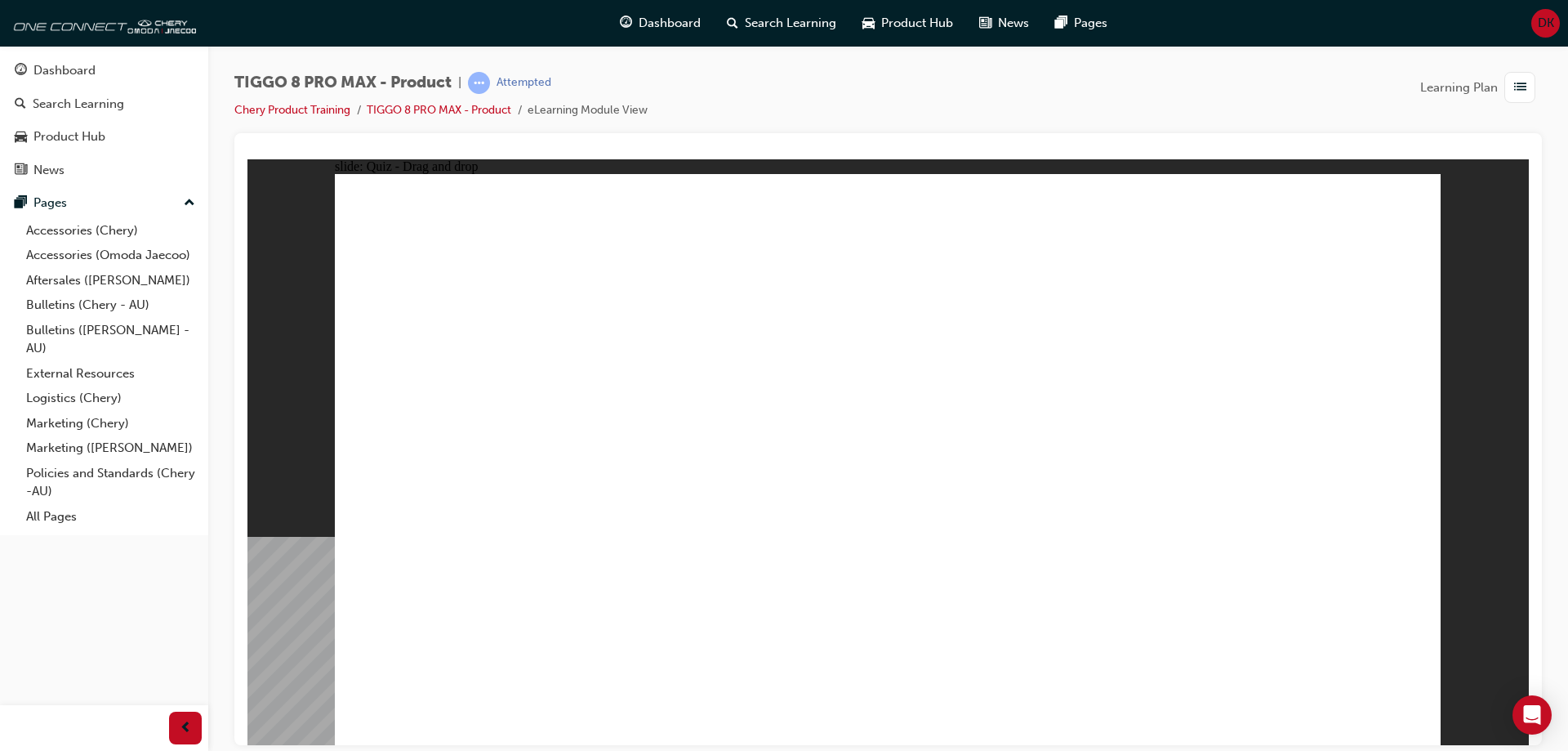
drag, startPoint x: 1264, startPoint y: 280, endPoint x: 884, endPoint y: 577, distance: 482.3
drag, startPoint x: 912, startPoint y: 289, endPoint x: 697, endPoint y: 539, distance: 329.7
drag, startPoint x: 927, startPoint y: 286, endPoint x: 1149, endPoint y: 585, distance: 372.4
drag, startPoint x: 1347, startPoint y: 242, endPoint x: 1025, endPoint y: 605, distance: 485.2
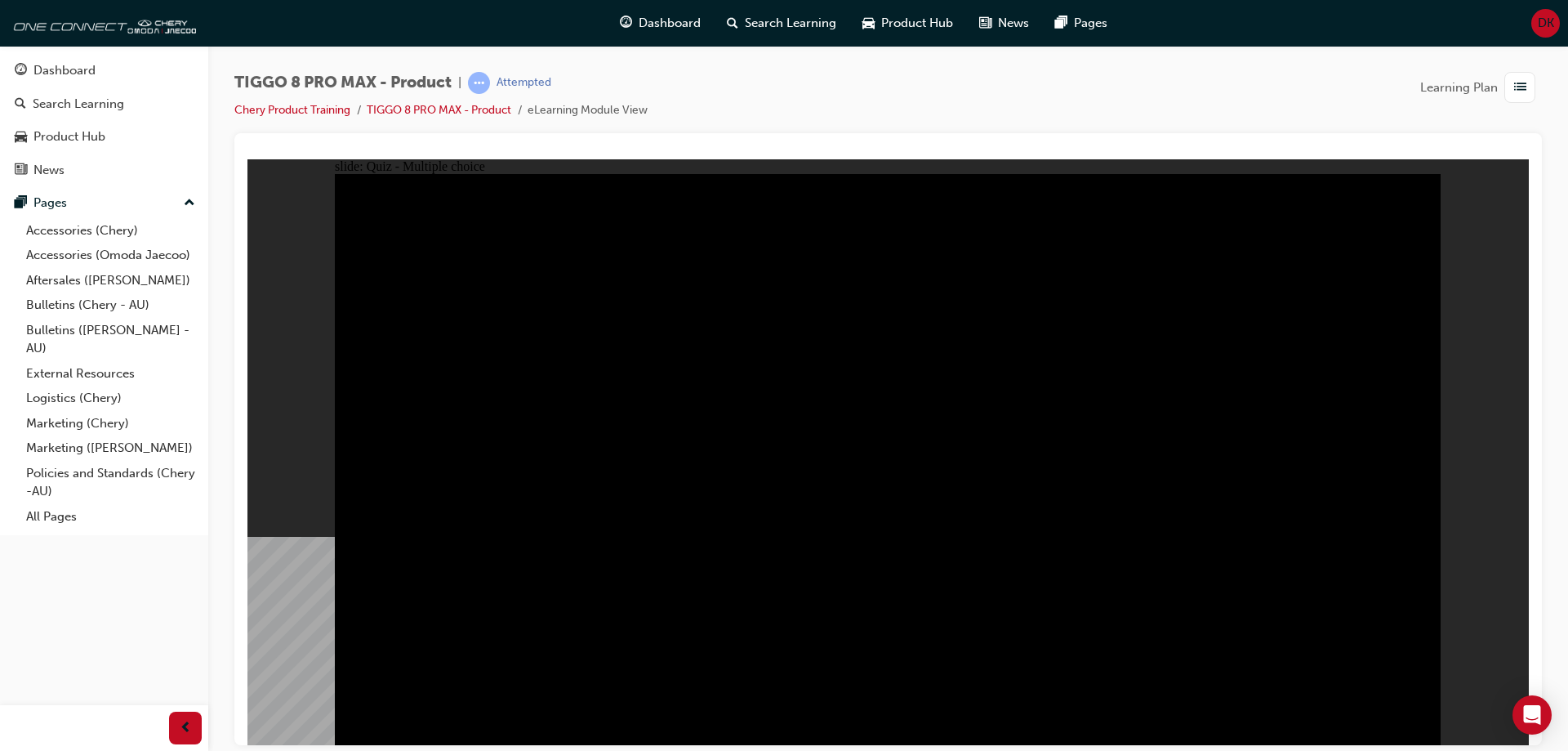
radio input "true"
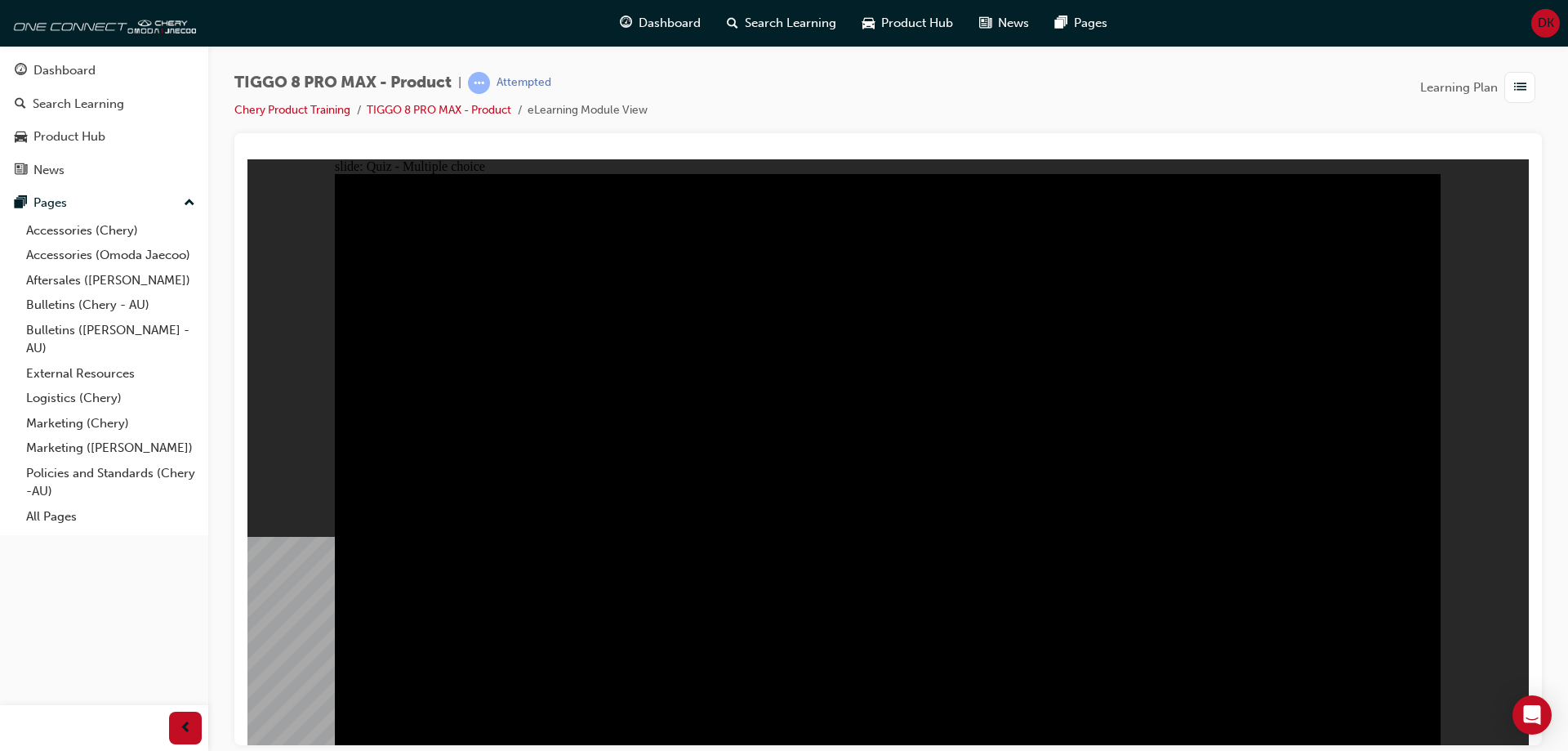
radio input "true"
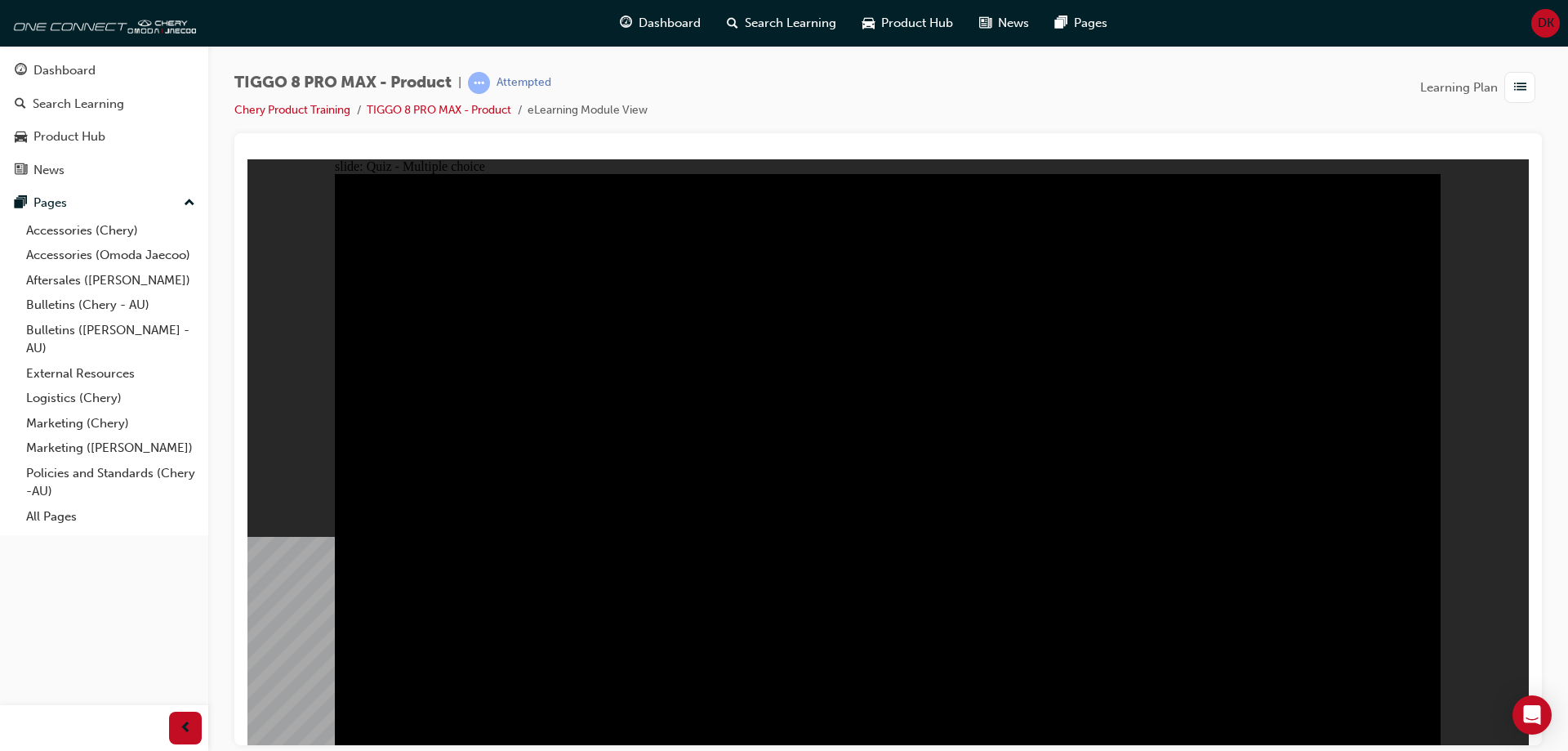
checkbox input "true"
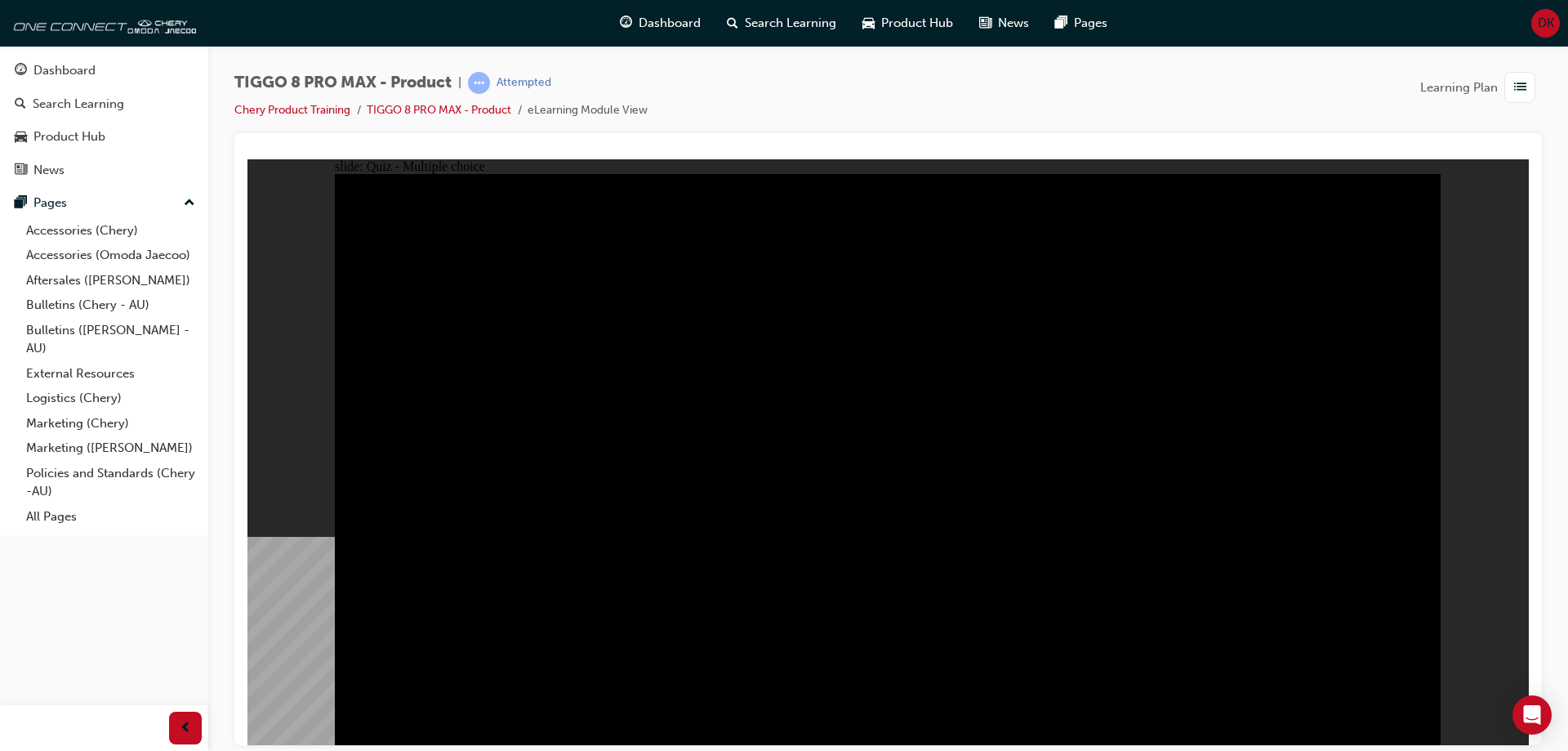
checkbox input "true"
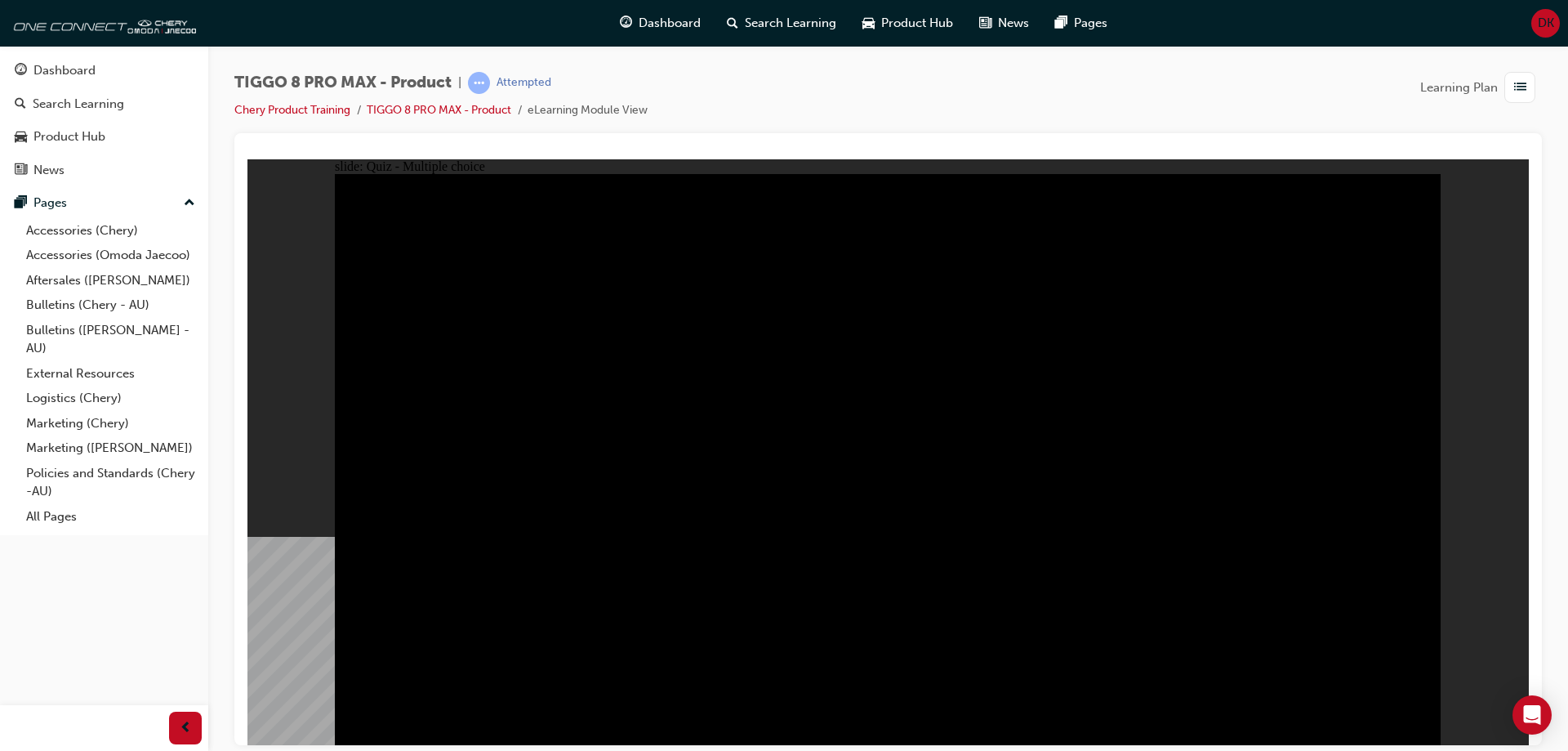
checkbox input "false"
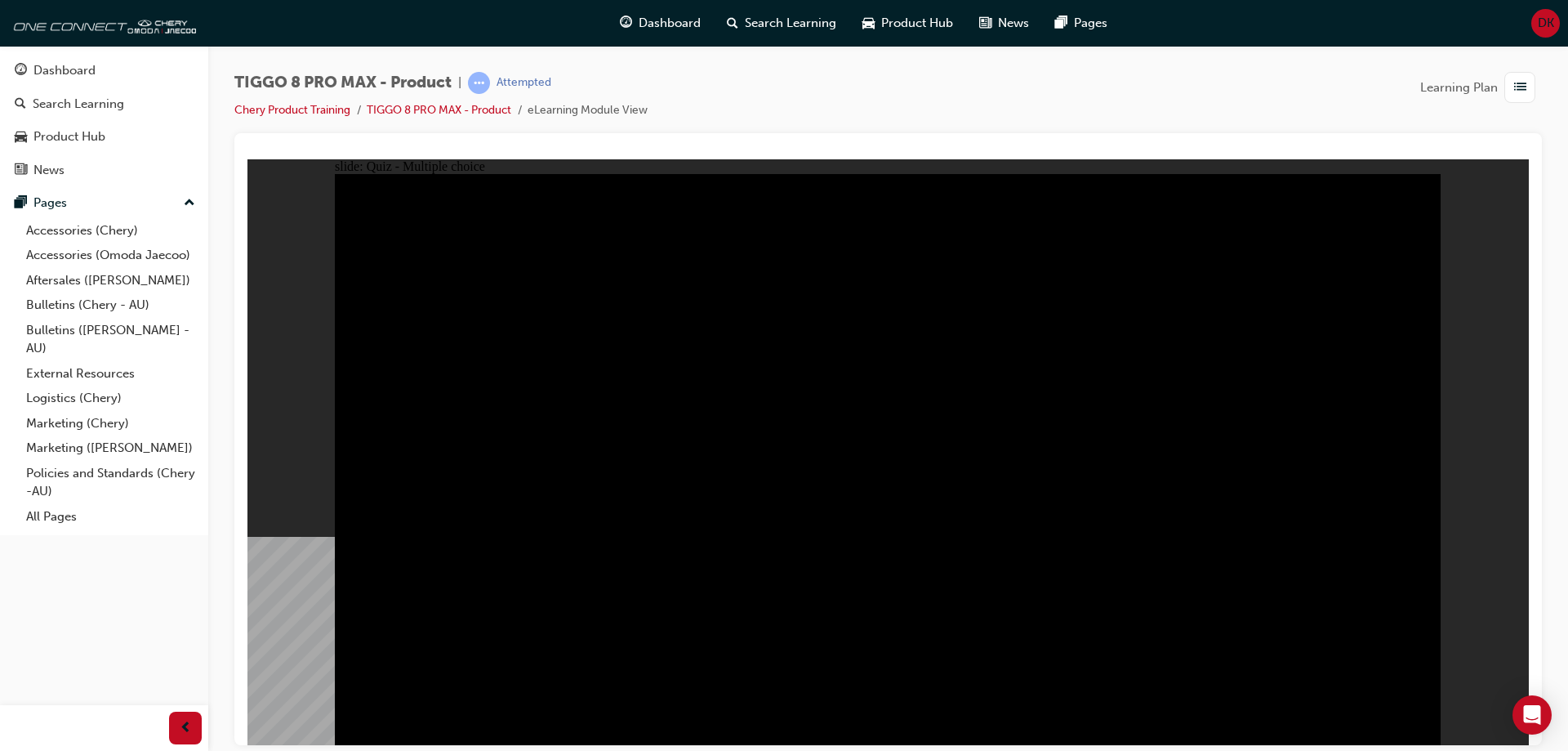
checkbox input "true"
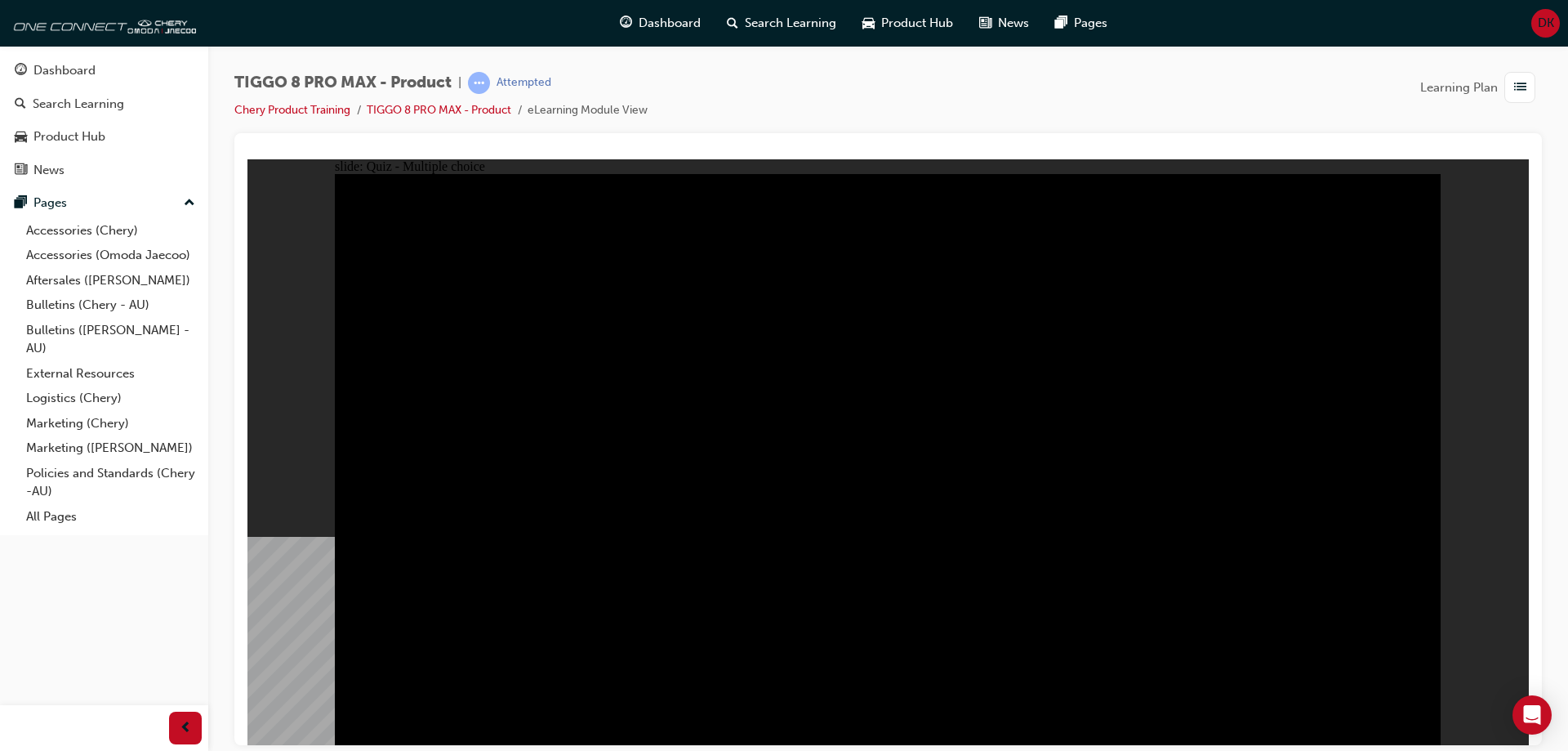
checkbox input "true"
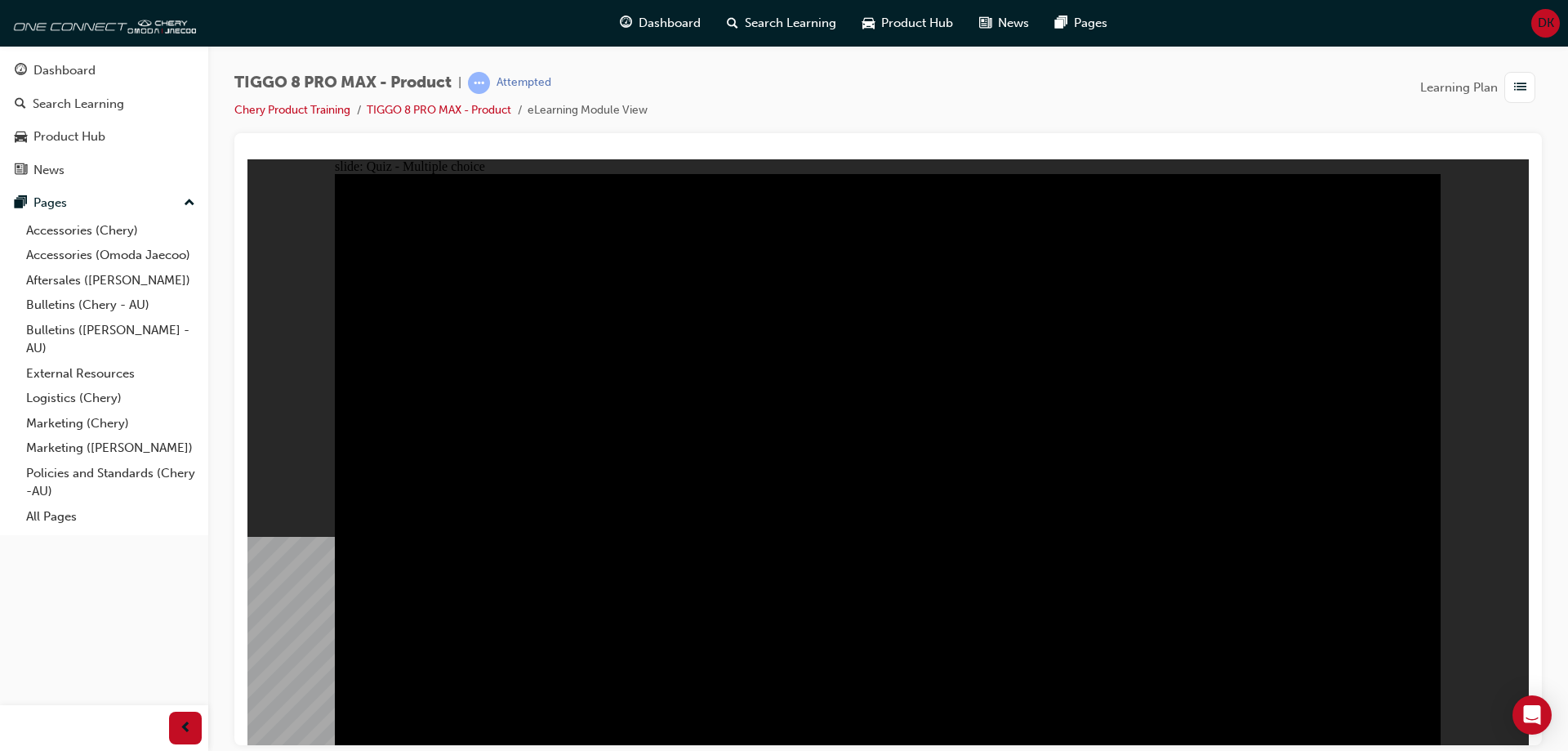
radio input "true"
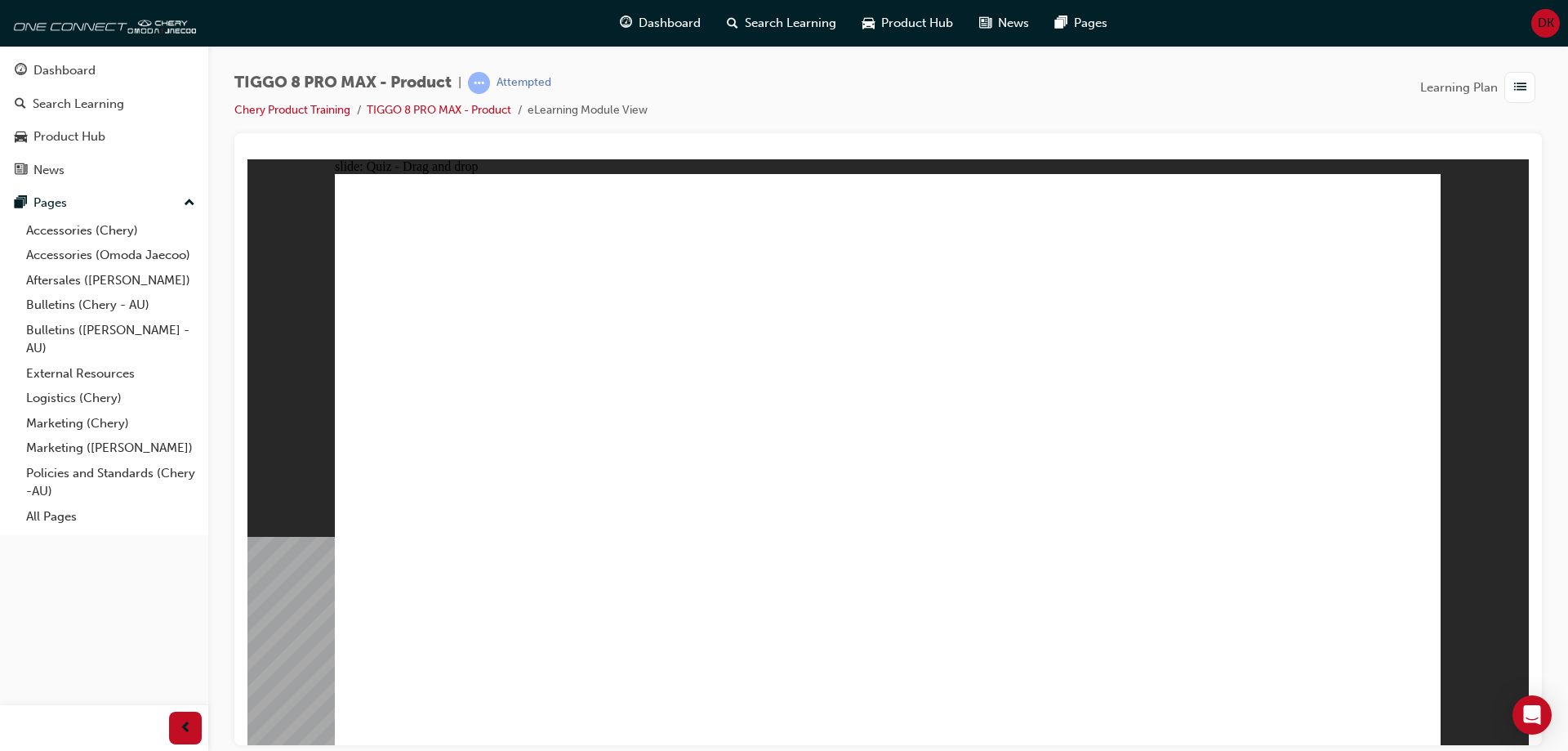
drag, startPoint x: 1169, startPoint y: 372, endPoint x: 1296, endPoint y: 507, distance: 185.3
drag, startPoint x: 857, startPoint y: 261, endPoint x: 666, endPoint y: 353, distance: 212.0
drag, startPoint x: 1116, startPoint y: 250, endPoint x: 729, endPoint y: 500, distance: 460.7
drag, startPoint x: 1000, startPoint y: 386, endPoint x: 919, endPoint y: 502, distance: 141.5
drag, startPoint x: 1308, startPoint y: 250, endPoint x: 456, endPoint y: 519, distance: 893.5
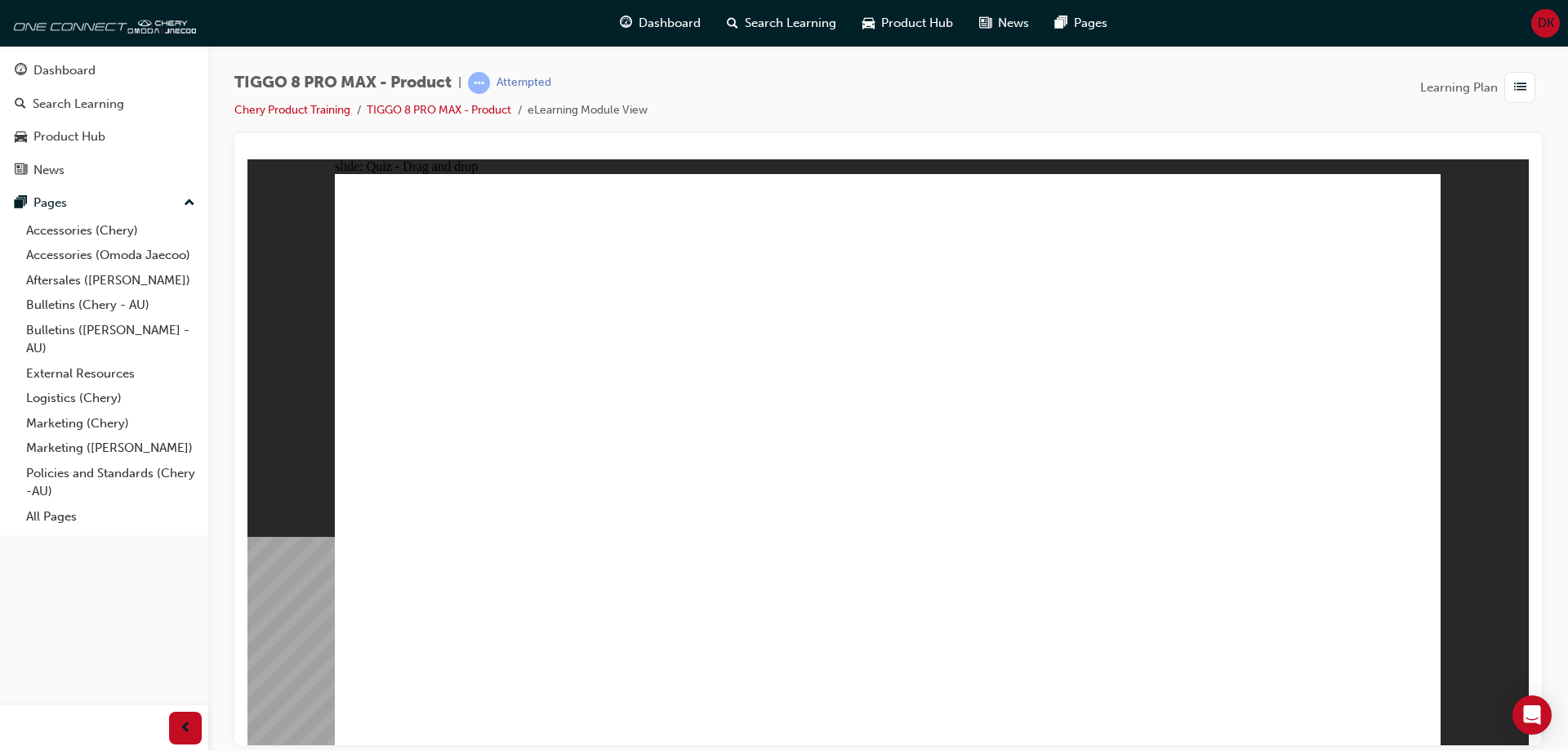
drag, startPoint x: 801, startPoint y: 288, endPoint x: 817, endPoint y: 284, distance: 16.5
drag, startPoint x: 853, startPoint y: 234, endPoint x: 1108, endPoint y: 478, distance: 352.9
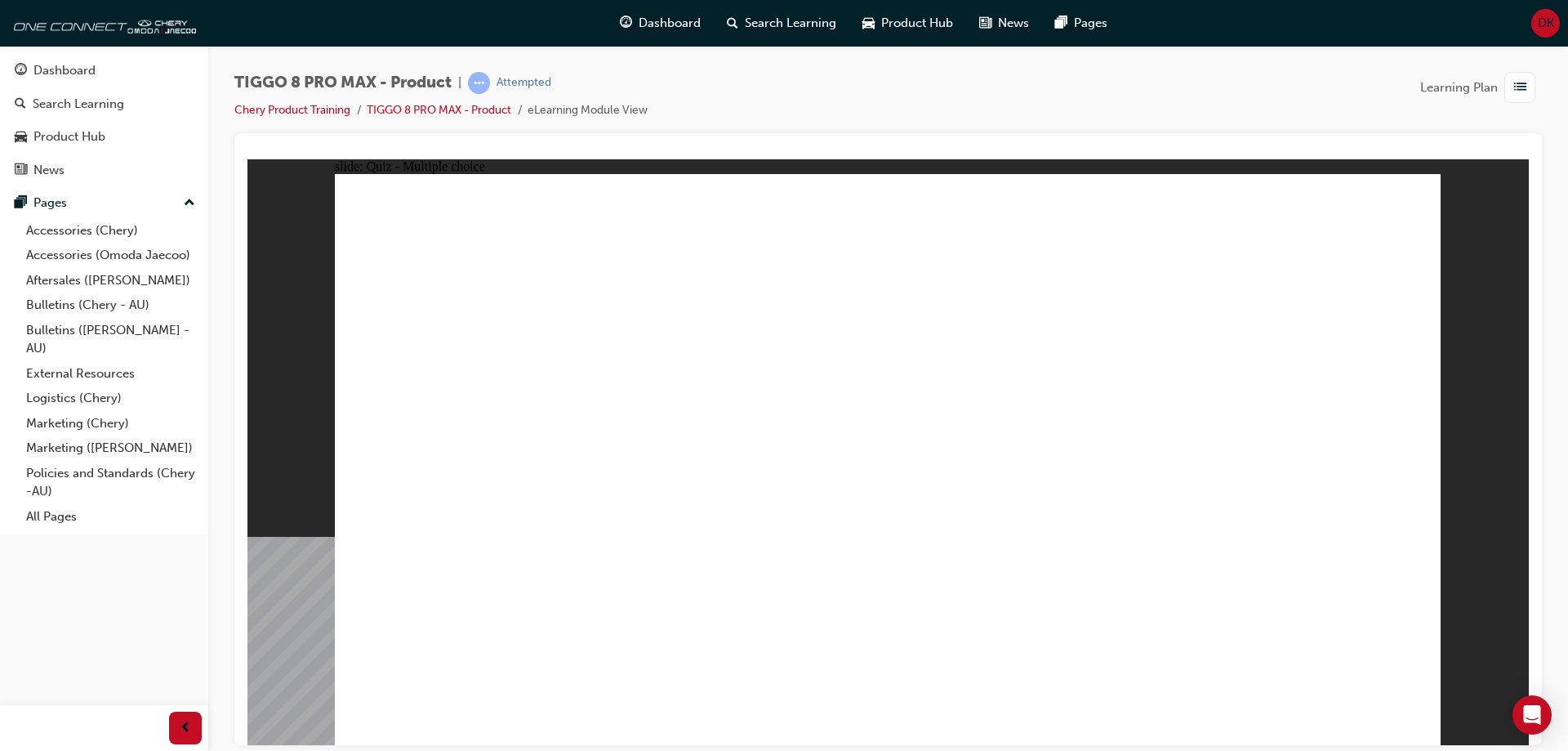
checkbox input "true"
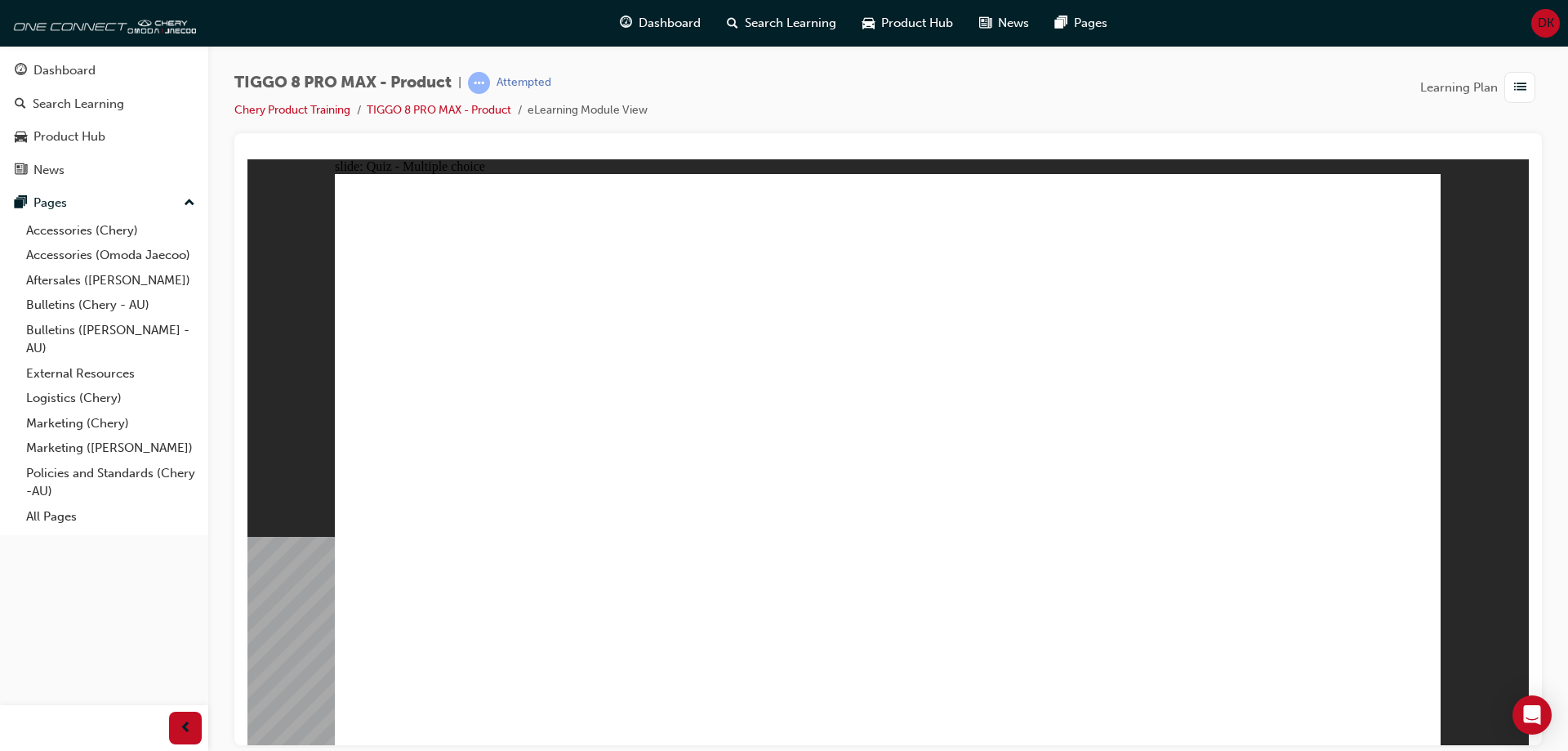
checkbox input "true"
radio input "true"
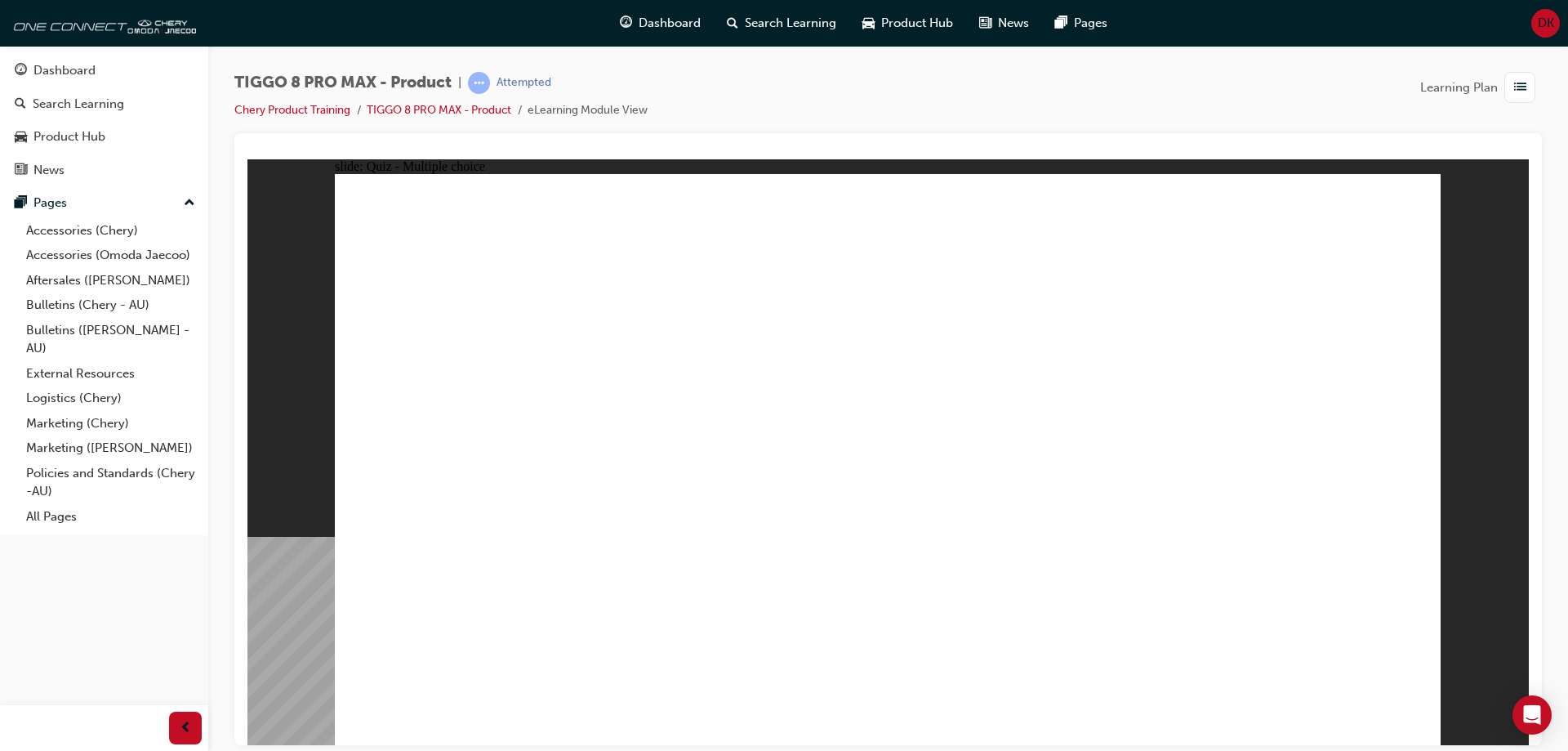
drag, startPoint x: 881, startPoint y: 239, endPoint x: 985, endPoint y: 527, distance: 306.2
drag, startPoint x: 910, startPoint y: 277, endPoint x: 1060, endPoint y: 583, distance: 340.8
drag, startPoint x: 1089, startPoint y: 244, endPoint x: 991, endPoint y: 559, distance: 329.9
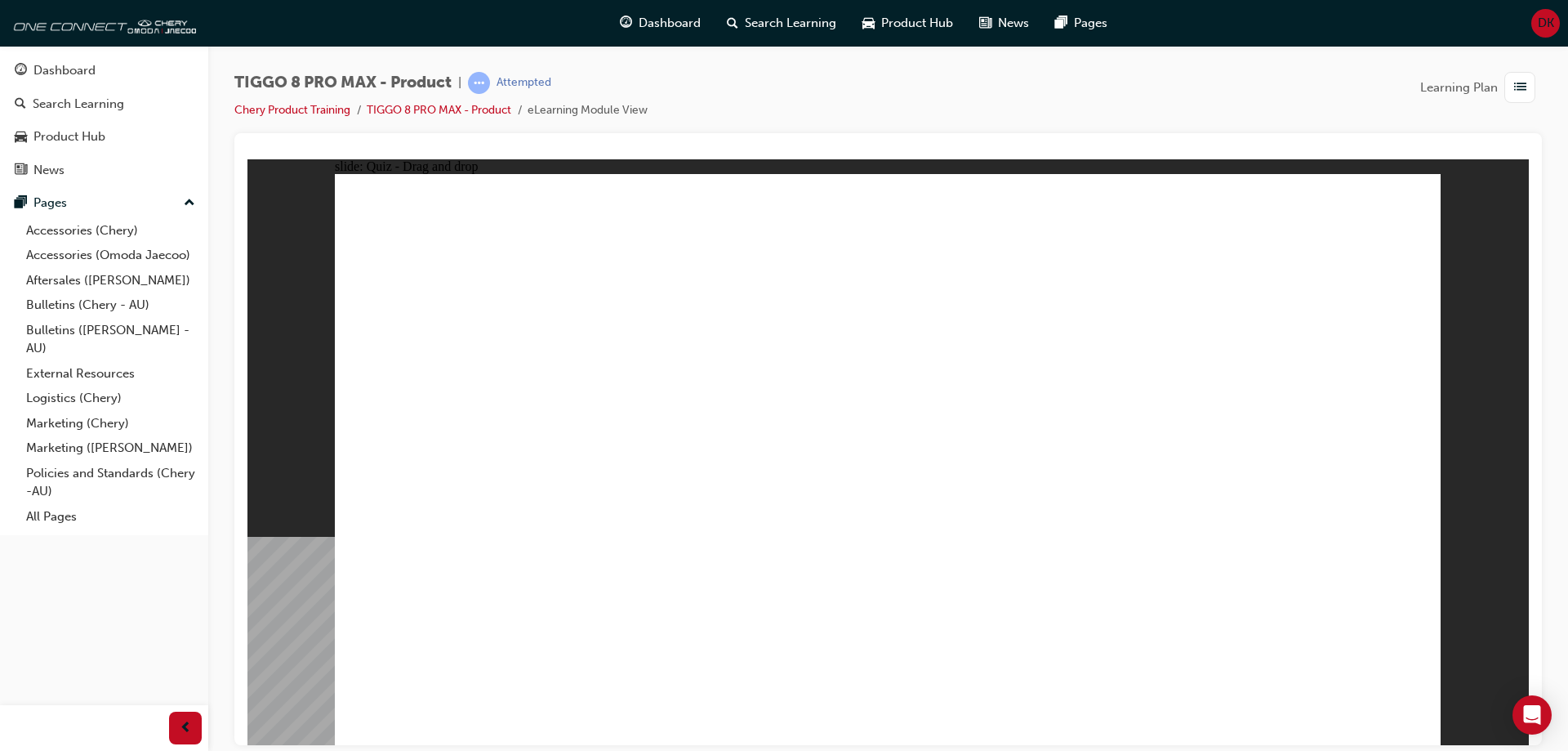
drag, startPoint x: 1097, startPoint y: 292, endPoint x: 1094, endPoint y: 571, distance: 279.0
drag, startPoint x: 1096, startPoint y: 320, endPoint x: 990, endPoint y: 588, distance: 288.2
drag, startPoint x: 1334, startPoint y: 286, endPoint x: 1186, endPoint y: 579, distance: 328.3
drag, startPoint x: 1322, startPoint y: 235, endPoint x: 1055, endPoint y: 599, distance: 451.4
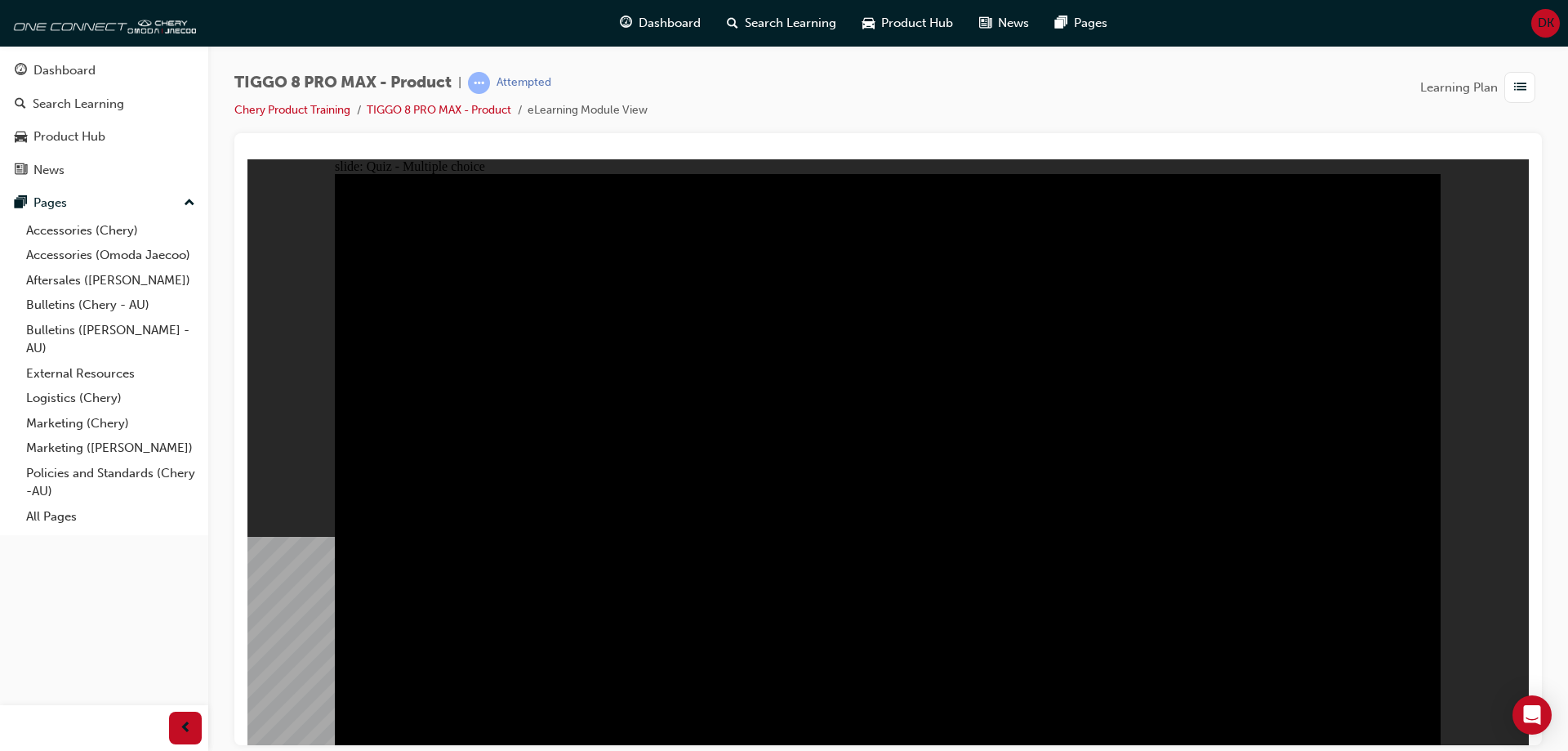
radio input "true"
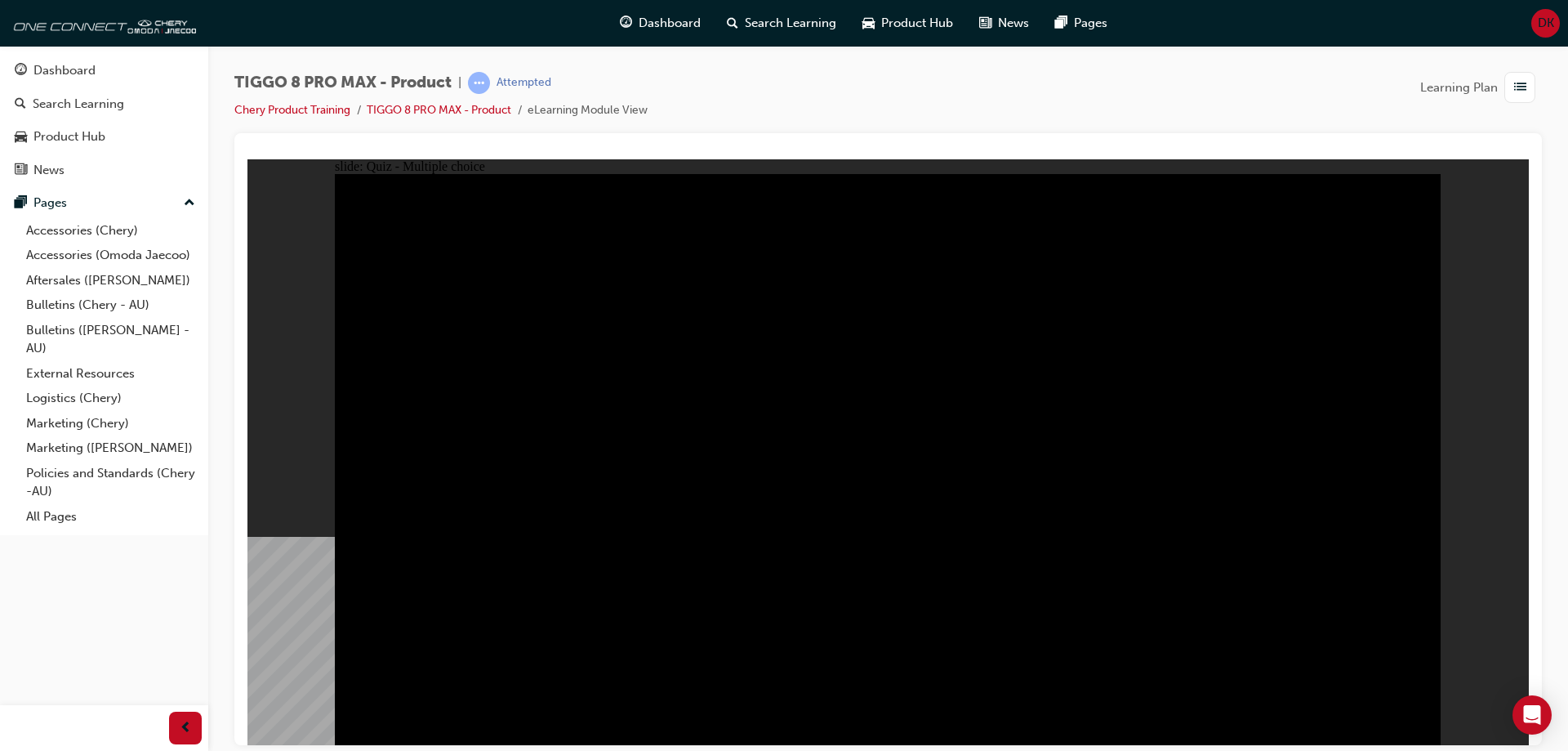
radio input "true"
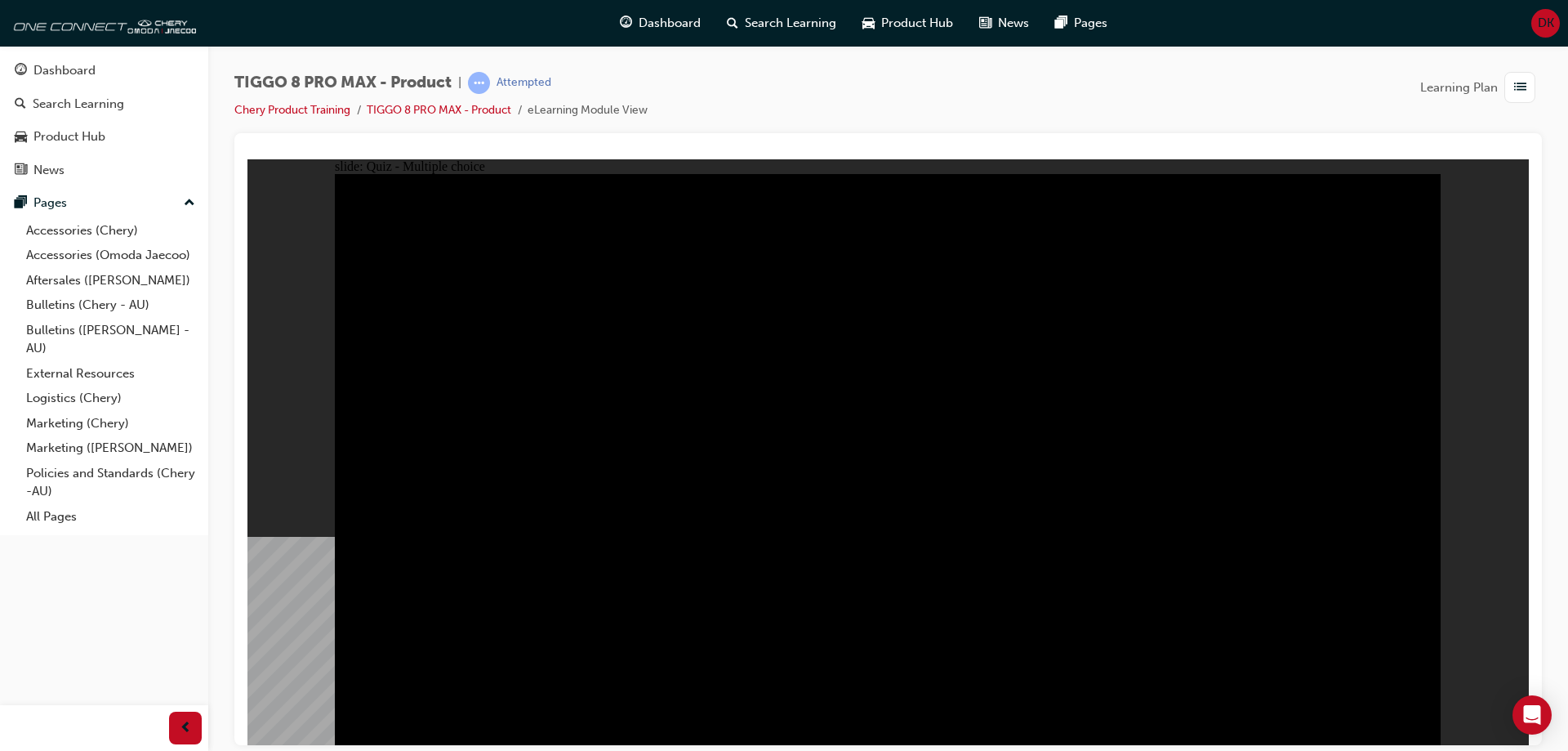
checkbox input "true"
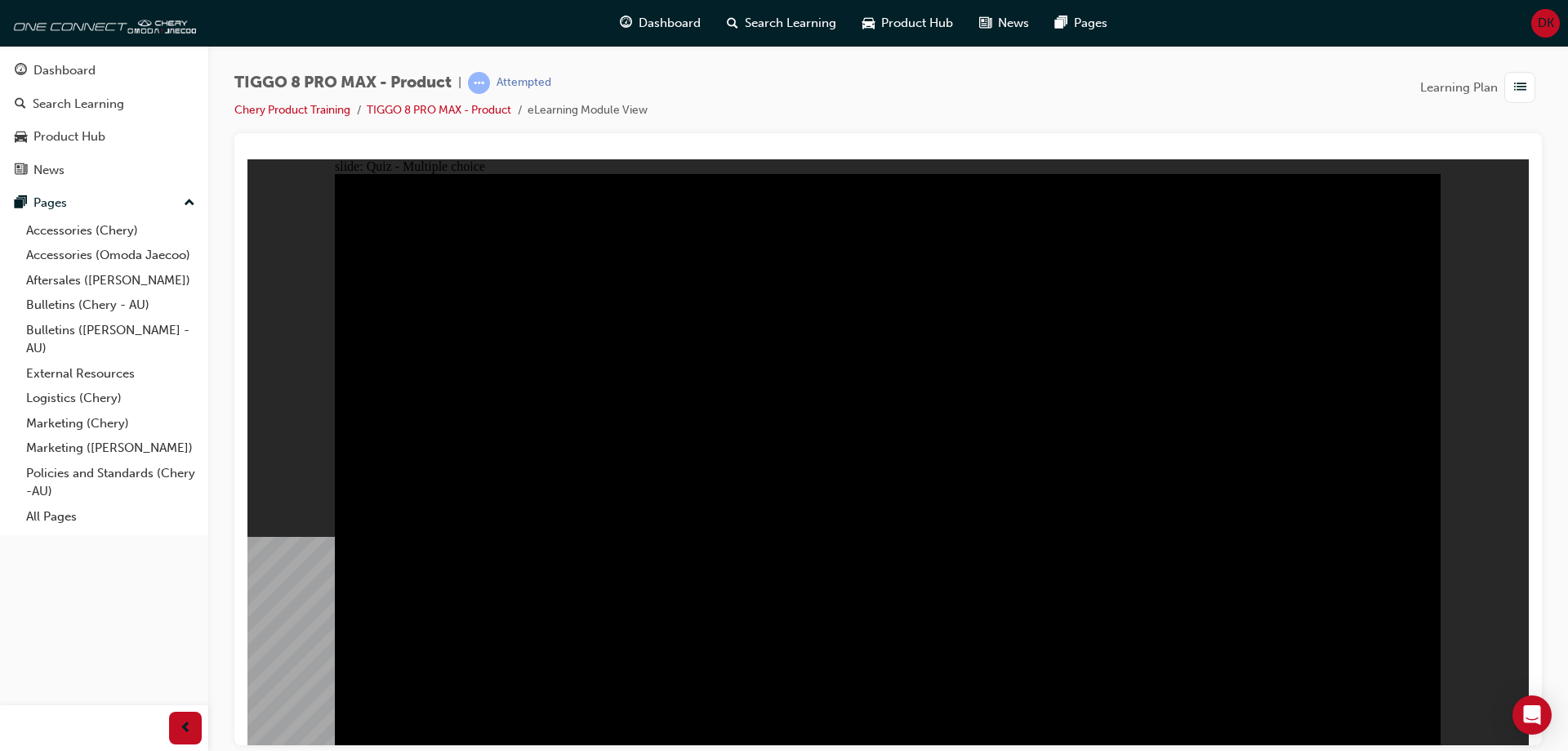
checkbox input "true"
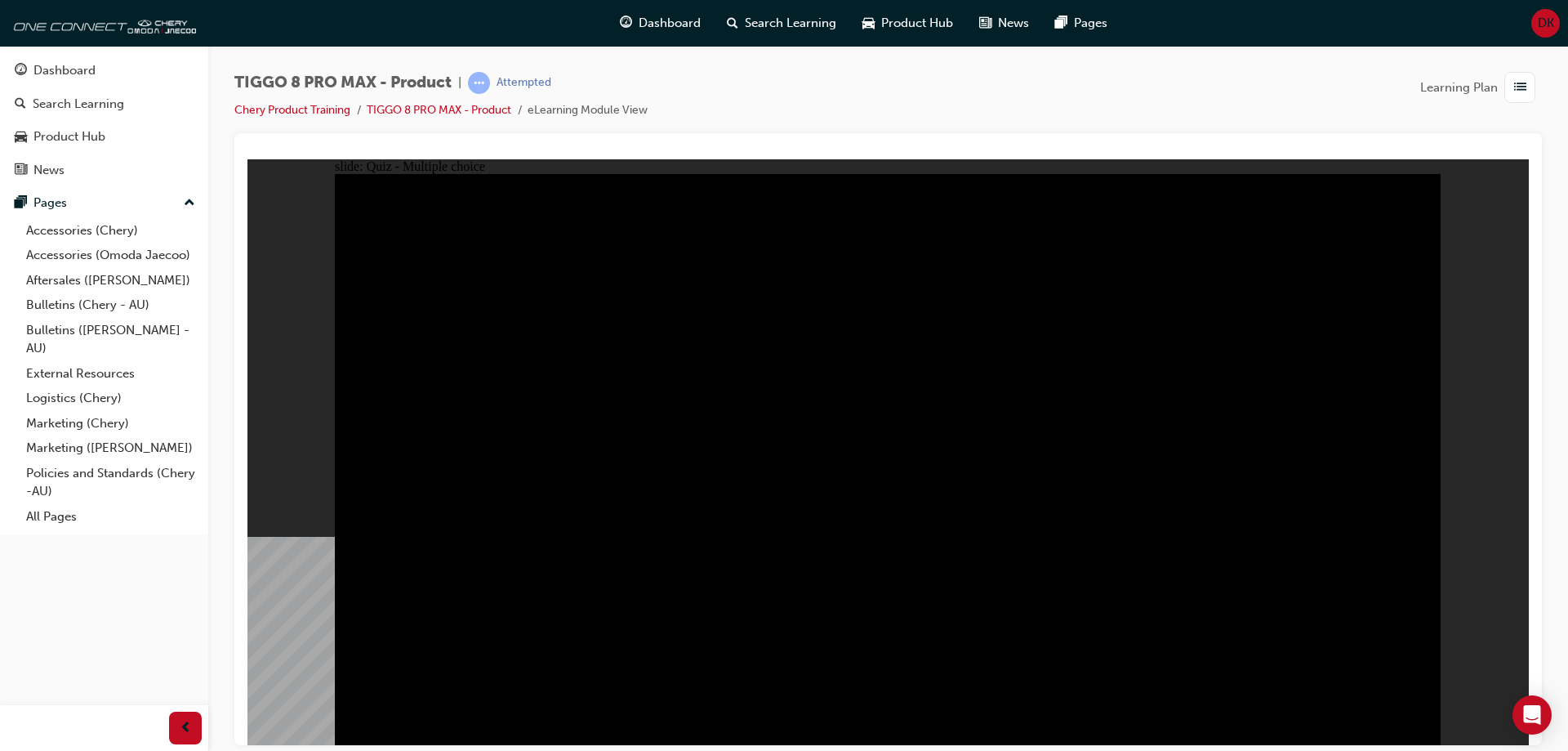
checkbox input "true"
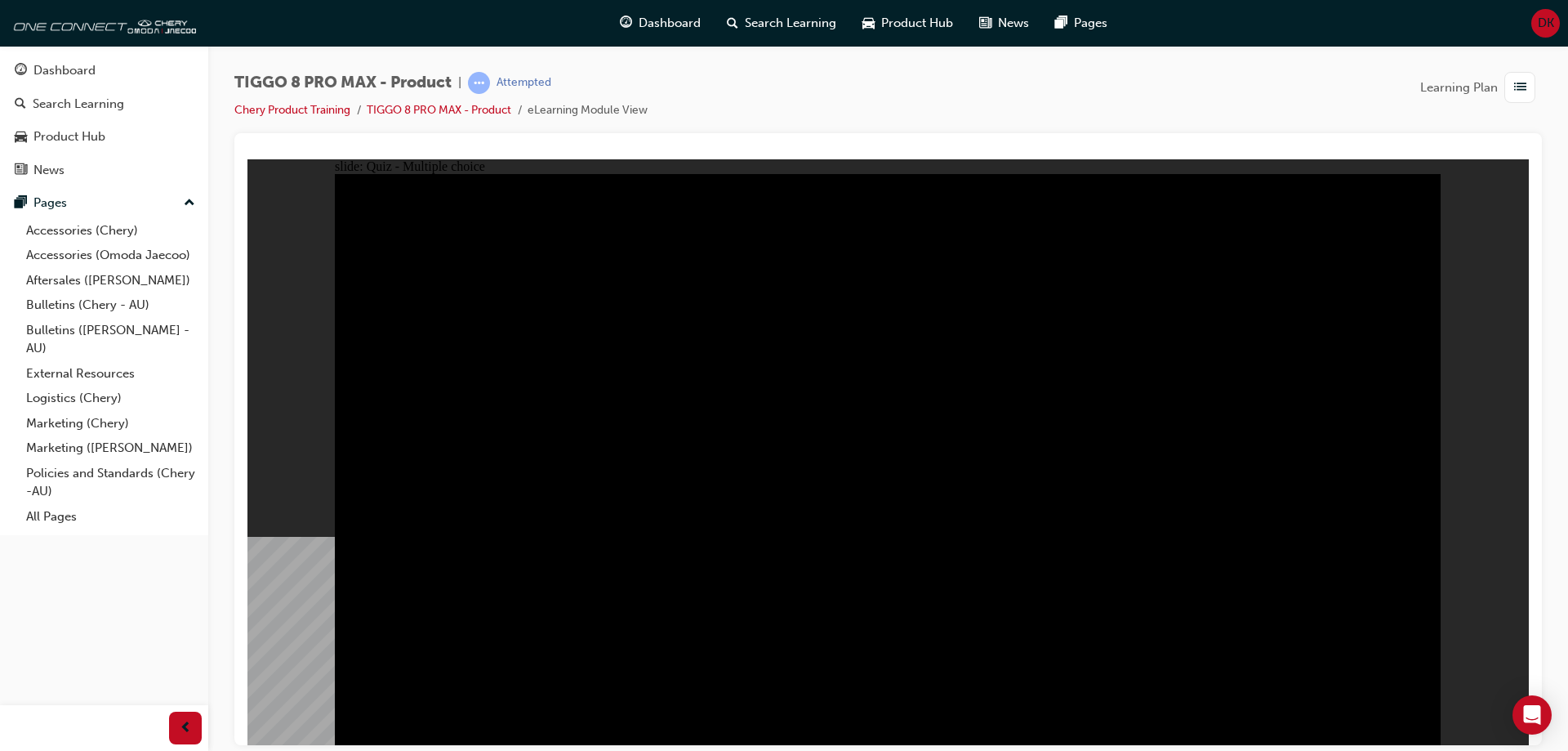
checkbox input "true"
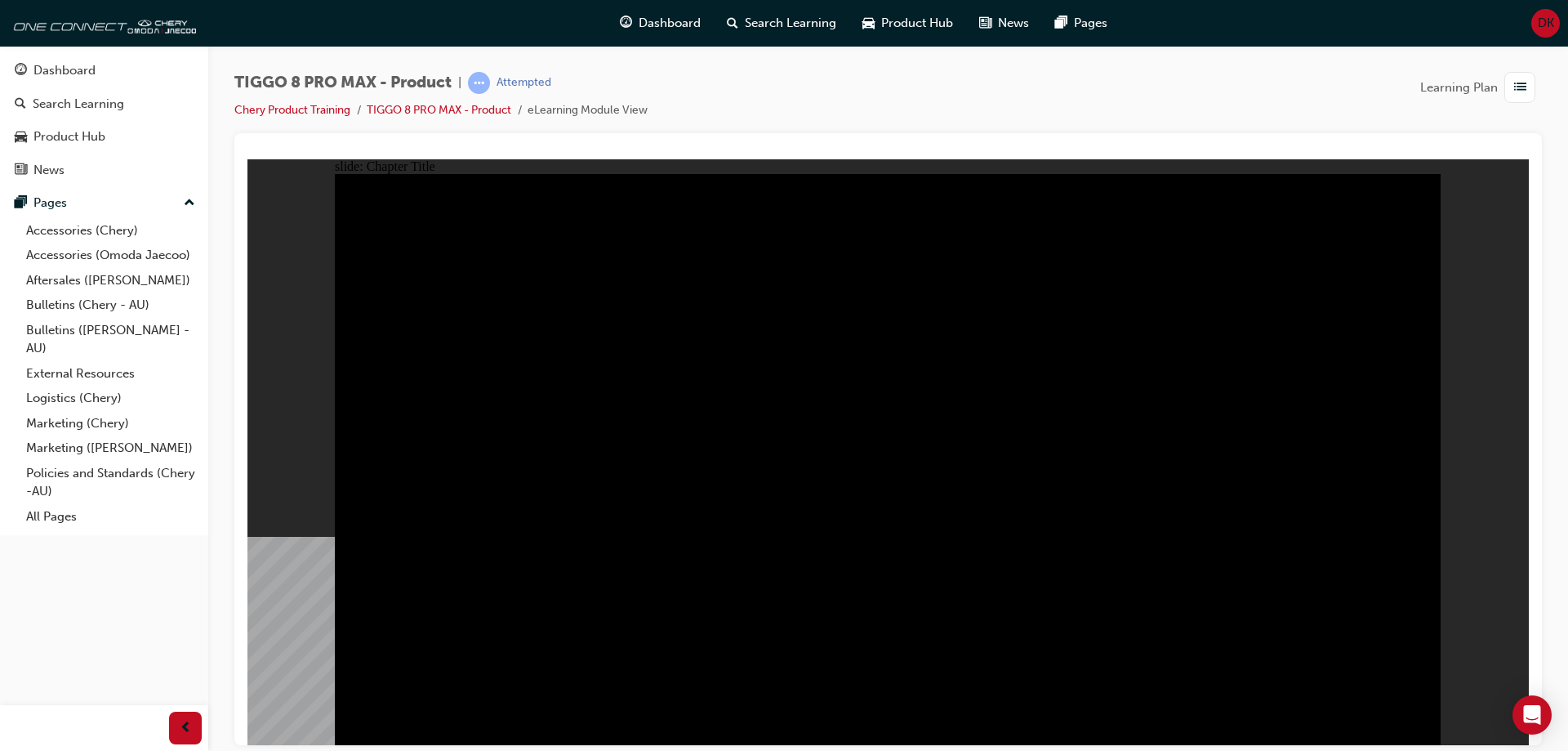
radio input "true"
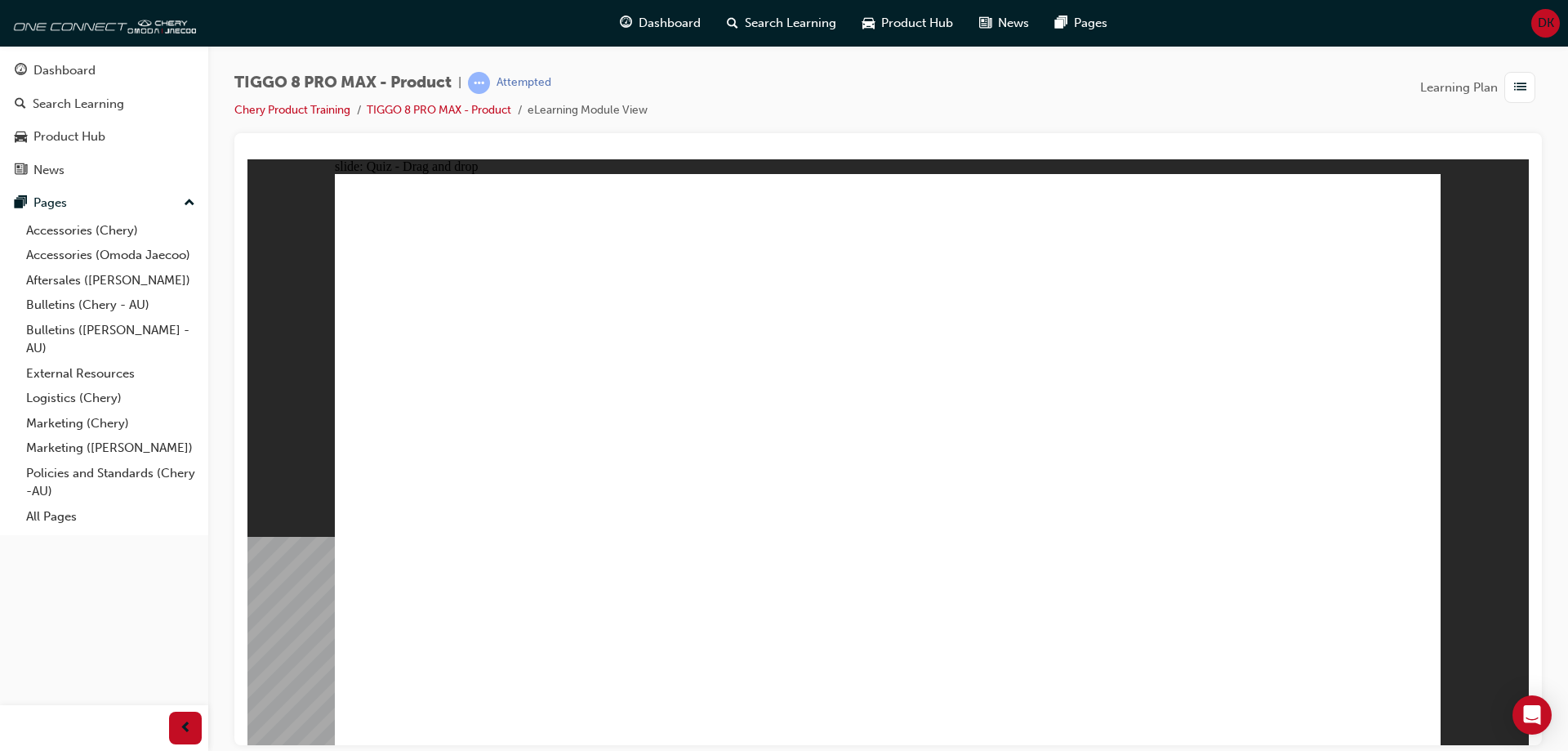
drag, startPoint x: 1183, startPoint y: 360, endPoint x: 1304, endPoint y: 503, distance: 187.3
drag, startPoint x: 1299, startPoint y: 250, endPoint x: 476, endPoint y: 490, distance: 857.3
drag, startPoint x: 954, startPoint y: 357, endPoint x: 895, endPoint y: 505, distance: 159.3
drag, startPoint x: 1076, startPoint y: 235, endPoint x: 1081, endPoint y: 256, distance: 21.6
drag, startPoint x: 1045, startPoint y: 265, endPoint x: 663, endPoint y: 507, distance: 452.2
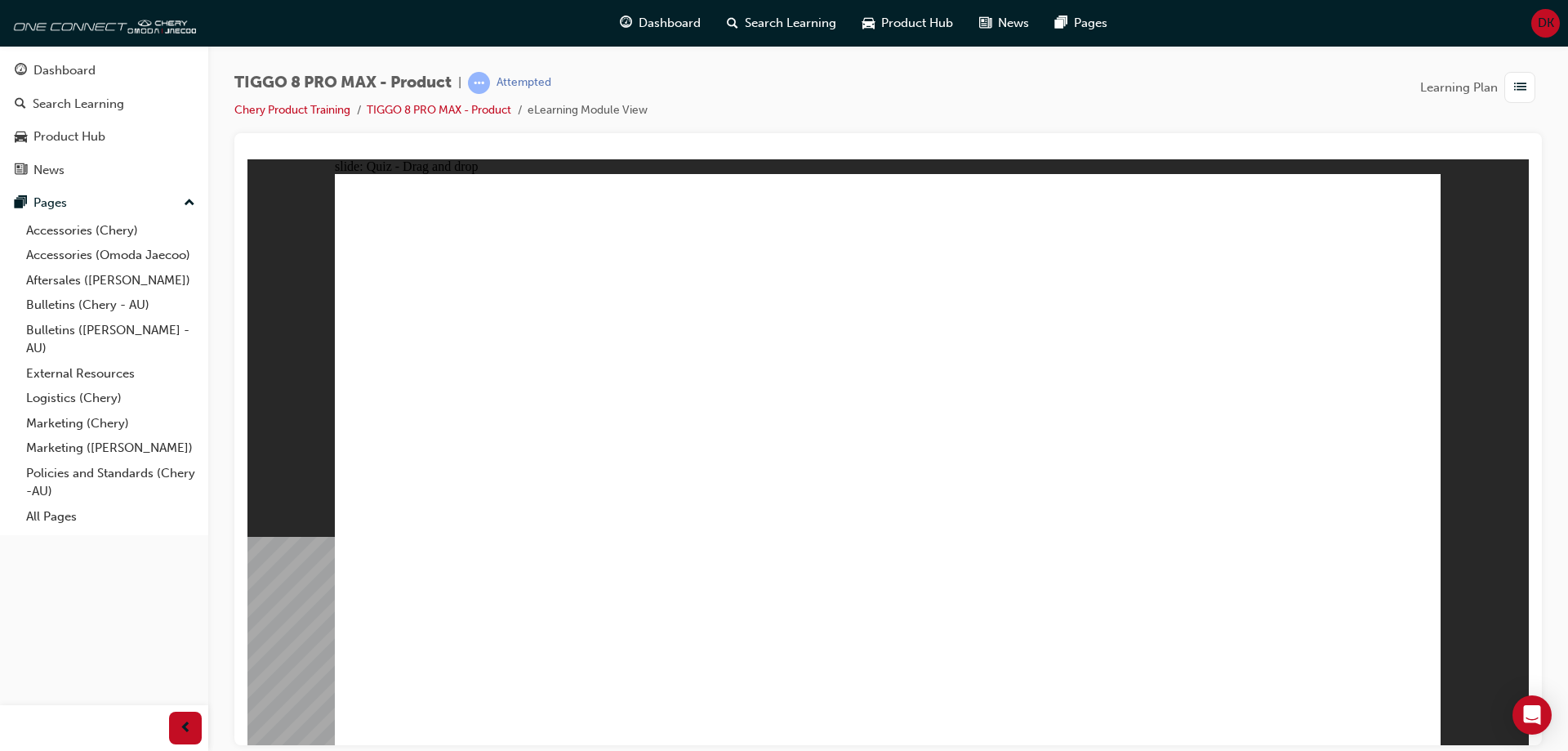
drag, startPoint x: 903, startPoint y: 260, endPoint x: 1138, endPoint y: 512, distance: 344.6
checkbox input "true"
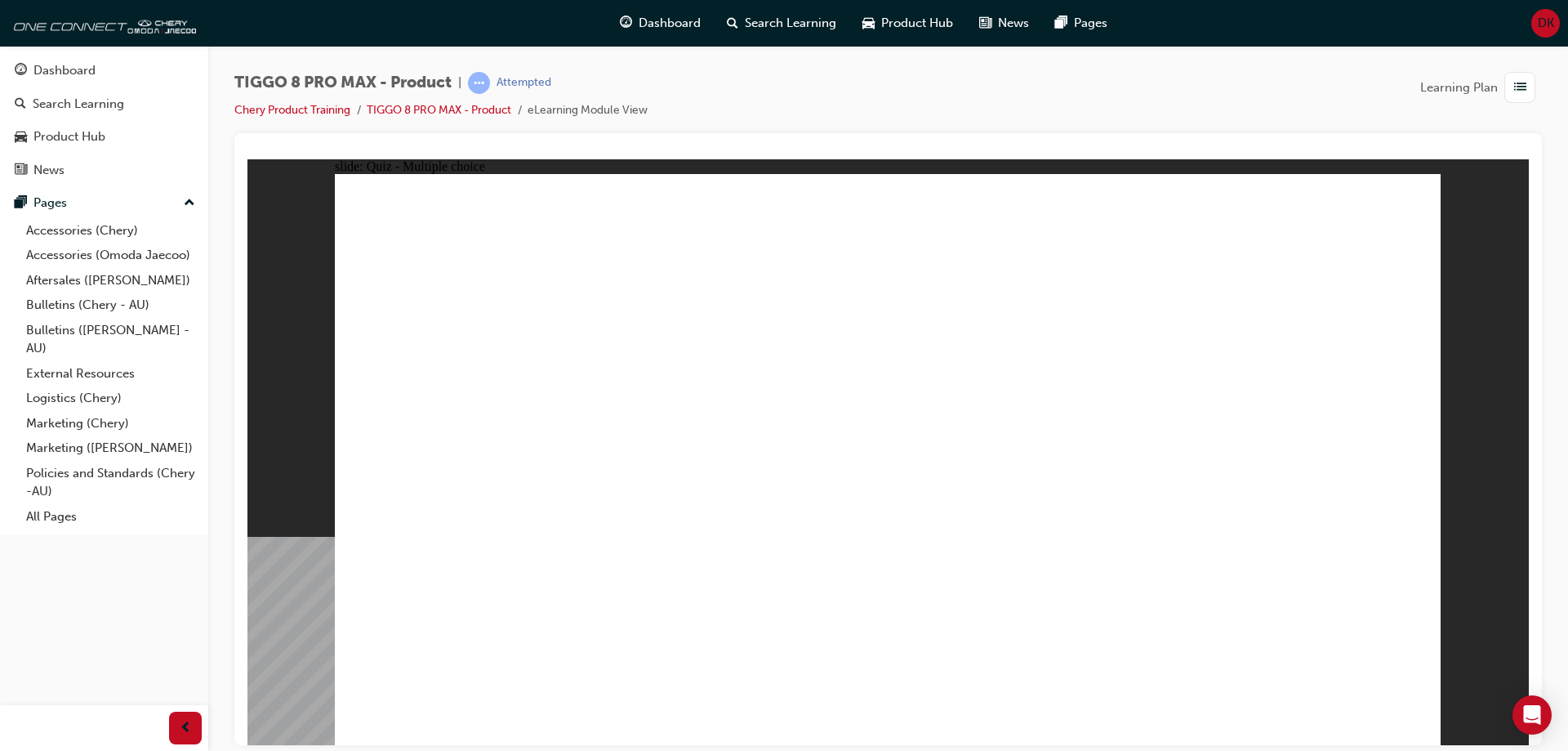
checkbox input "true"
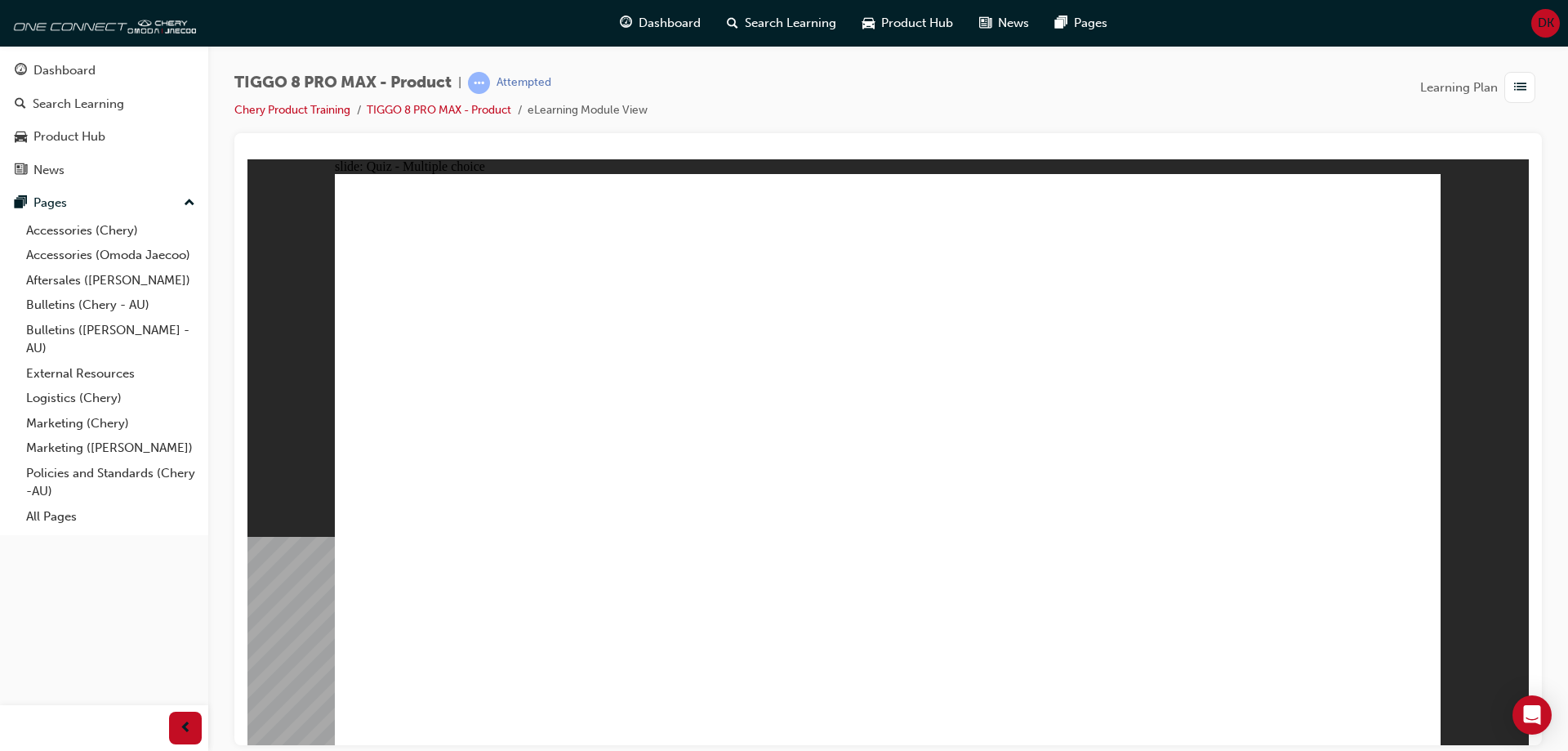
radio input "true"
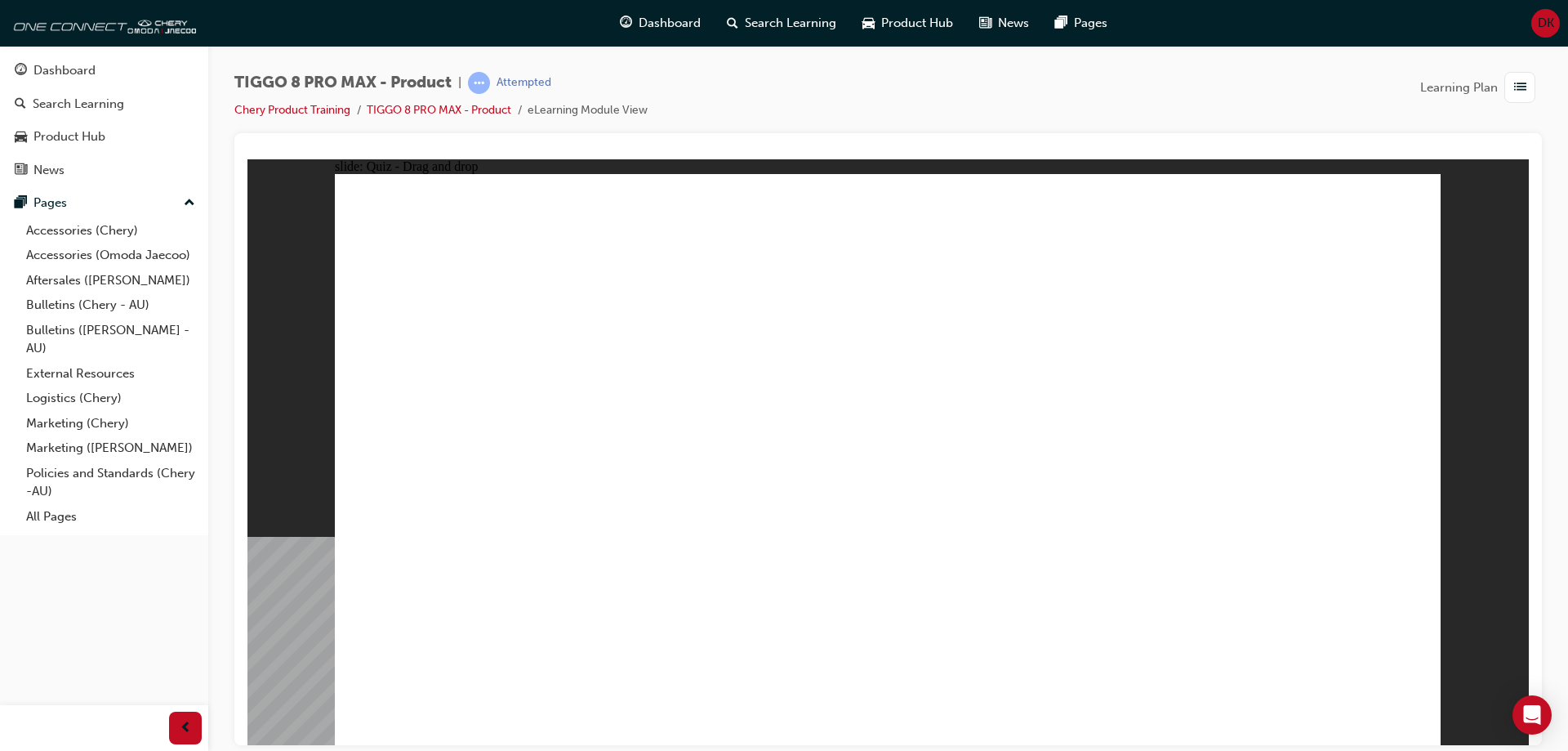
drag, startPoint x: 943, startPoint y: 319, endPoint x: 971, endPoint y: 546, distance: 228.7
drag, startPoint x: 903, startPoint y: 278, endPoint x: 1092, endPoint y: 510, distance: 299.2
drag, startPoint x: 1094, startPoint y: 246, endPoint x: 957, endPoint y: 546, distance: 329.8
drag, startPoint x: 1076, startPoint y: 278, endPoint x: 1140, endPoint y: 541, distance: 270.7
drag, startPoint x: 1079, startPoint y: 395, endPoint x: 953, endPoint y: 573, distance: 218.1
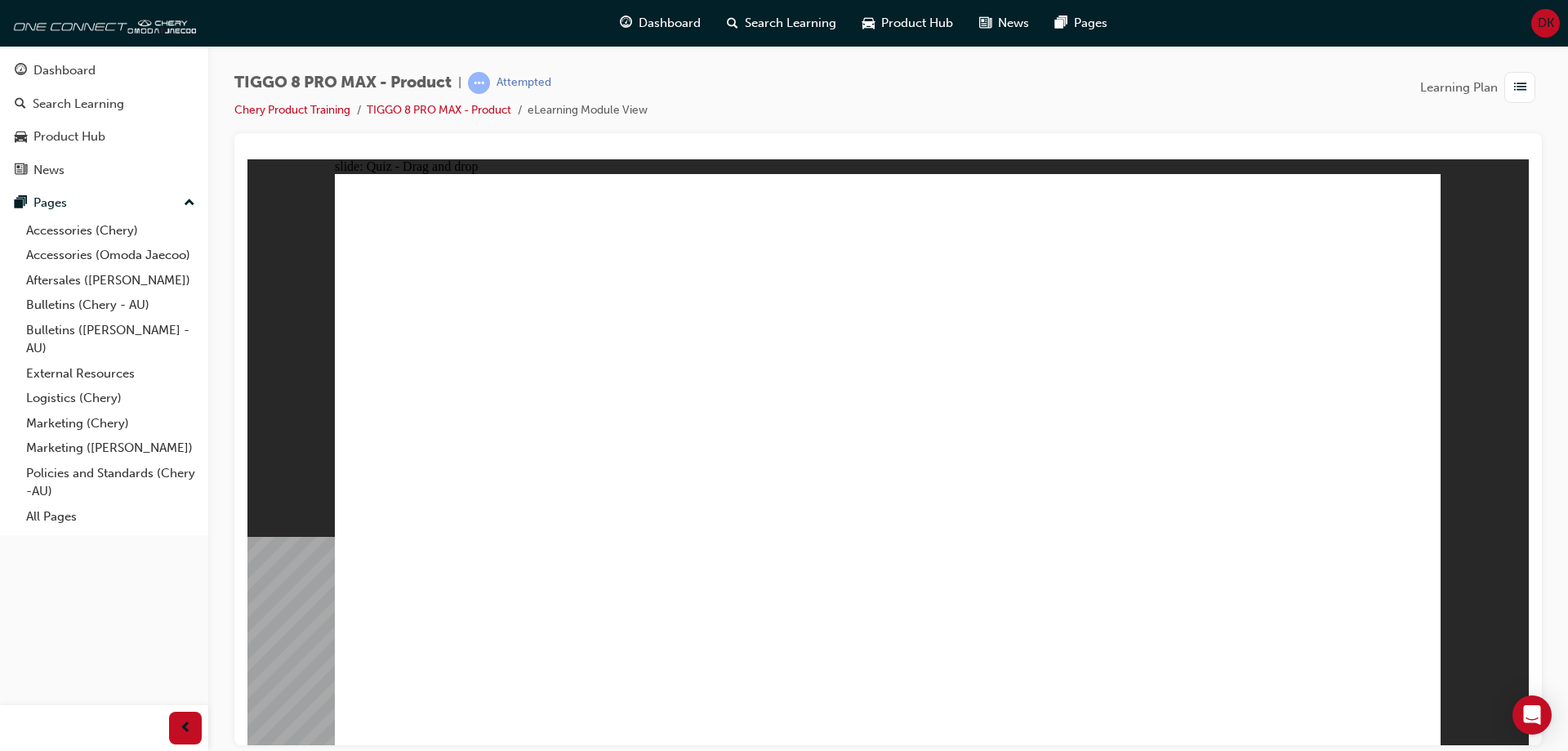
drag, startPoint x: 1288, startPoint y: 271, endPoint x: 1286, endPoint y: 309, distance: 38.1
drag, startPoint x: 1286, startPoint y: 284, endPoint x: 1156, endPoint y: 581, distance: 324.2
drag, startPoint x: 1299, startPoint y: 266, endPoint x: 957, endPoint y: 594, distance: 473.9
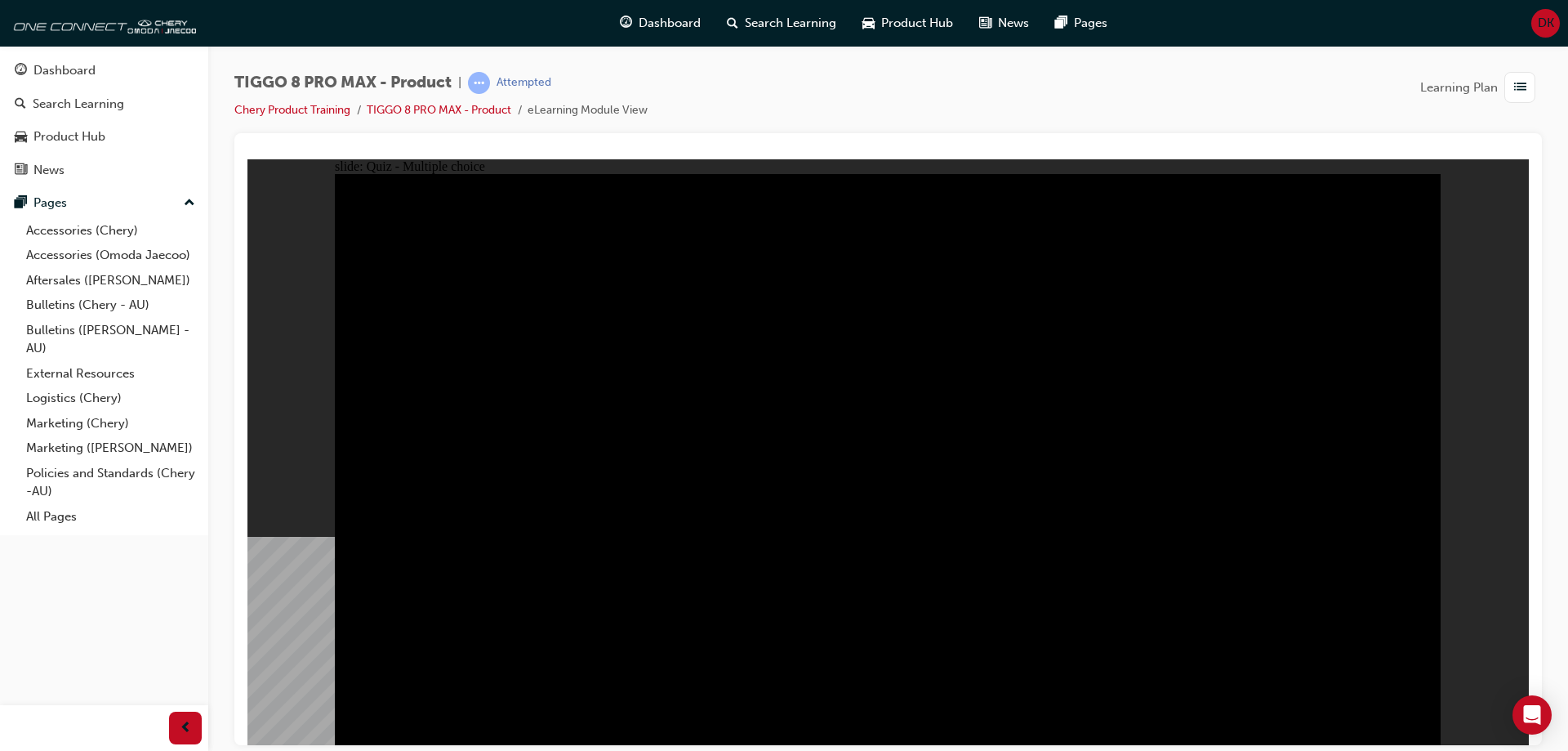
radio input "true"
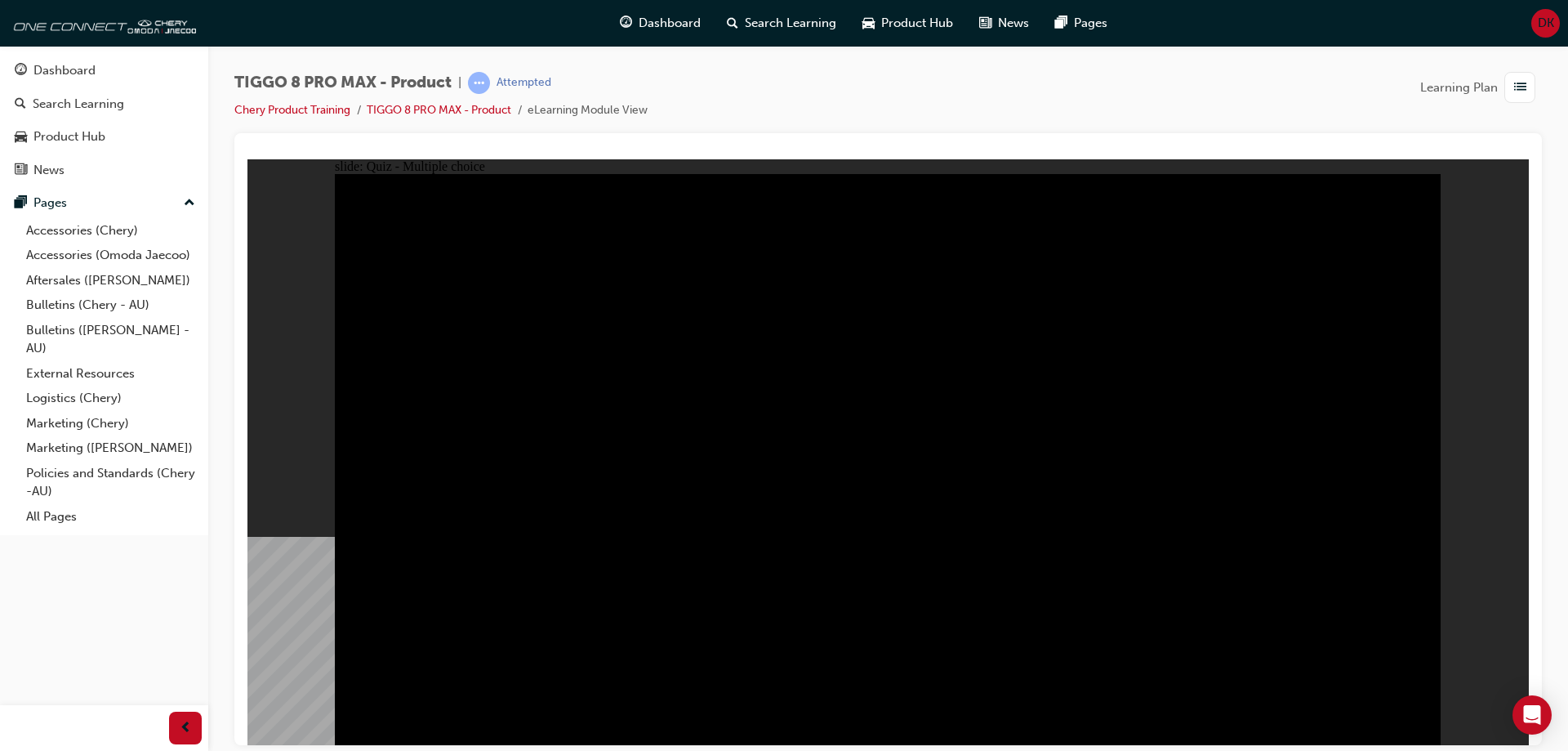
radio input "true"
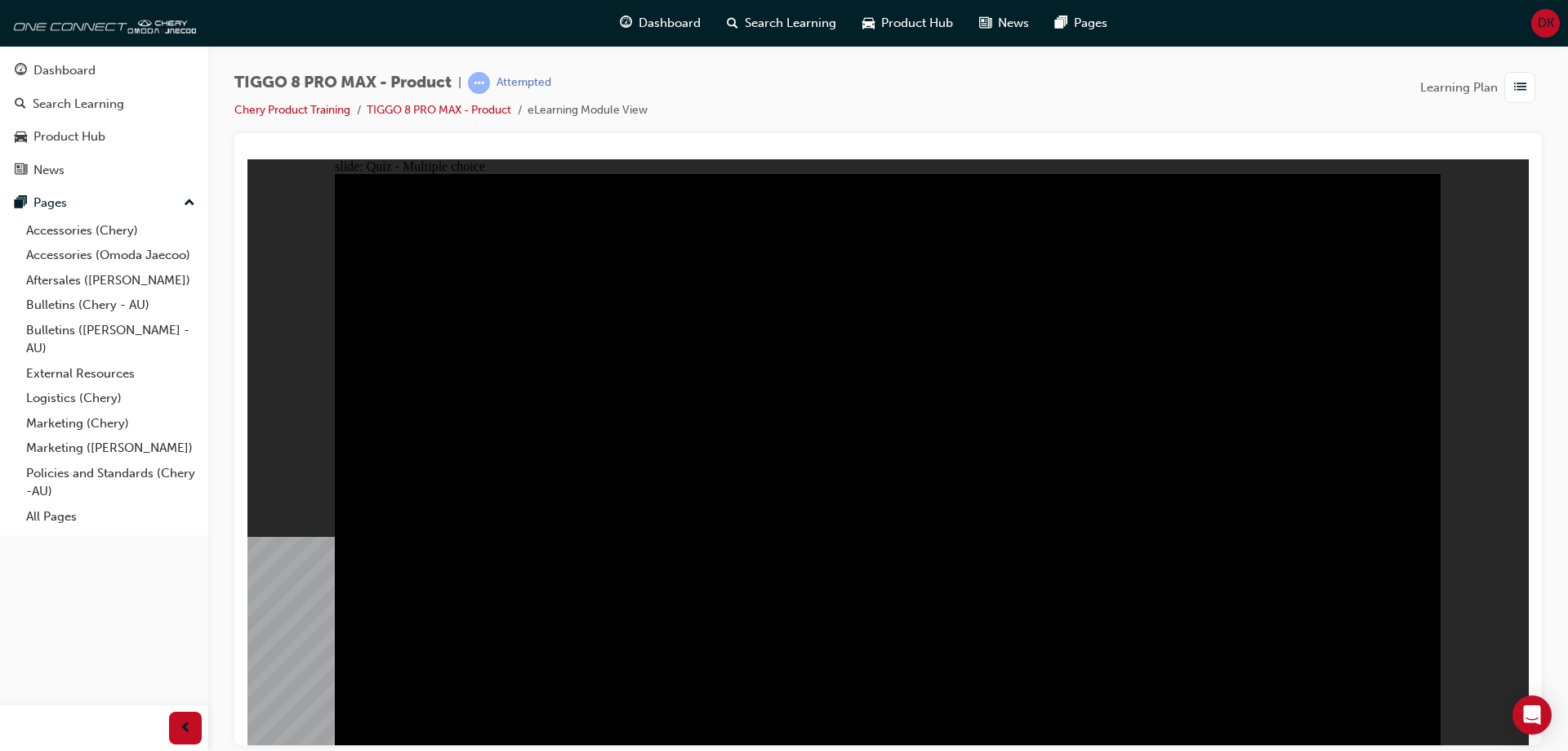
checkbox input "true"
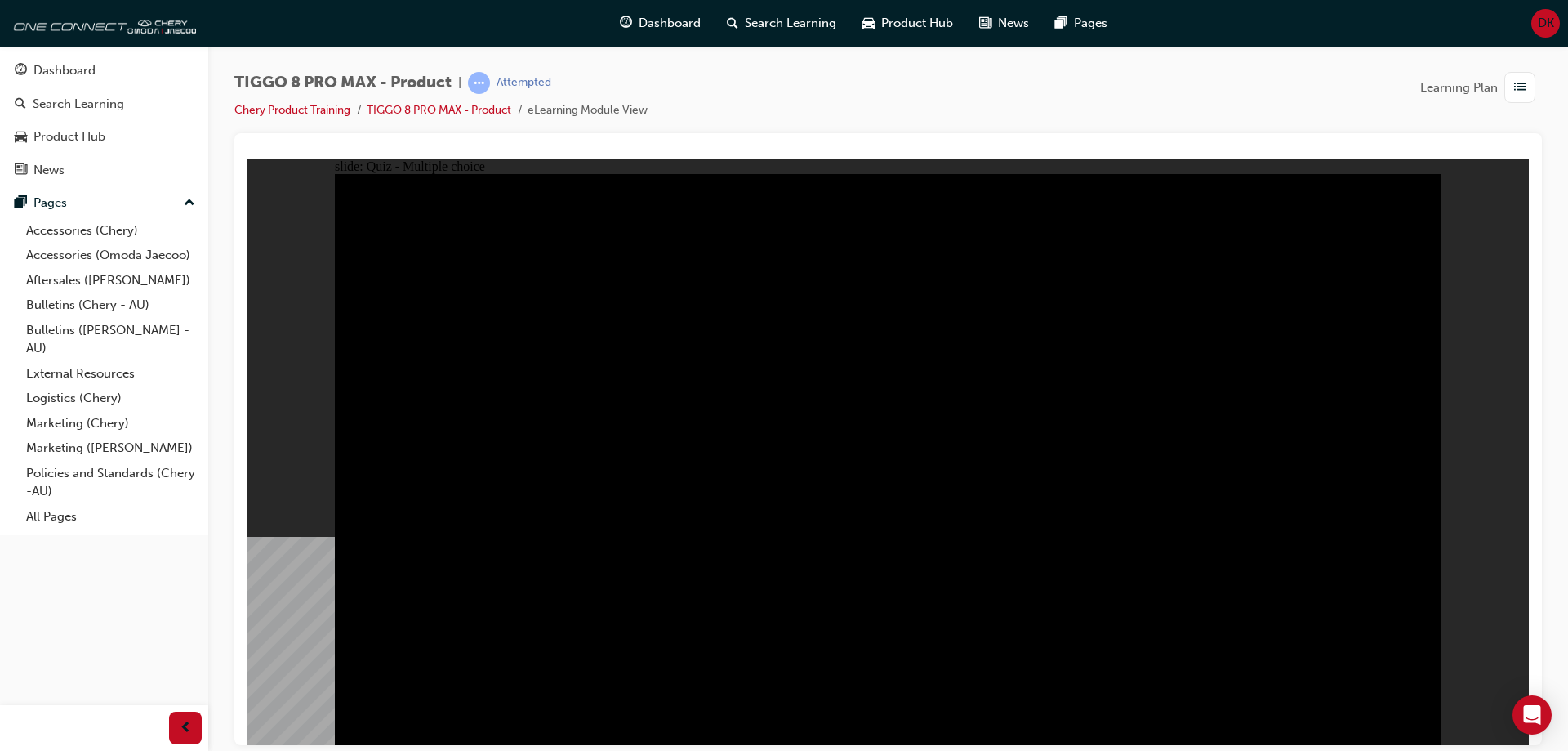
checkbox input "true"
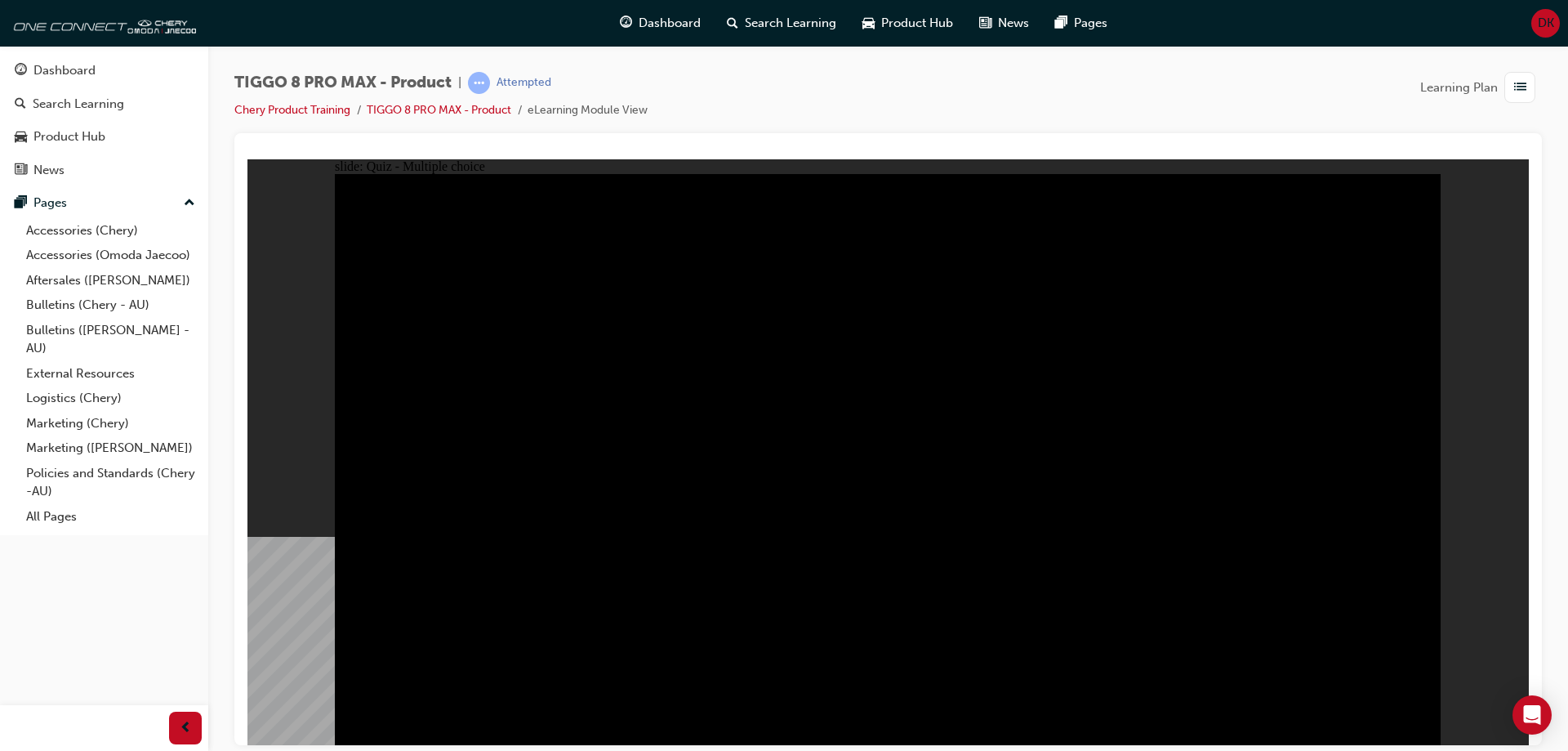
checkbox input "true"
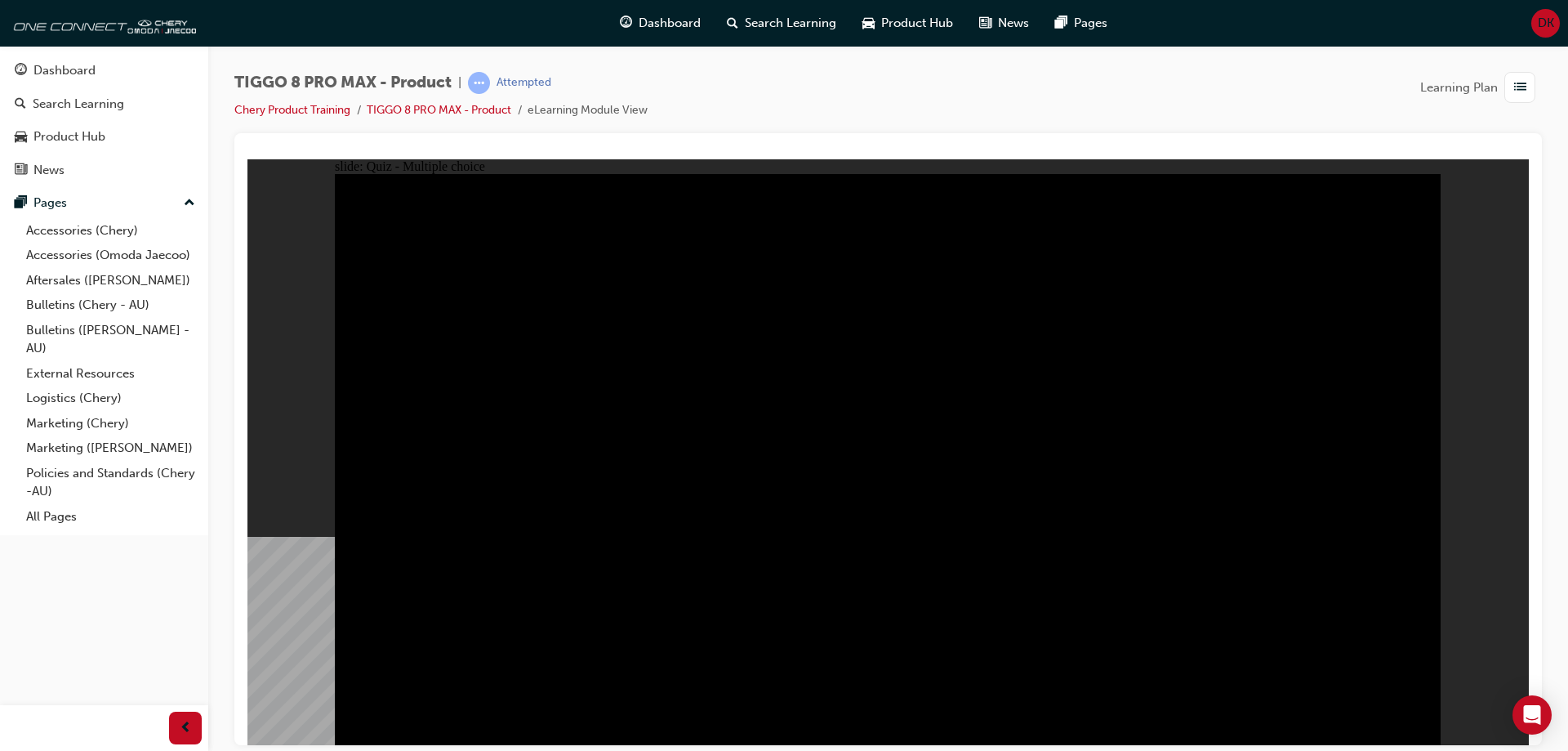
checkbox input "true"
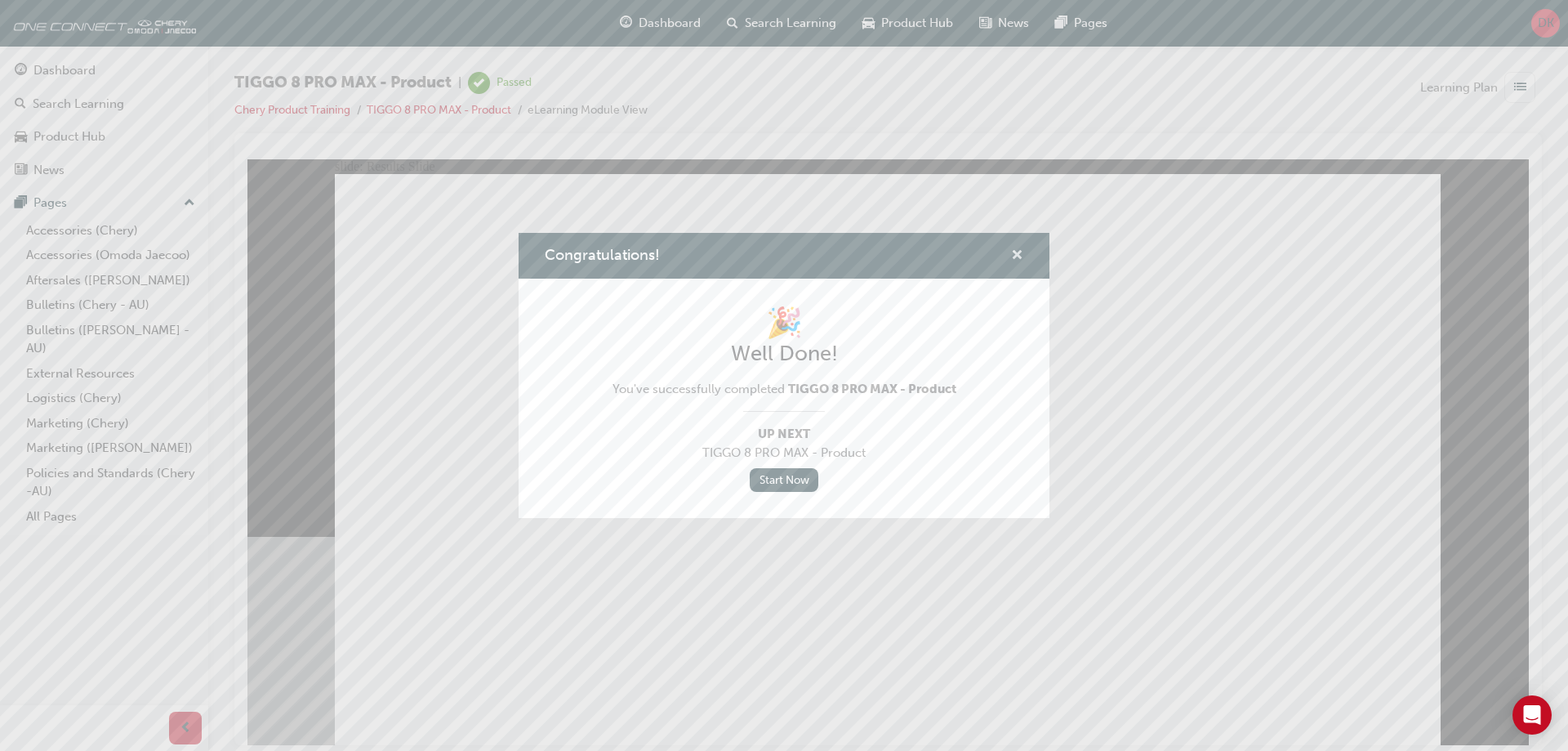
click at [1015, 258] on span "cross-icon" at bounding box center [1017, 257] width 12 height 15
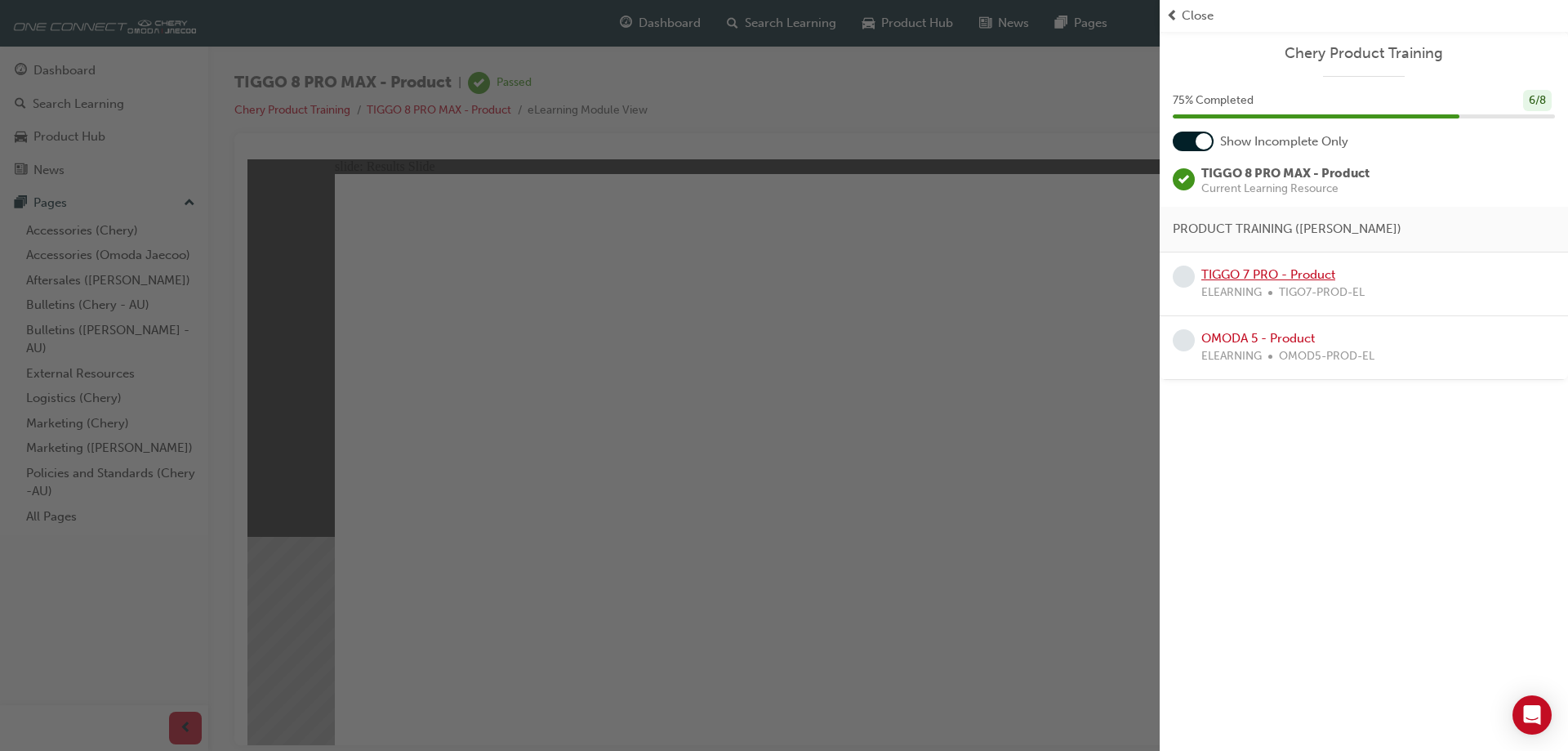
click at [1224, 272] on link "TIGGO 7 PRO - Product" at bounding box center [1268, 274] width 133 height 15
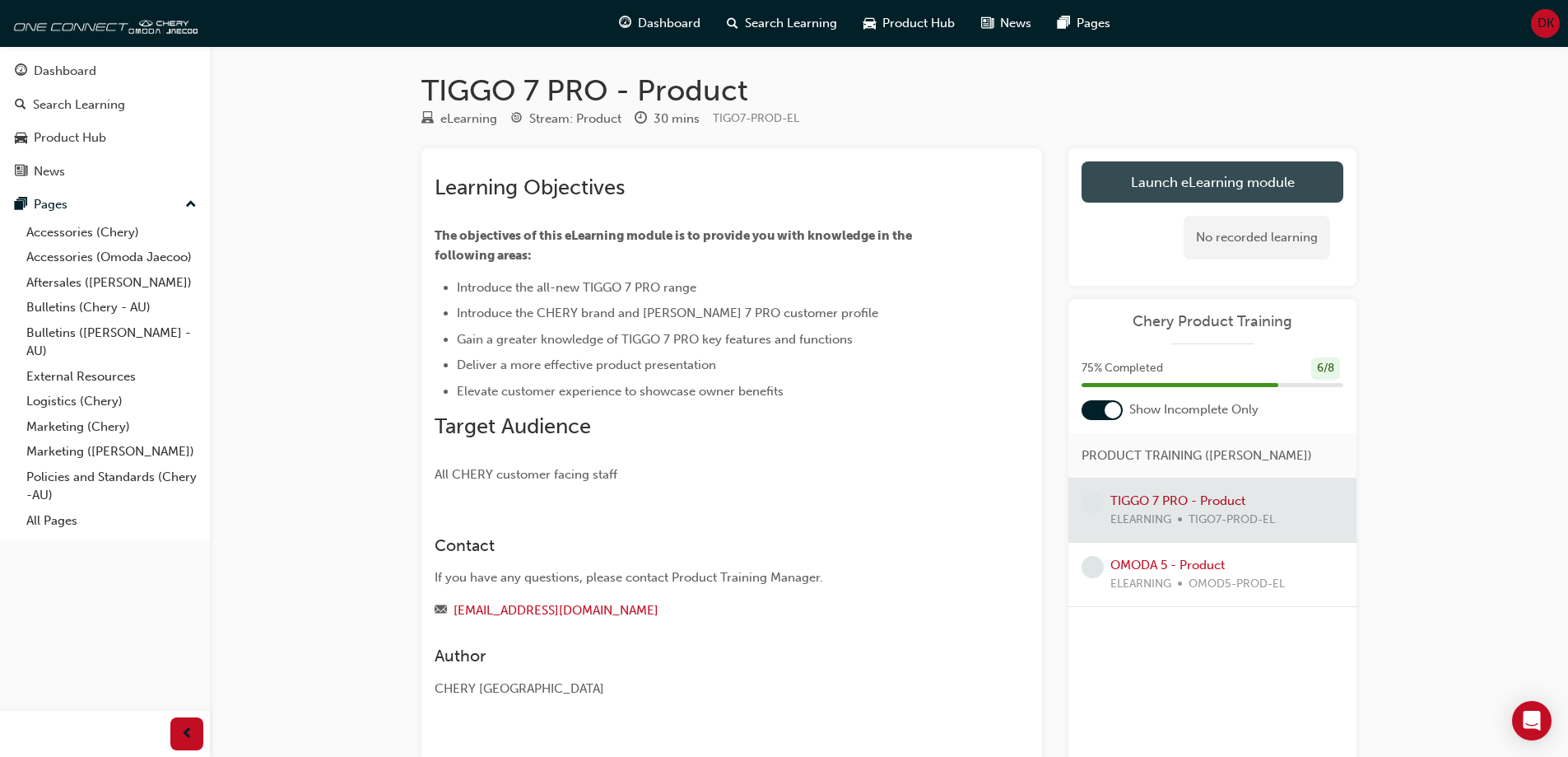
click at [1175, 171] on link "Launch eLearning module" at bounding box center [1213, 182] width 262 height 41
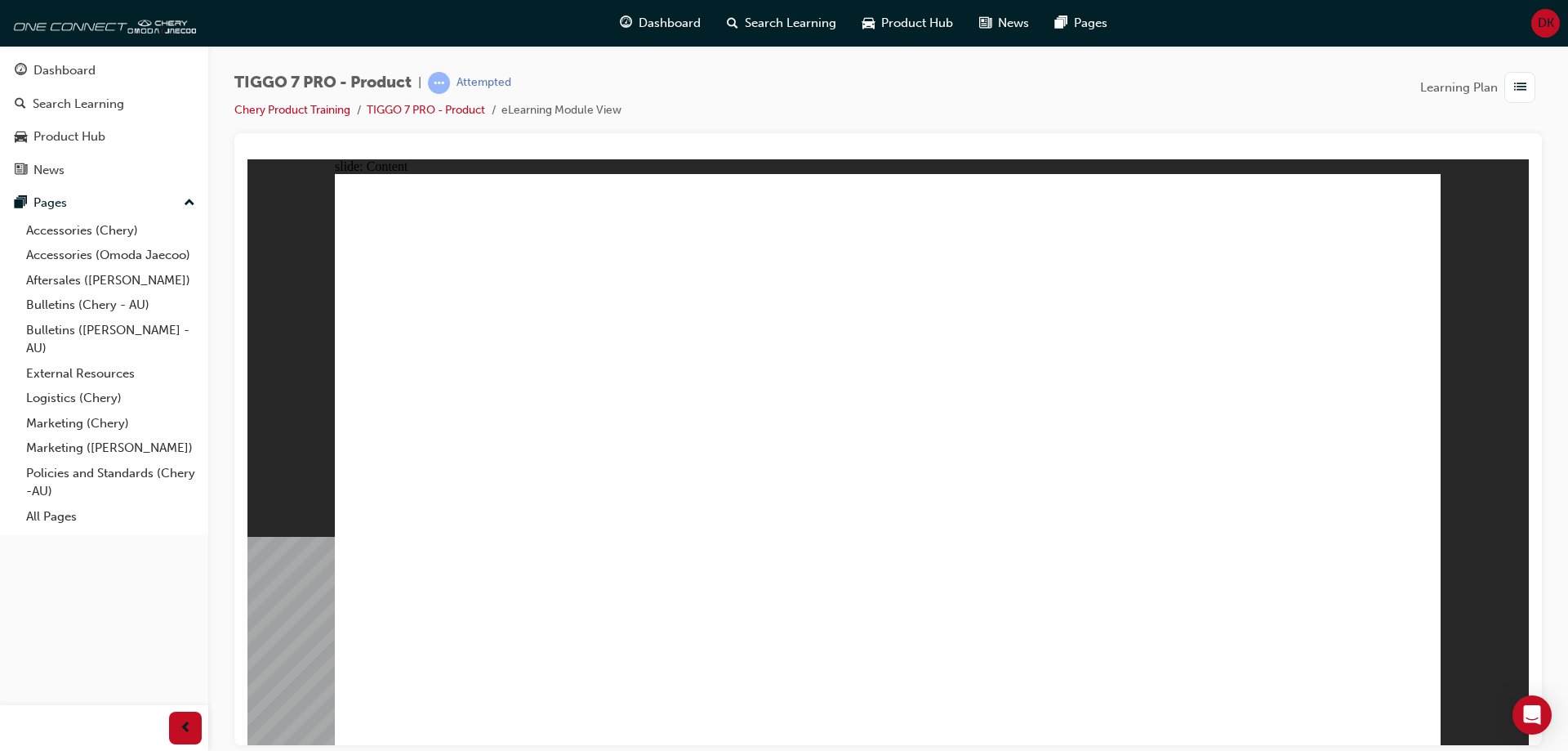
drag, startPoint x: 1423, startPoint y: 214, endPoint x: 1415, endPoint y: 210, distance: 8.9
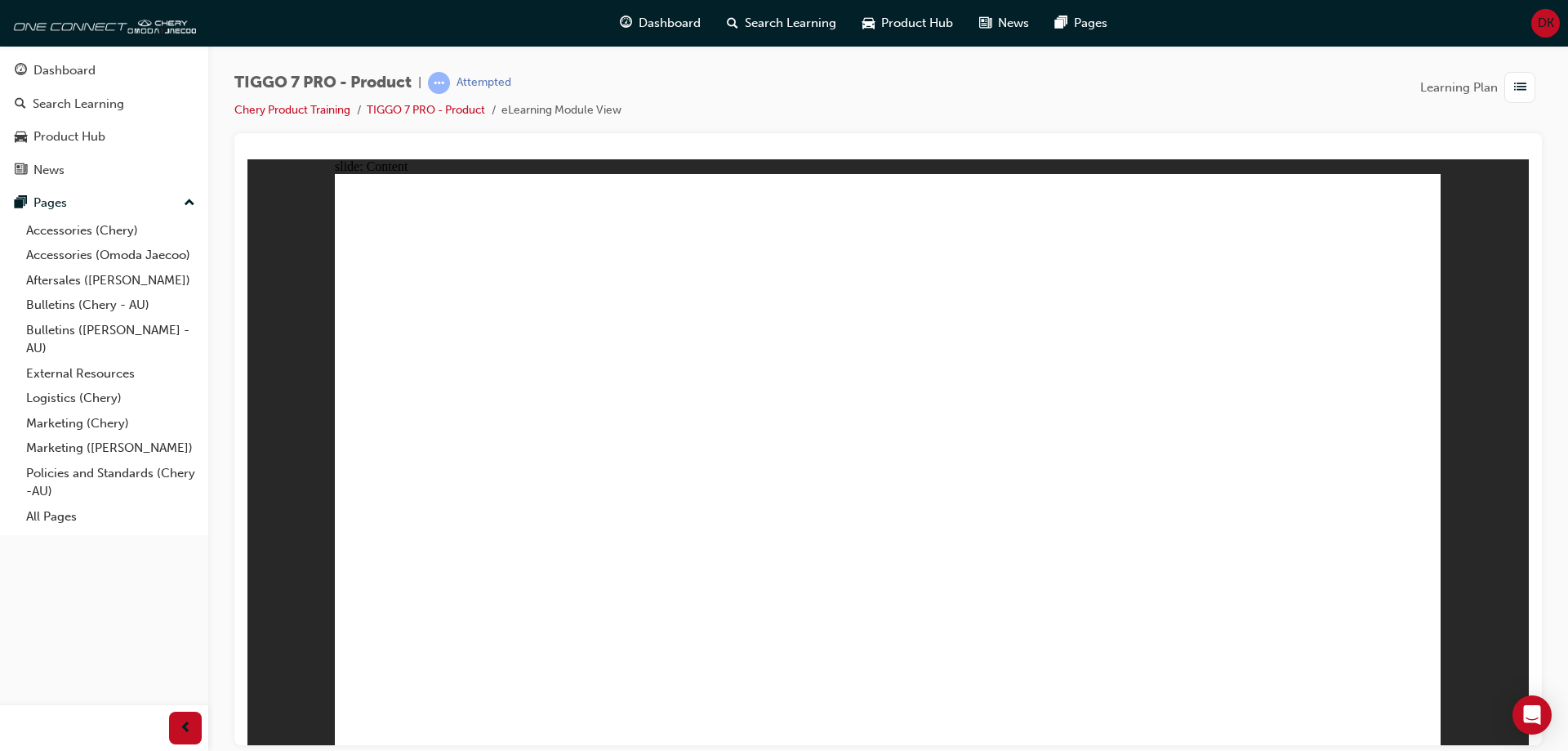
drag, startPoint x: 447, startPoint y: 520, endPoint x: 443, endPoint y: 546, distance: 26.3
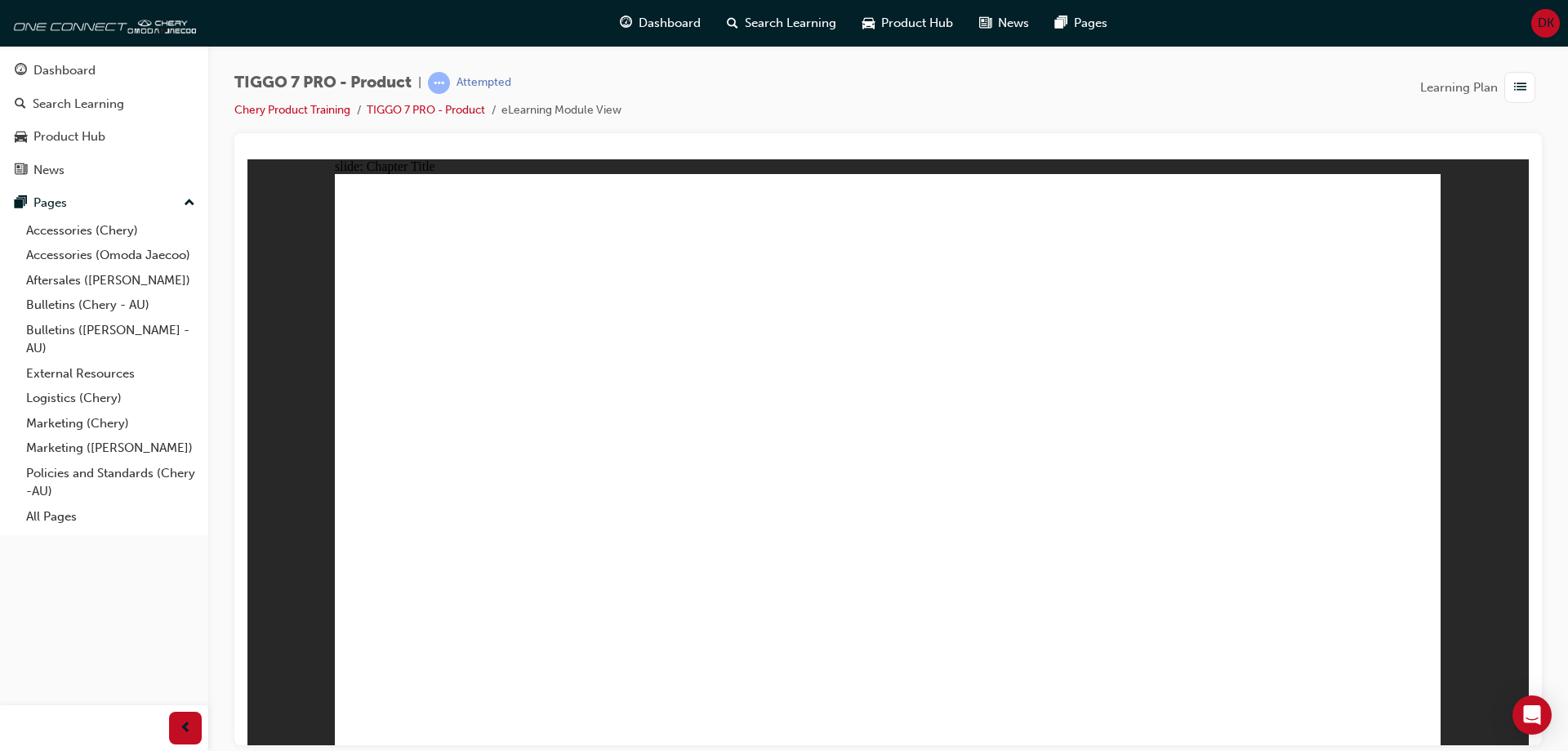
drag, startPoint x: 1208, startPoint y: 361, endPoint x: 900, endPoint y: 512, distance: 343.0
drag, startPoint x: 1005, startPoint y: 358, endPoint x: 1132, endPoint y: 492, distance: 184.6
drag, startPoint x: 1088, startPoint y: 252, endPoint x: 462, endPoint y: 488, distance: 669.0
drag, startPoint x: 864, startPoint y: 271, endPoint x: 689, endPoint y: 503, distance: 290.6
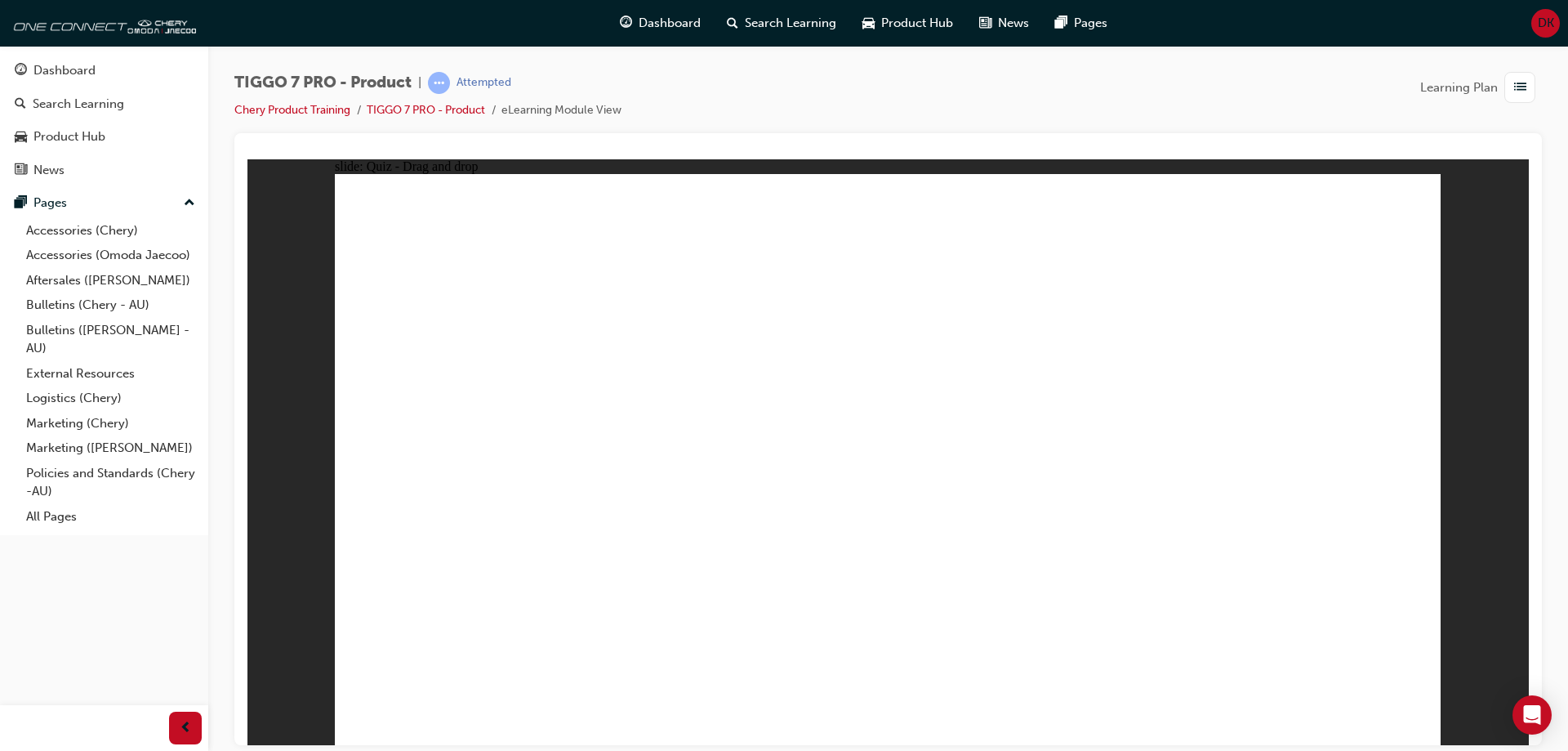
drag, startPoint x: 1307, startPoint y: 237, endPoint x: 710, endPoint y: 367, distance: 611.0
drag, startPoint x: 659, startPoint y: 503, endPoint x: 1293, endPoint y: 499, distance: 634.0
drag, startPoint x: 1299, startPoint y: 240, endPoint x: 691, endPoint y: 484, distance: 655.1
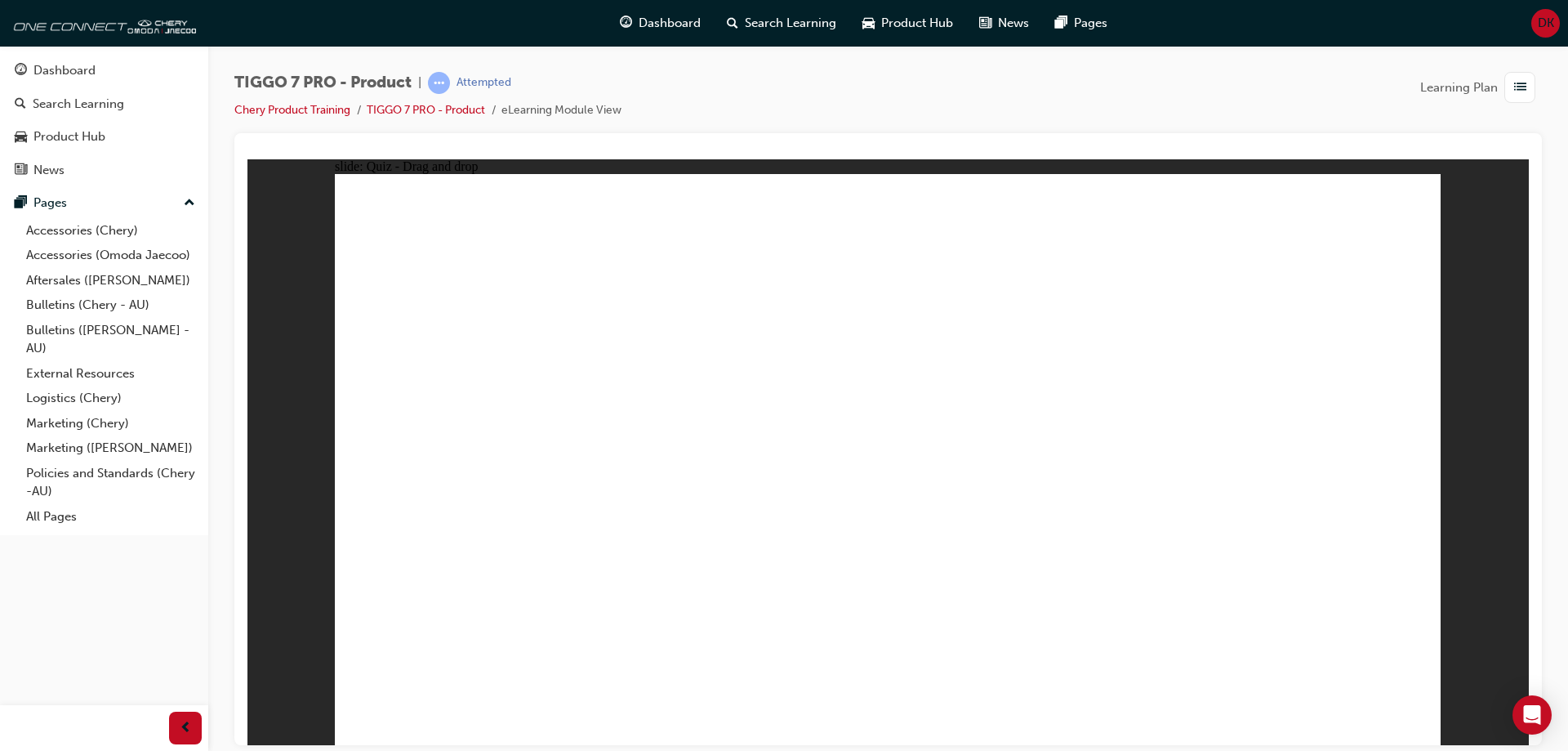
drag, startPoint x: 806, startPoint y: 465, endPoint x: 496, endPoint y: 540, distance: 318.9
drag, startPoint x: 935, startPoint y: 484, endPoint x: 490, endPoint y: 592, distance: 457.9
drag, startPoint x: 1208, startPoint y: 432, endPoint x: 889, endPoint y: 546, distance: 338.8
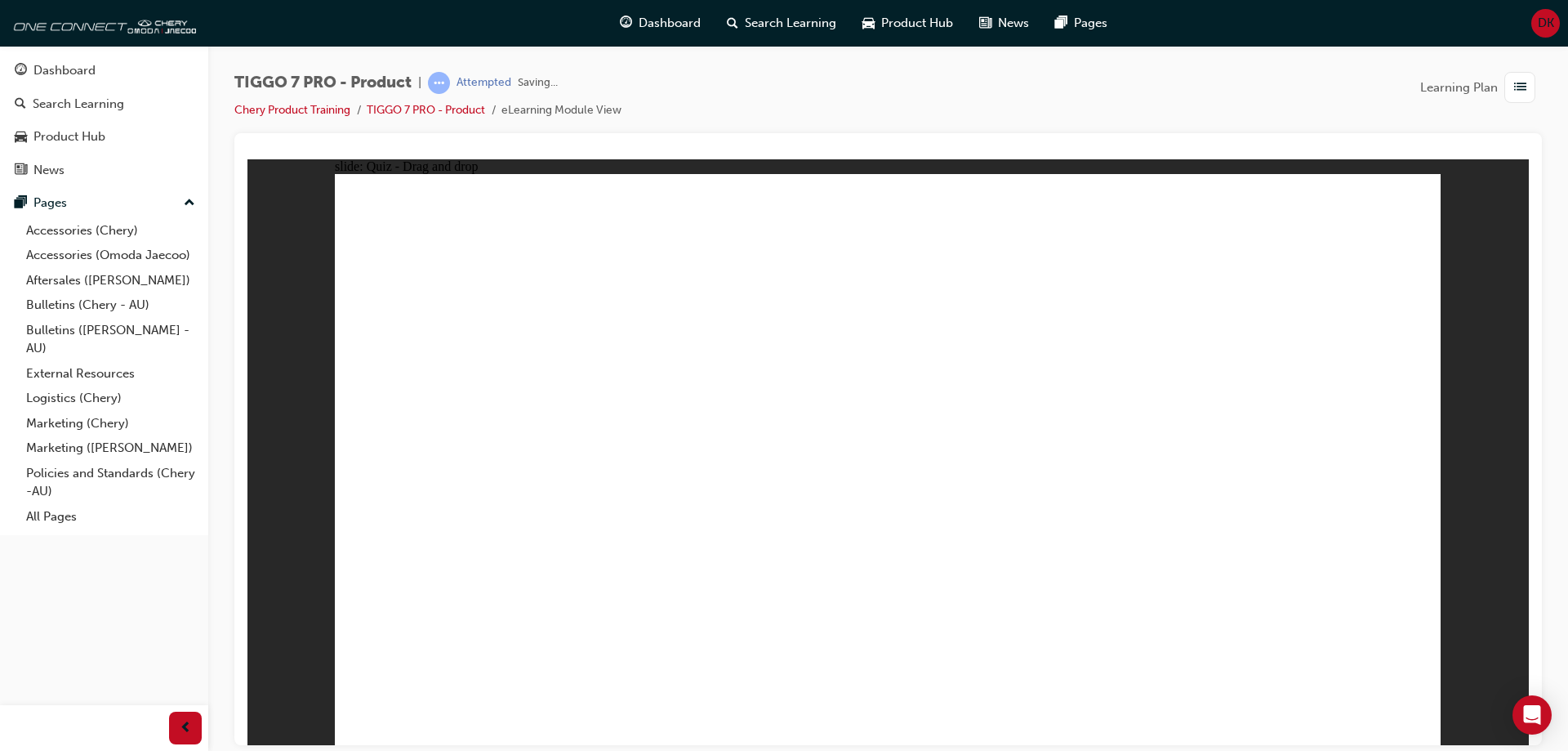
drag, startPoint x: 865, startPoint y: 241, endPoint x: 637, endPoint y: 573, distance: 402.8
drag, startPoint x: 873, startPoint y: 279, endPoint x: 635, endPoint y: 538, distance: 351.7
drag, startPoint x: 534, startPoint y: 535, endPoint x: 875, endPoint y: 583, distance: 344.4
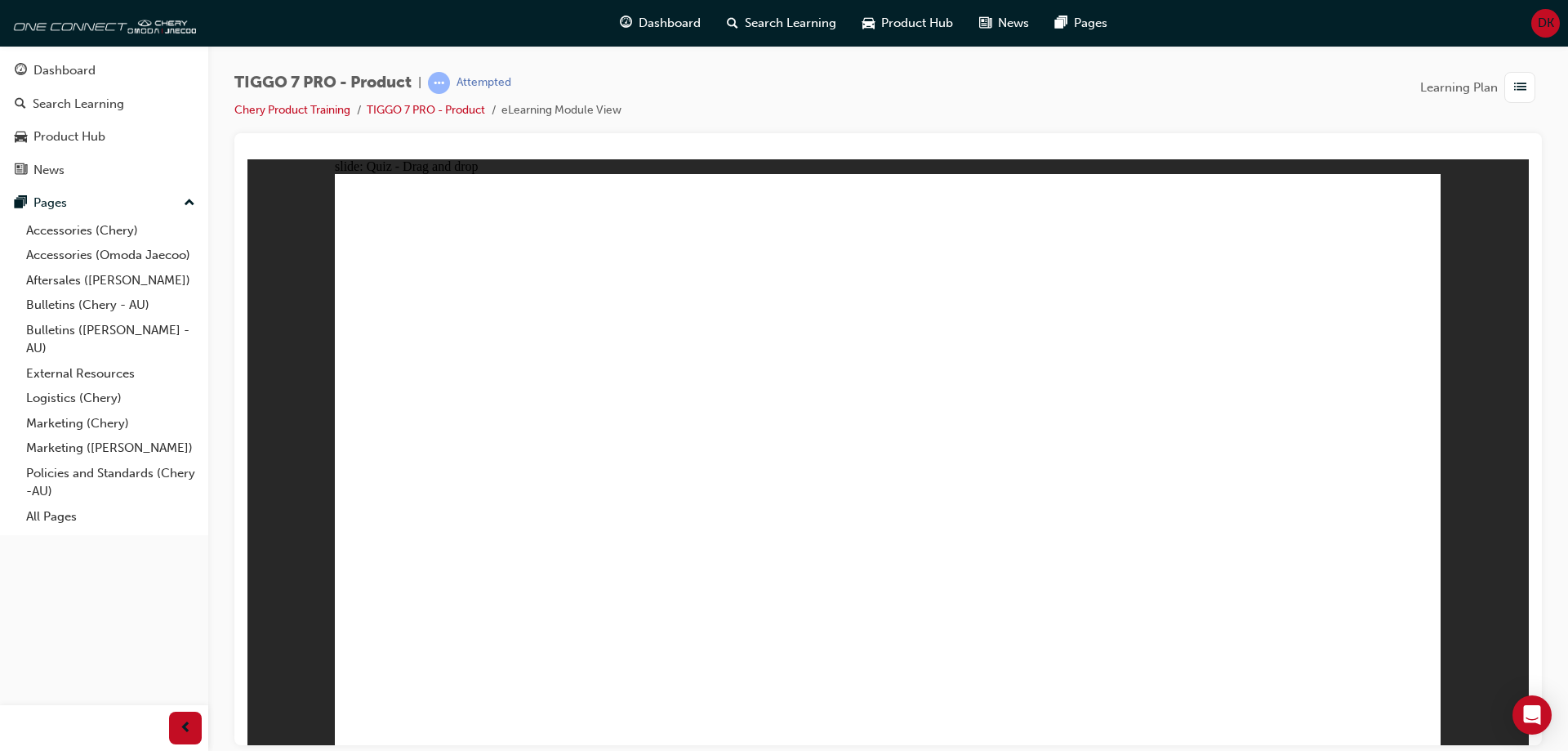
drag, startPoint x: 912, startPoint y: 533, endPoint x: 931, endPoint y: 553, distance: 27.6
drag, startPoint x: 1335, startPoint y: 244, endPoint x: 622, endPoint y: 562, distance: 780.7
drag, startPoint x: 978, startPoint y: 283, endPoint x: 626, endPoint y: 579, distance: 459.9
drag, startPoint x: 1114, startPoint y: 290, endPoint x: 662, endPoint y: 572, distance: 532.8
drag, startPoint x: 1218, startPoint y: 293, endPoint x: 753, endPoint y: 562, distance: 537.2
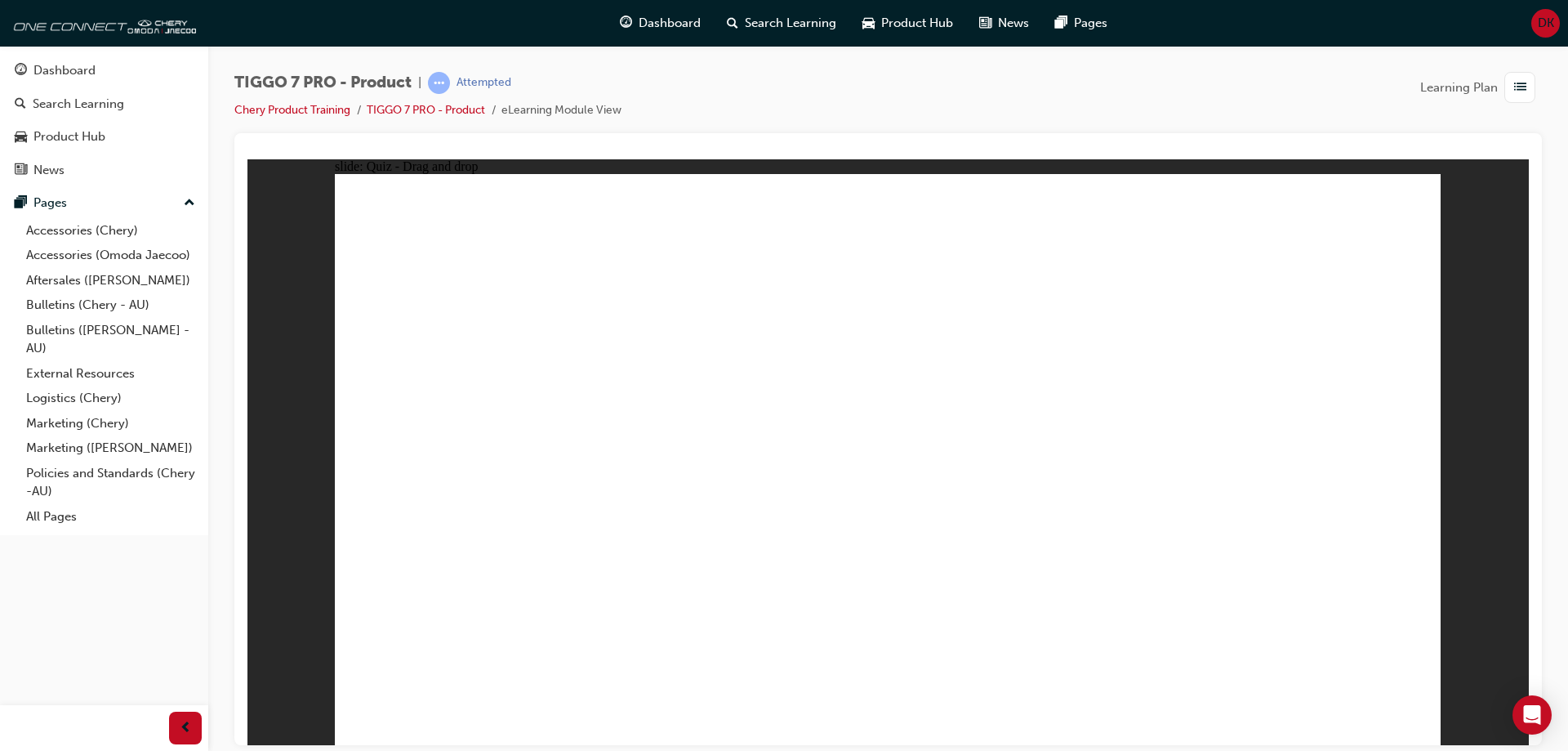
click at [1535, 91] on div "button" at bounding box center [1523, 87] width 38 height 31
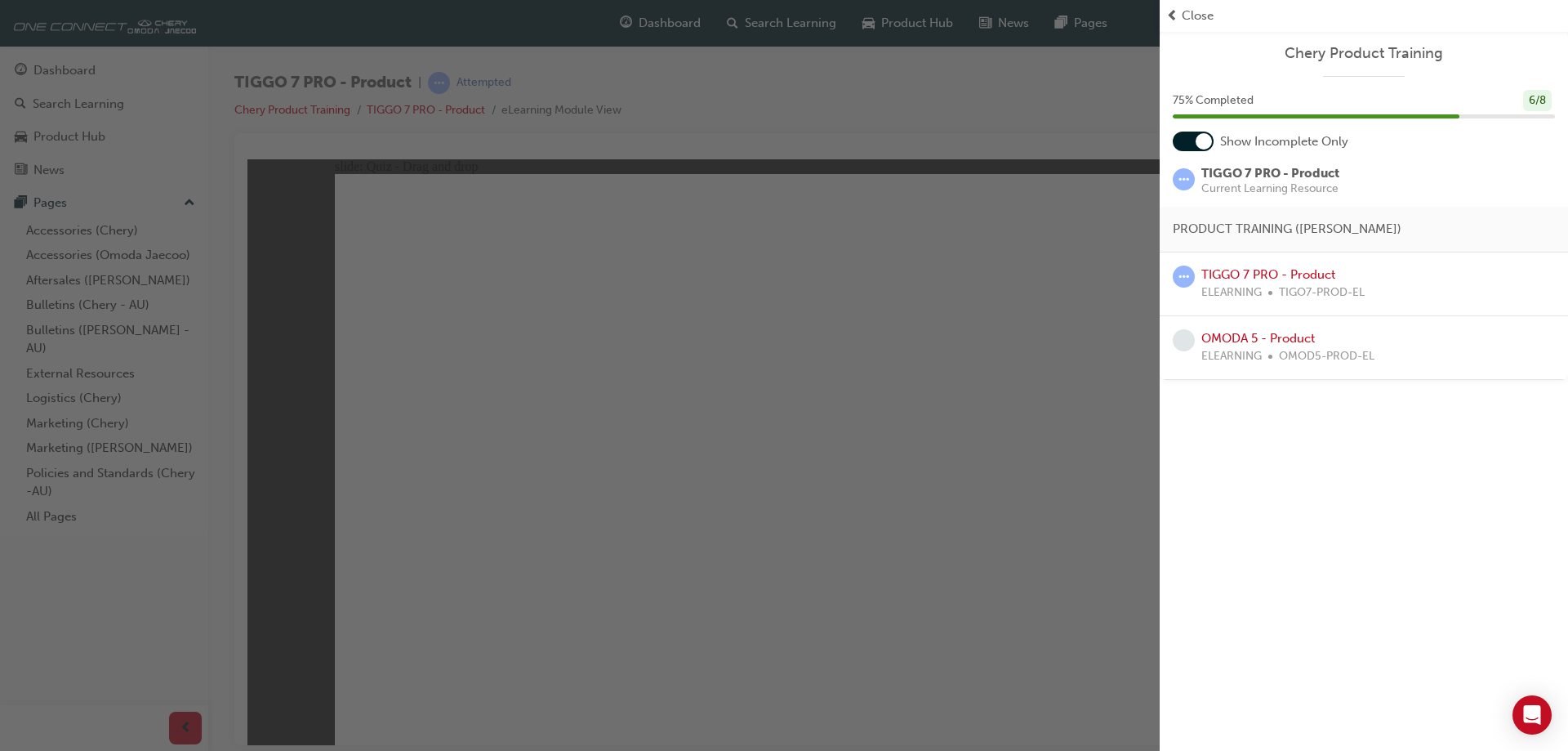
click at [971, 120] on div "button" at bounding box center [579, 376] width 1159 height 751
